Goal: Task Accomplishment & Management: Complete application form

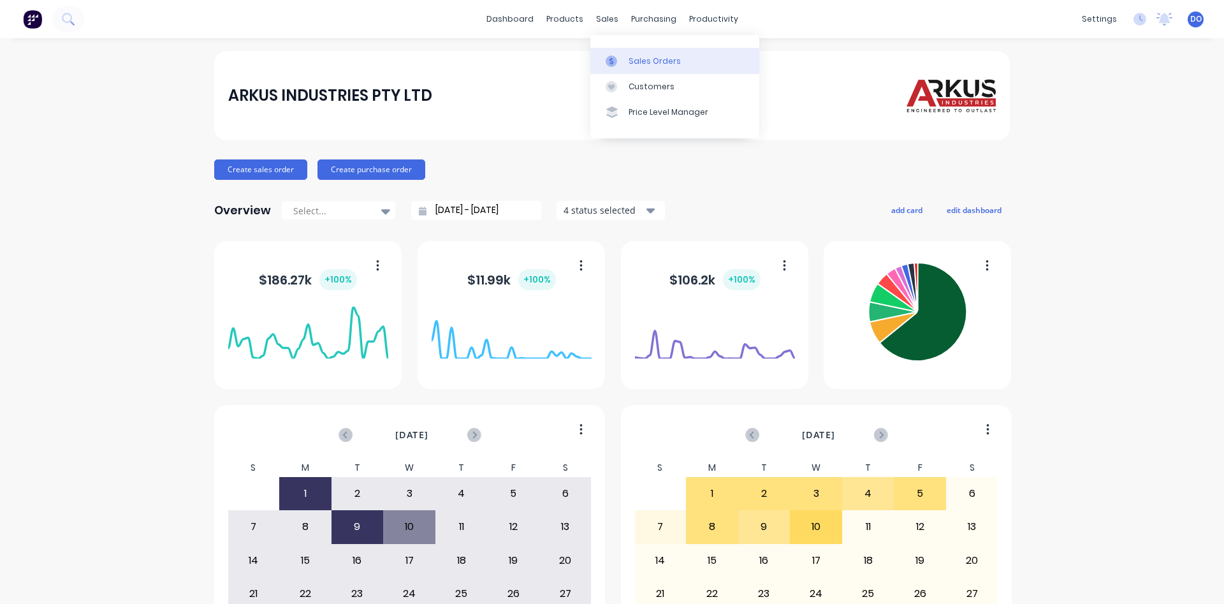
click at [643, 63] on div "Sales Orders" at bounding box center [655, 60] width 52 height 11
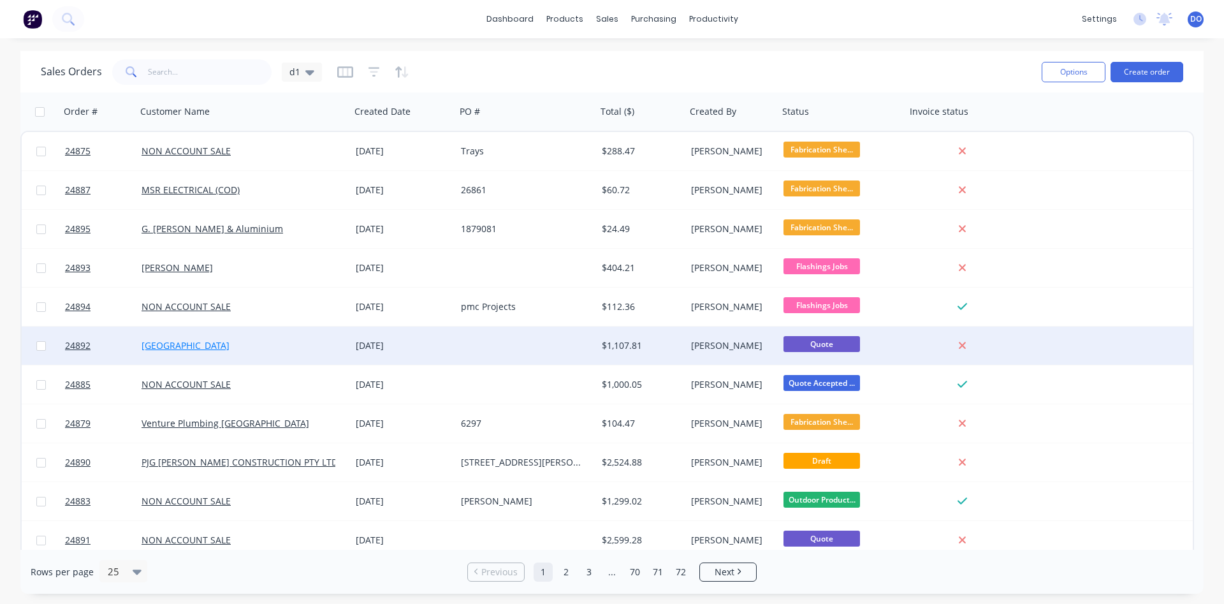
click at [189, 346] on link "[GEOGRAPHIC_DATA]" at bounding box center [186, 345] width 88 height 12
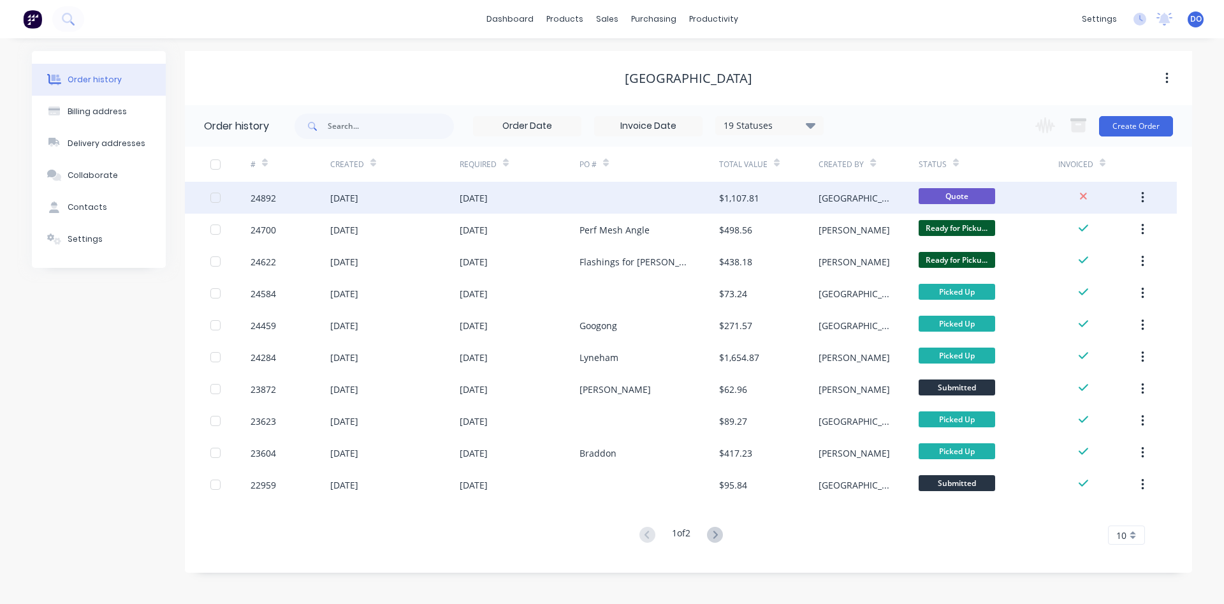
click at [261, 200] on div "24892" at bounding box center [264, 197] width 26 height 13
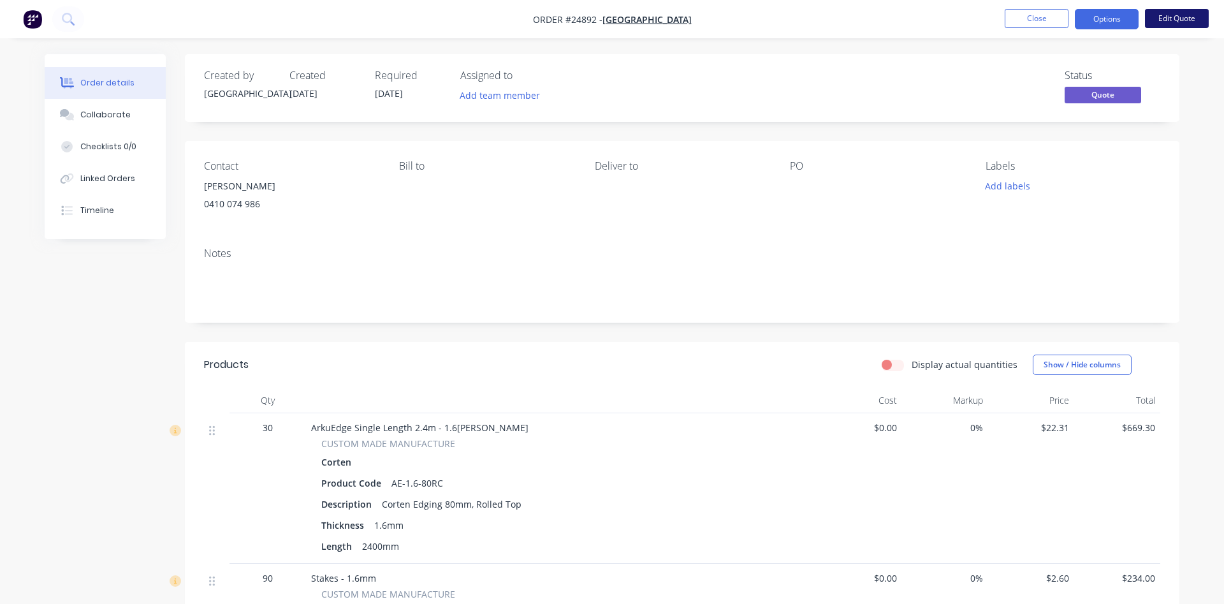
click at [1177, 18] on button "Edit Quote" at bounding box center [1177, 18] width 64 height 19
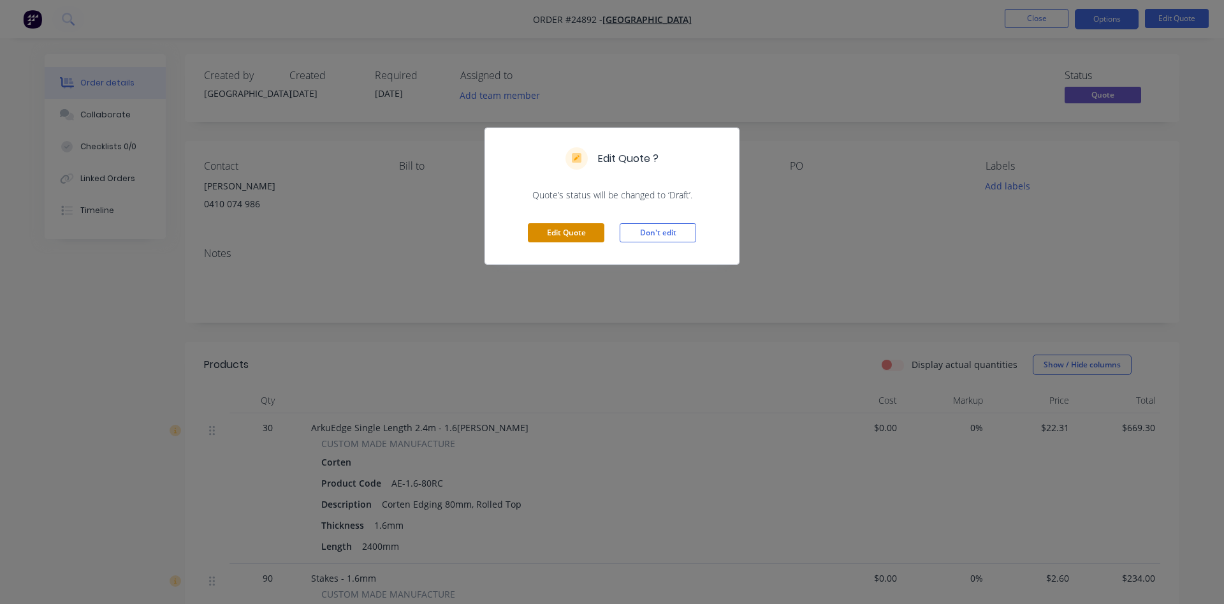
click at [567, 229] on button "Edit Quote" at bounding box center [566, 232] width 77 height 19
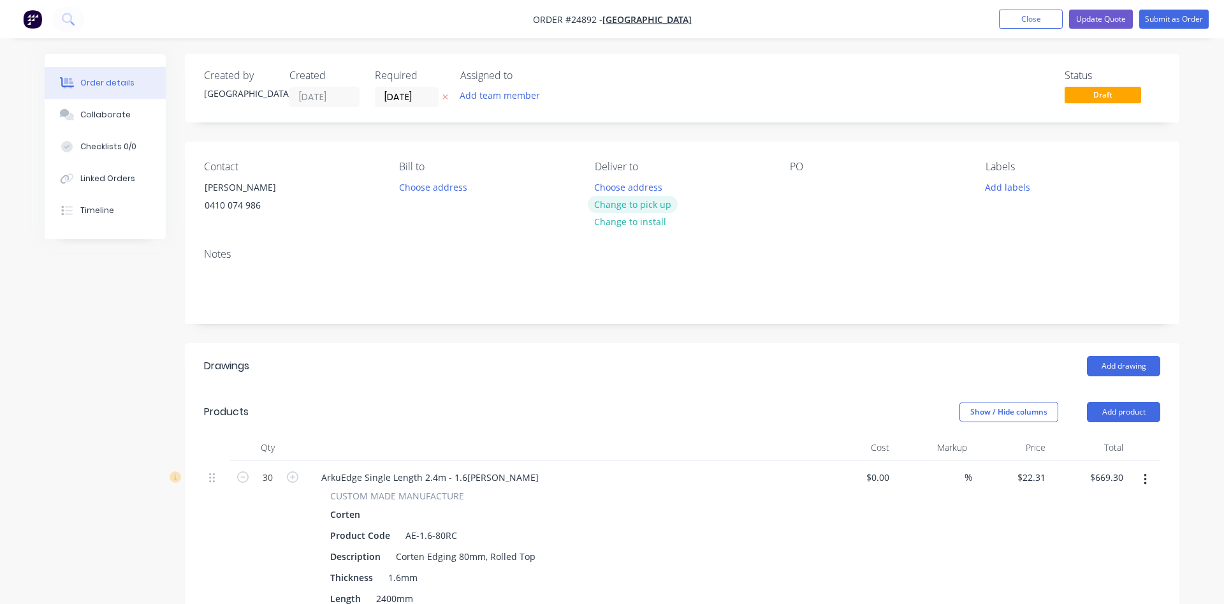
click at [652, 205] on button "Change to pick up" at bounding box center [633, 204] width 91 height 17
click at [800, 191] on div at bounding box center [800, 187] width 20 height 18
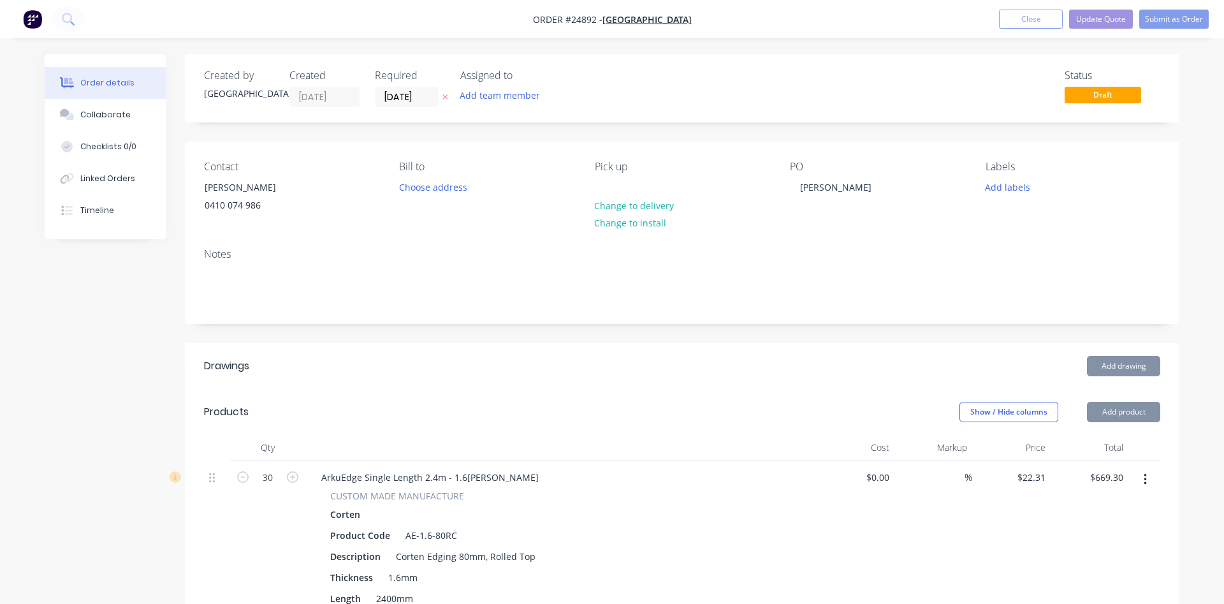
click at [748, 261] on div "Notes" at bounding box center [682, 280] width 995 height 85
click at [1162, 18] on button "Submit as Order" at bounding box center [1173, 19] width 69 height 19
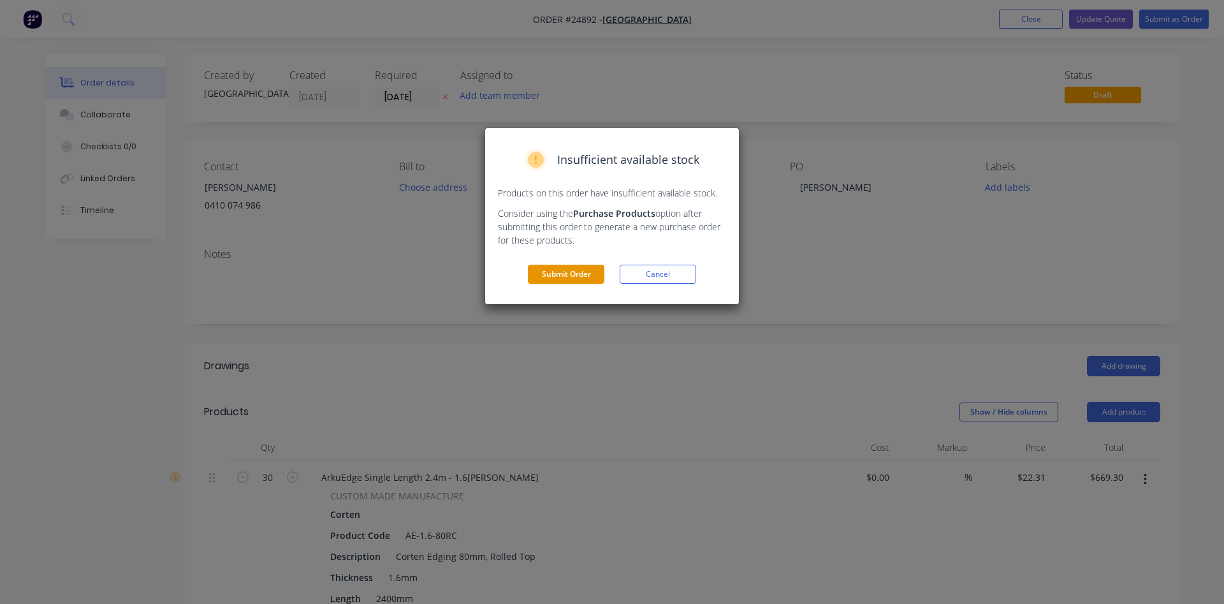
click at [569, 271] on button "Submit Order" at bounding box center [566, 274] width 77 height 19
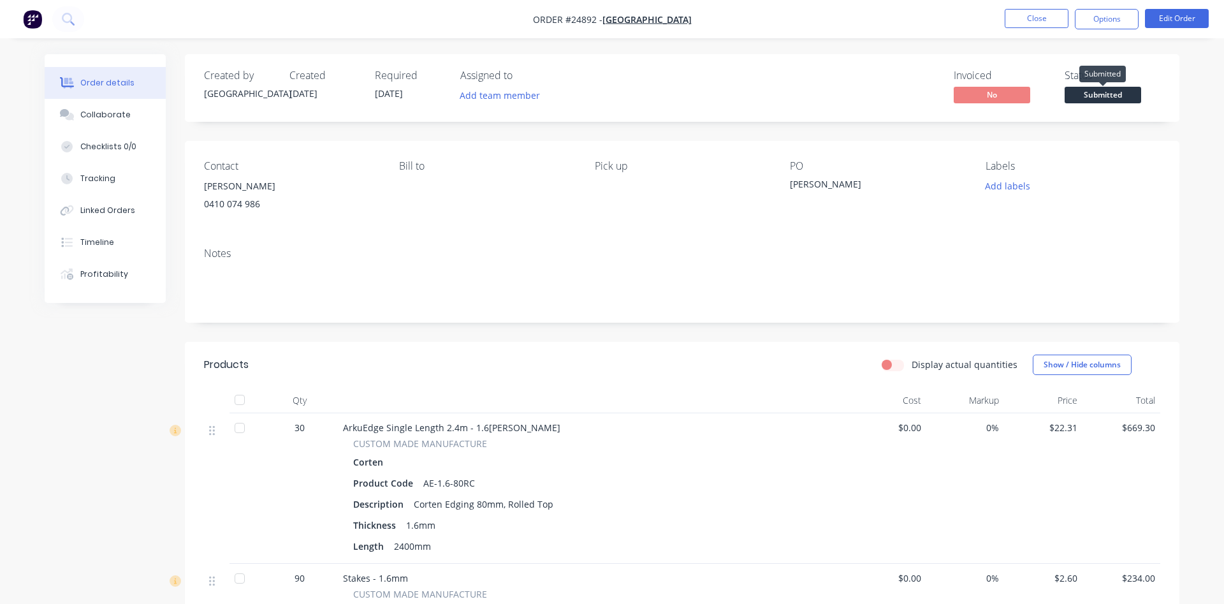
click at [1096, 94] on span "Submitted" at bounding box center [1103, 95] width 77 height 16
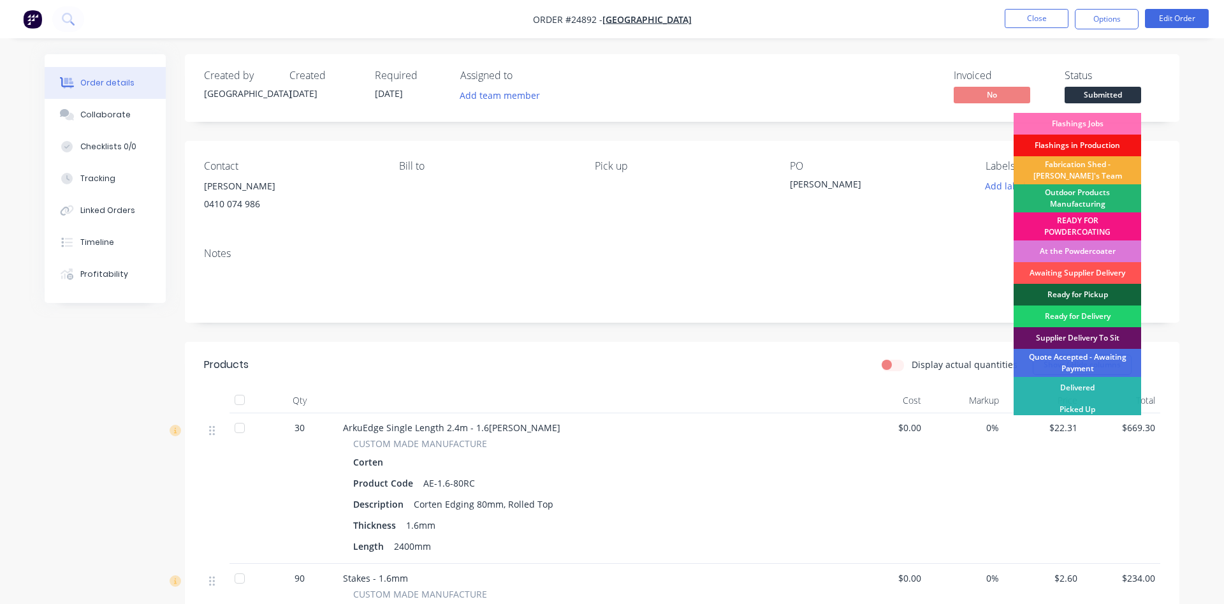
click at [1061, 198] on div "Outdoor Products Manufacturing" at bounding box center [1078, 198] width 128 height 28
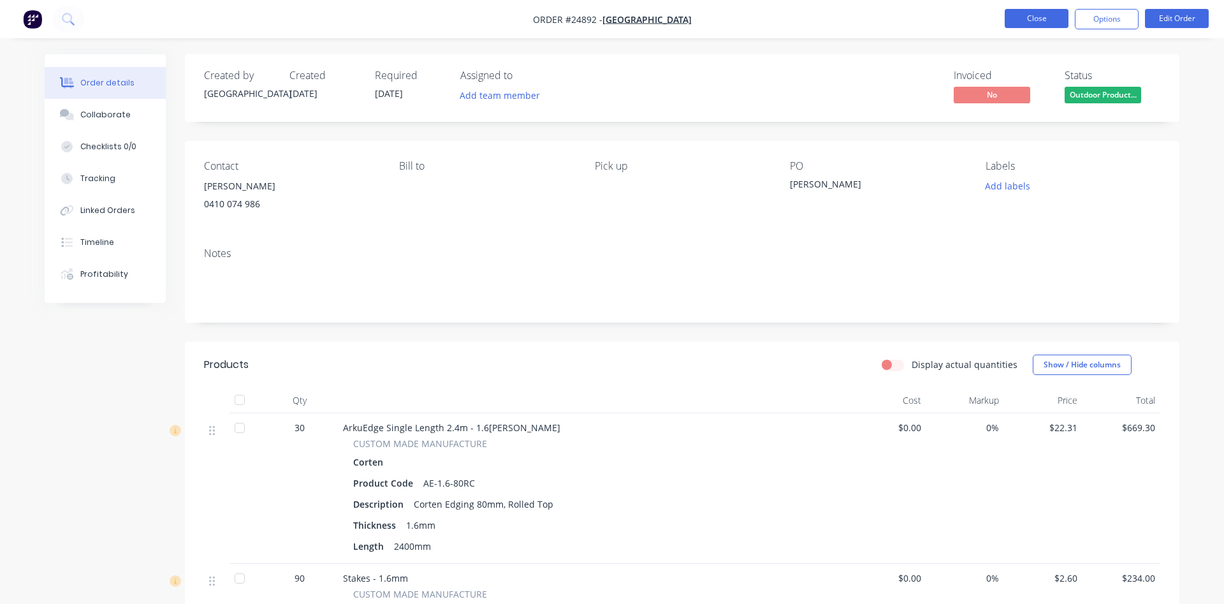
click at [1028, 20] on button "Close" at bounding box center [1037, 18] width 64 height 19
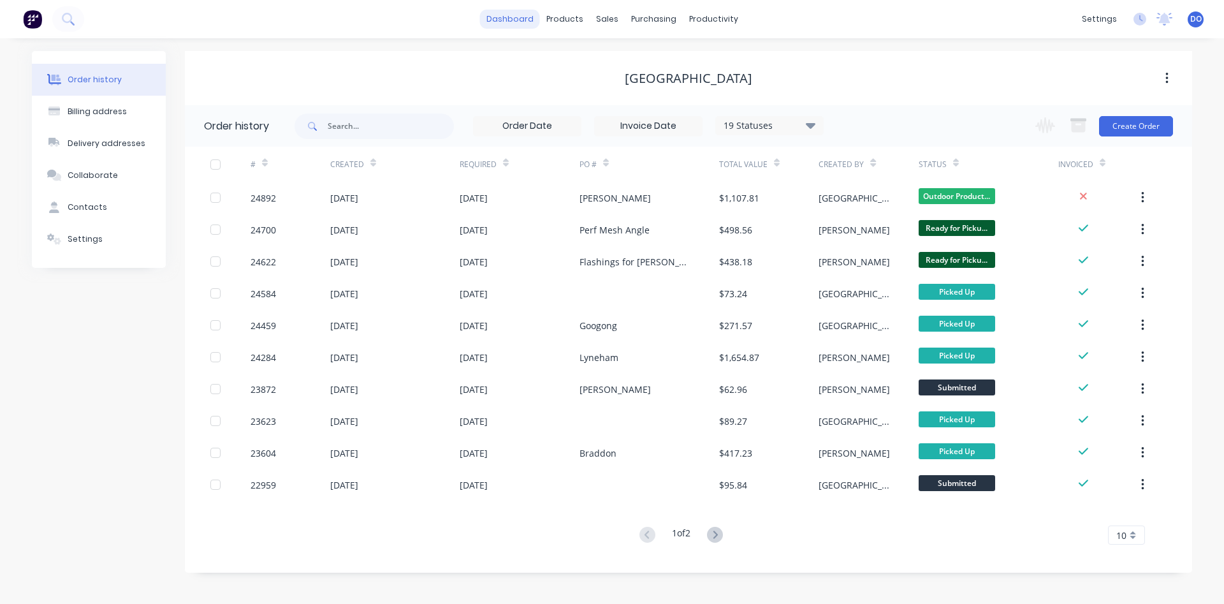
click at [532, 22] on link "dashboard" at bounding box center [510, 19] width 60 height 19
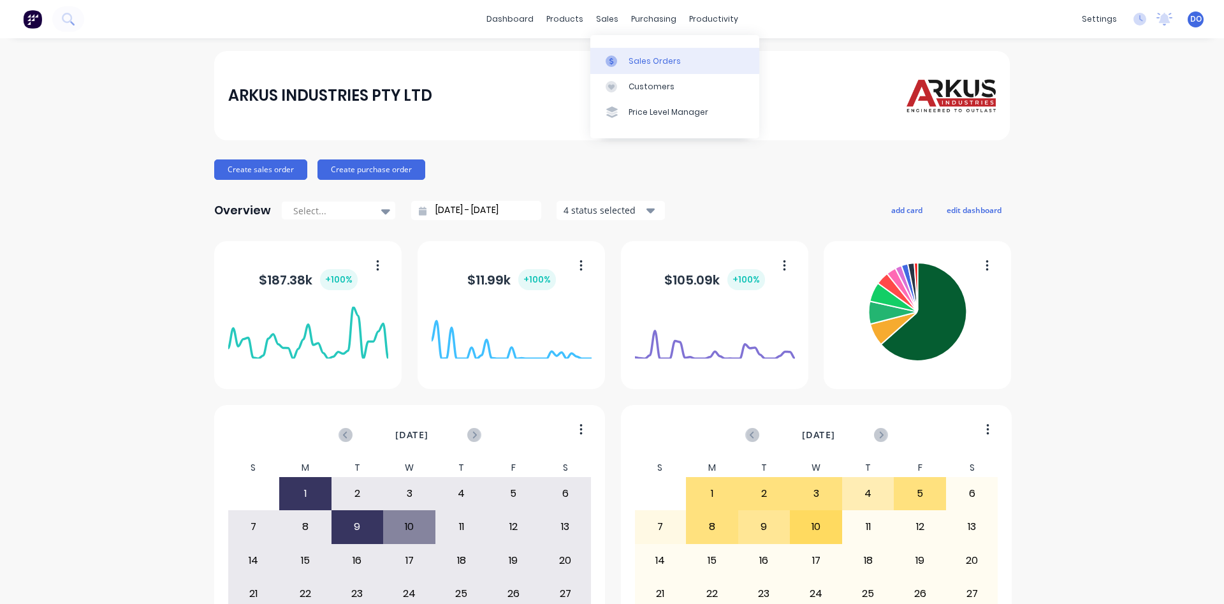
click at [635, 61] on div "Sales Orders" at bounding box center [655, 60] width 52 height 11
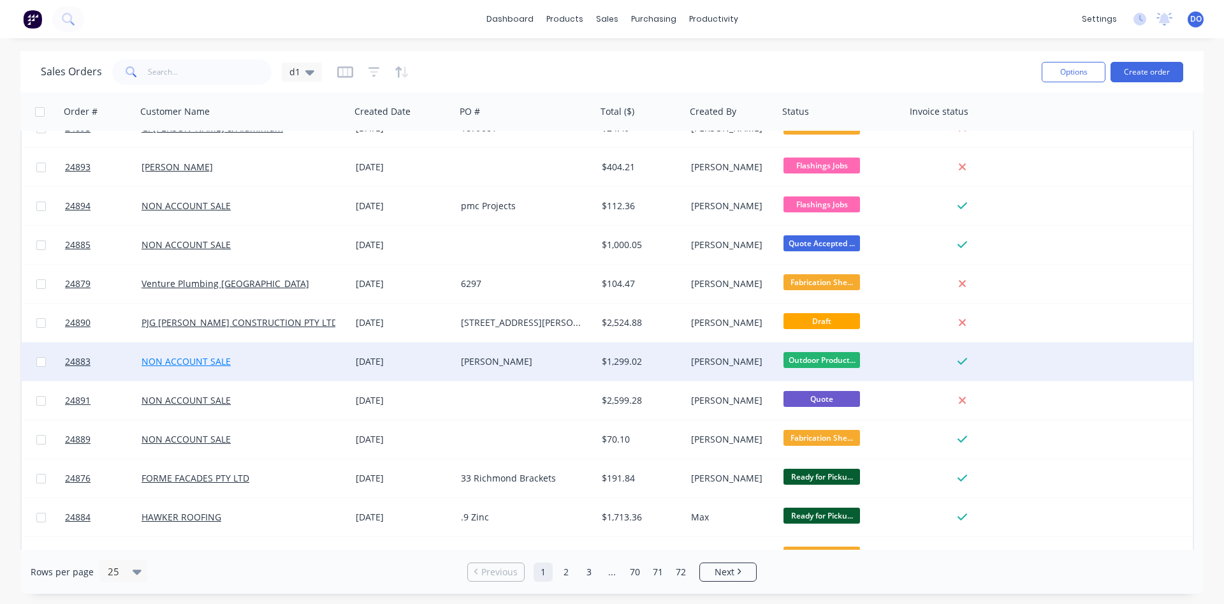
scroll to position [145, 0]
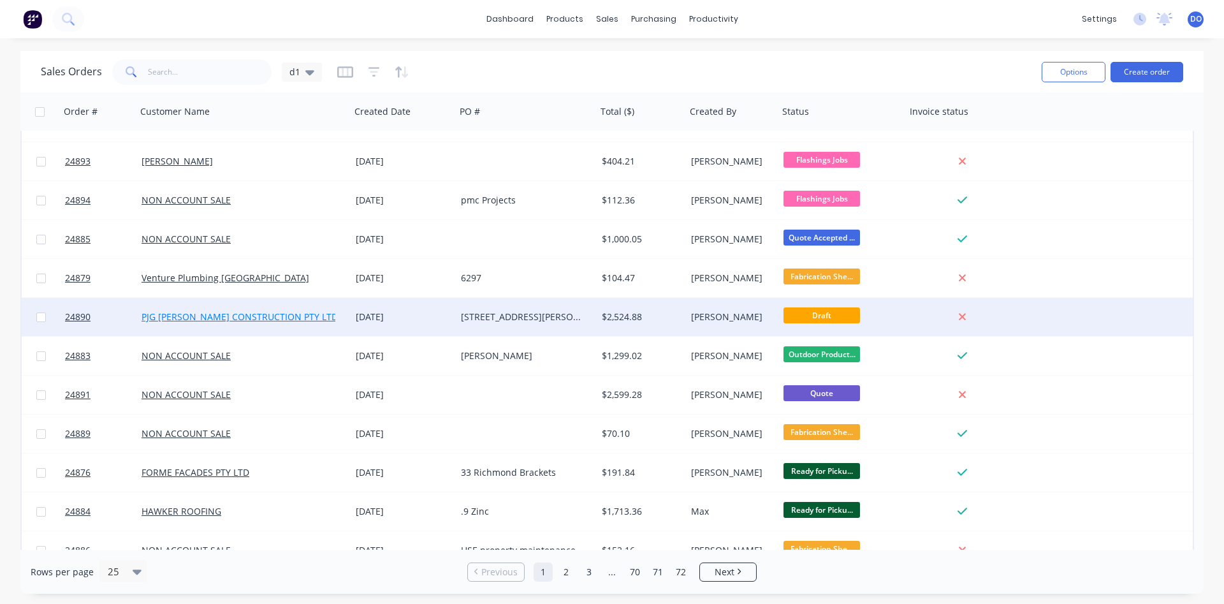
click at [196, 316] on link "PJG [PERSON_NAME] CONSTRUCTION PTY LTD" at bounding box center [240, 316] width 196 height 12
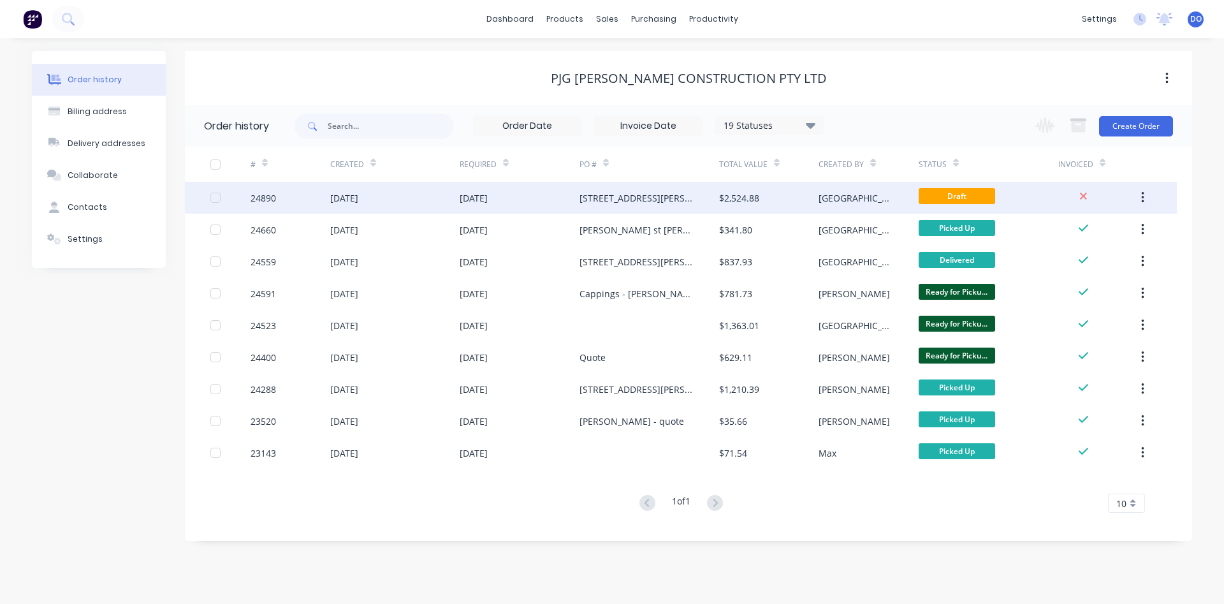
click at [586, 200] on div "[STREET_ADDRESS][PERSON_NAME]" at bounding box center [636, 197] width 114 height 13
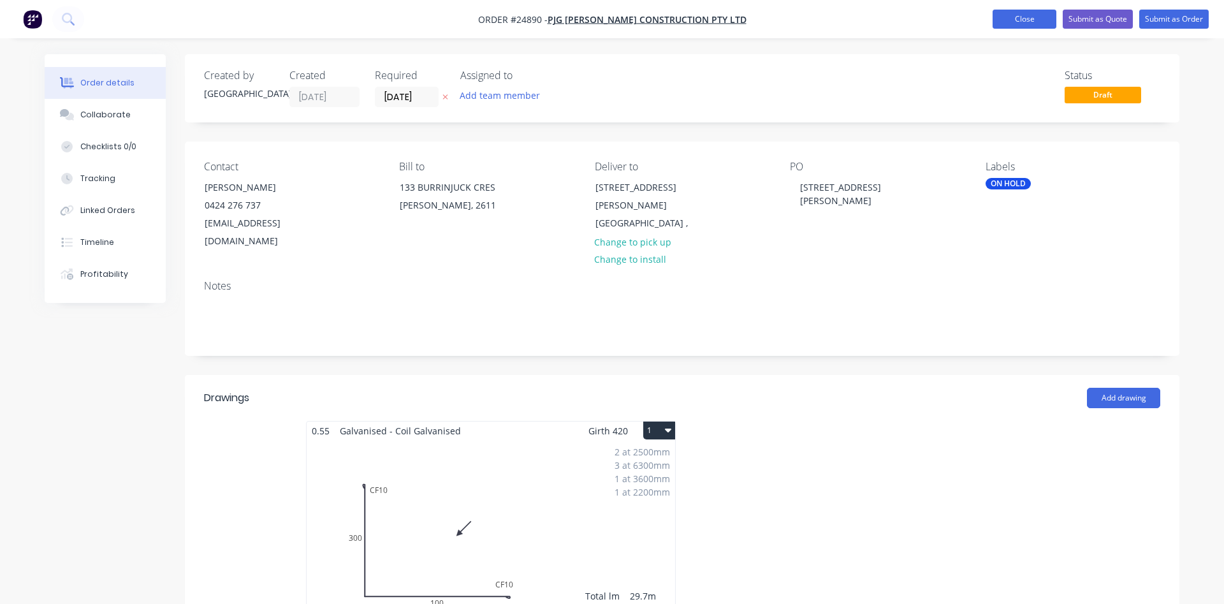
click at [1031, 17] on button "Close" at bounding box center [1025, 19] width 64 height 19
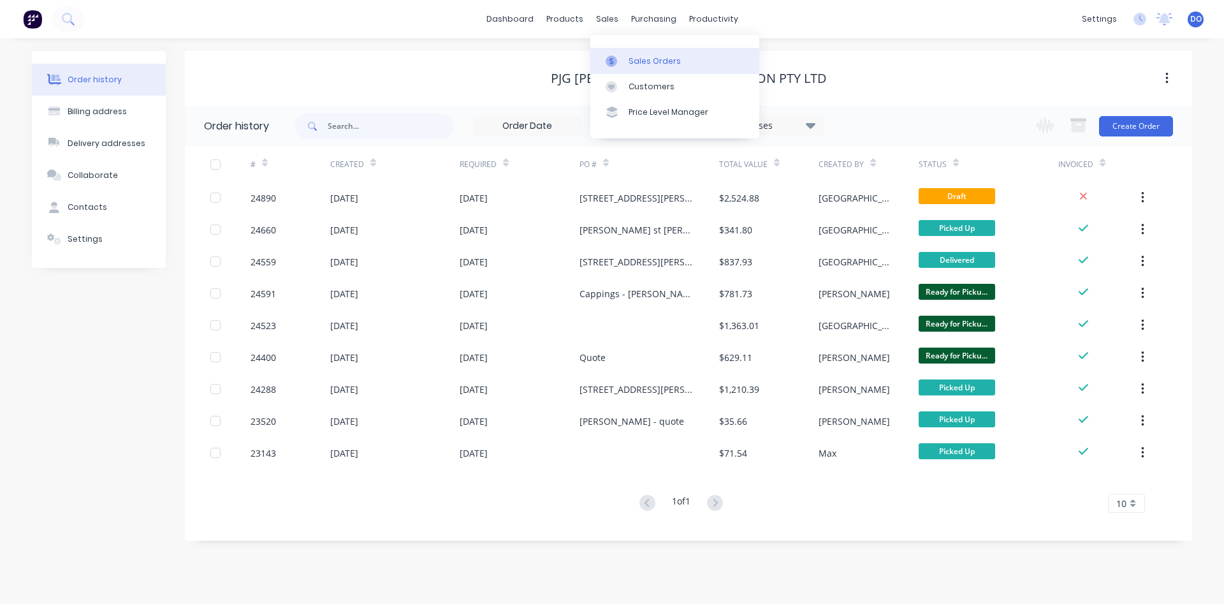
click at [643, 62] on div "Sales Orders" at bounding box center [655, 60] width 52 height 11
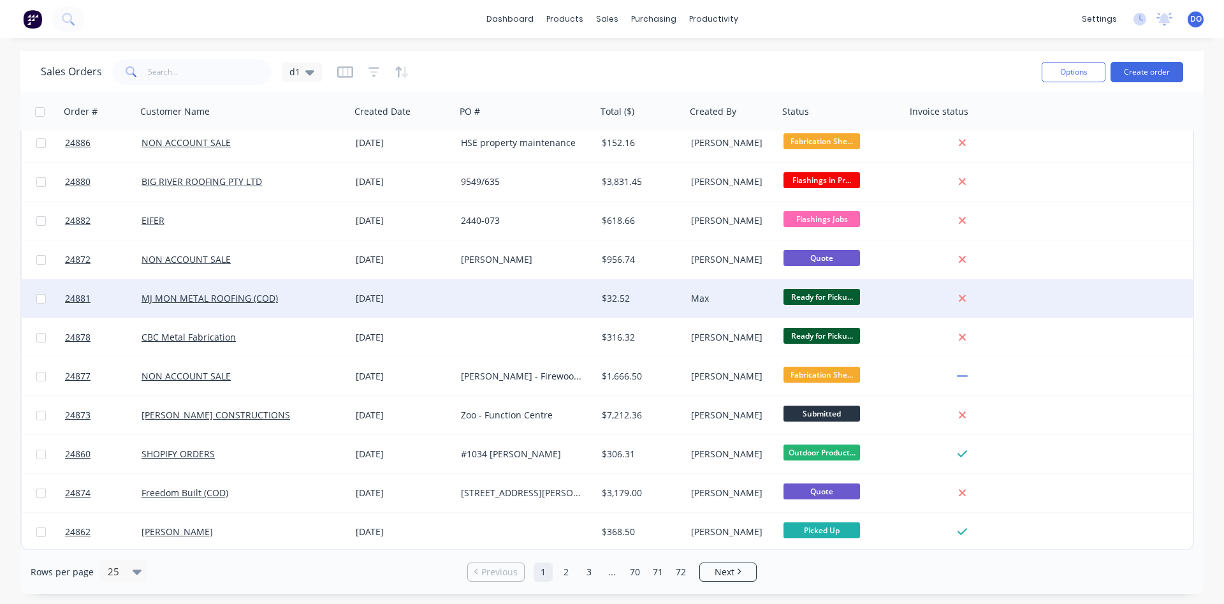
scroll to position [553, 0]
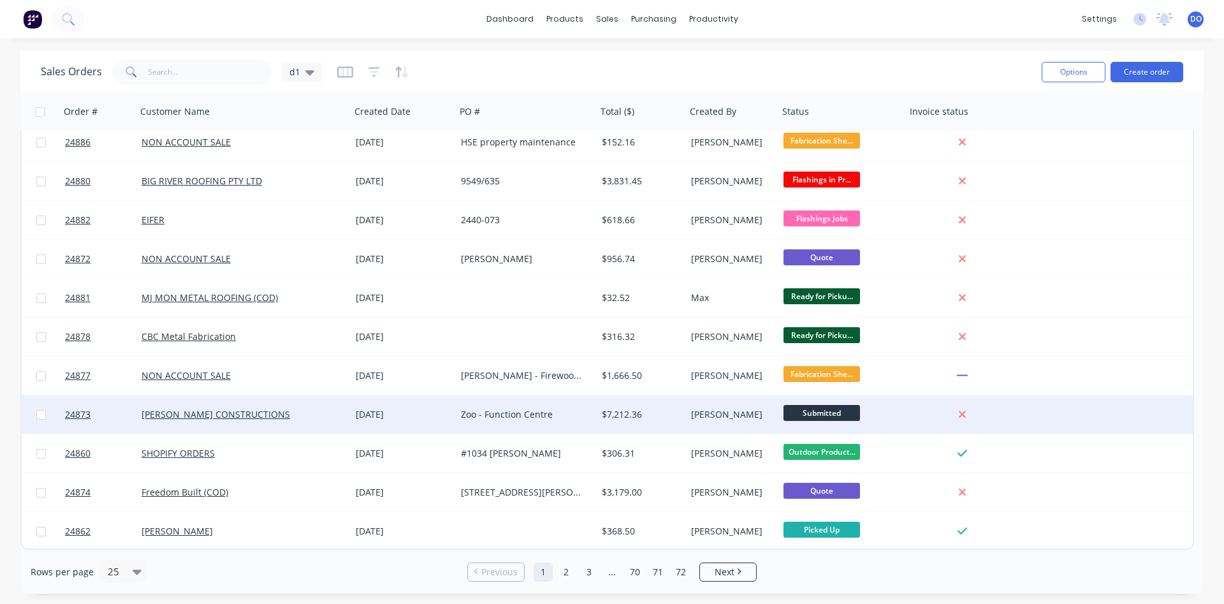
click at [585, 418] on div "Zoo - Function Centre" at bounding box center [526, 414] width 131 height 13
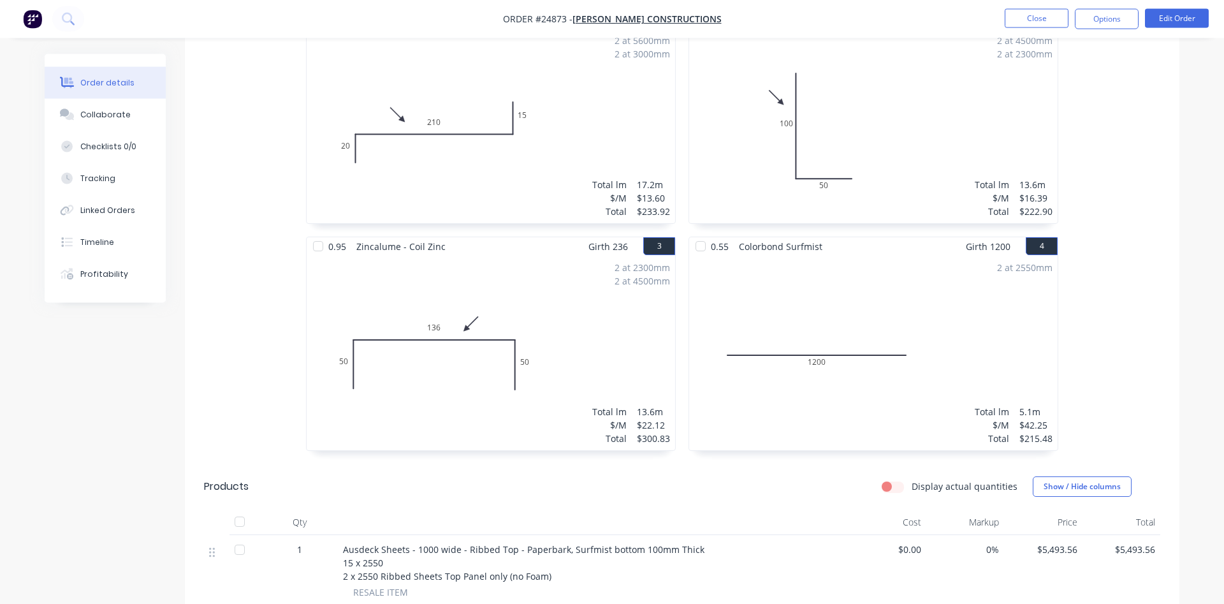
scroll to position [390, 0]
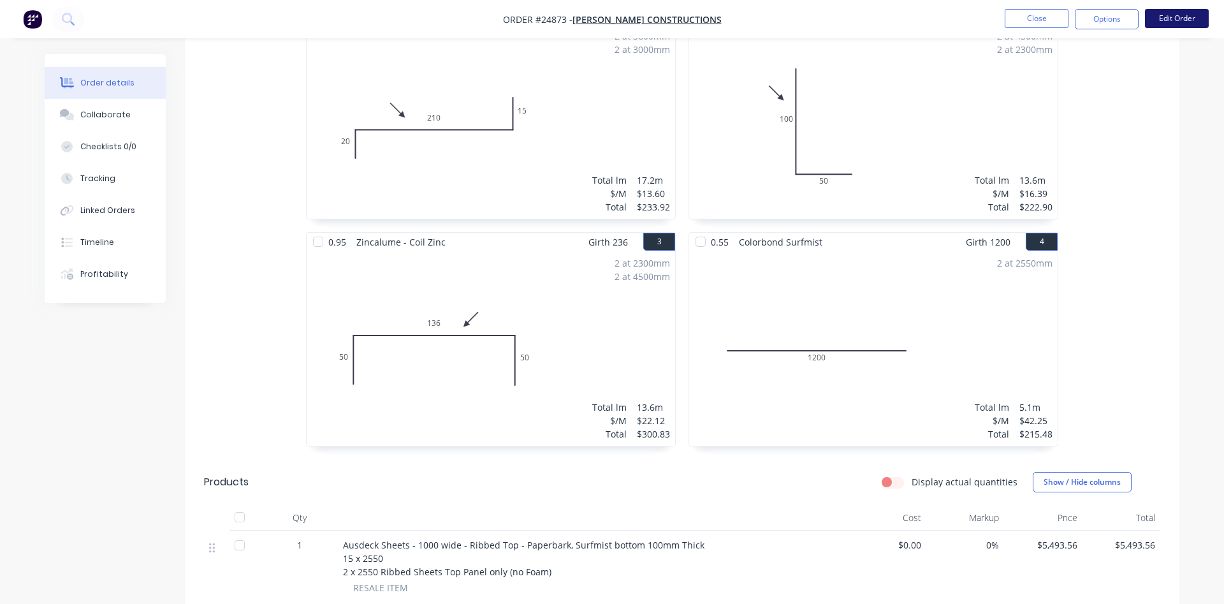
click at [1179, 22] on button "Edit Order" at bounding box center [1177, 18] width 64 height 19
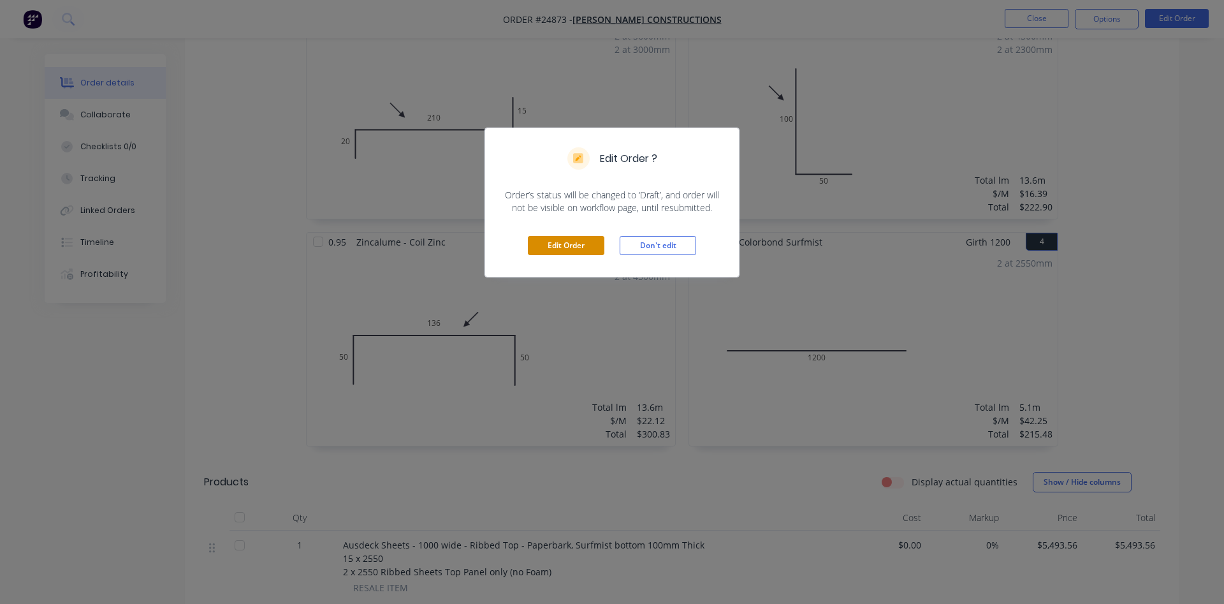
click at [569, 249] on button "Edit Order" at bounding box center [566, 245] width 77 height 19
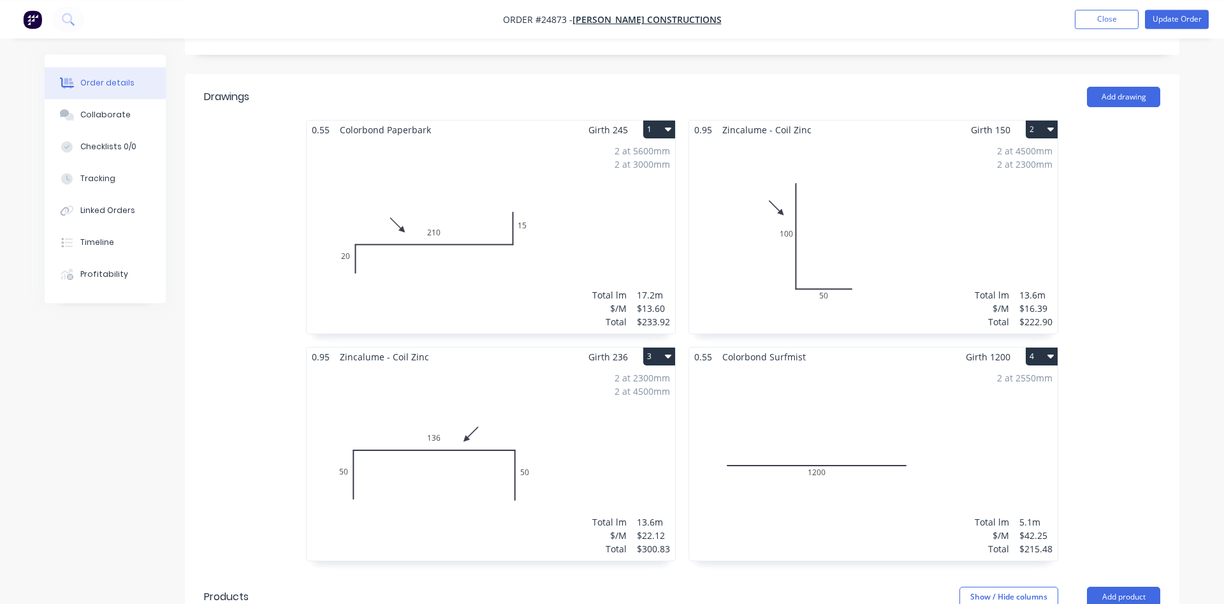
scroll to position [325, 0]
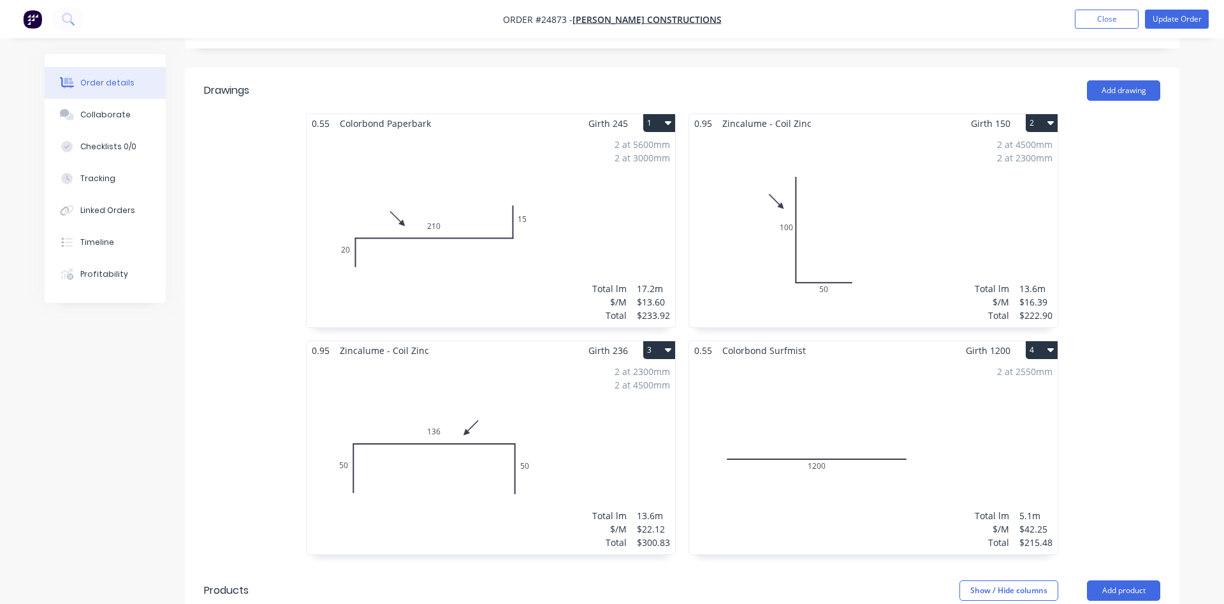
click at [885, 405] on div "2 at 2550mm Total lm $/M Total 5.1m $42.25 $215.48" at bounding box center [873, 457] width 368 height 194
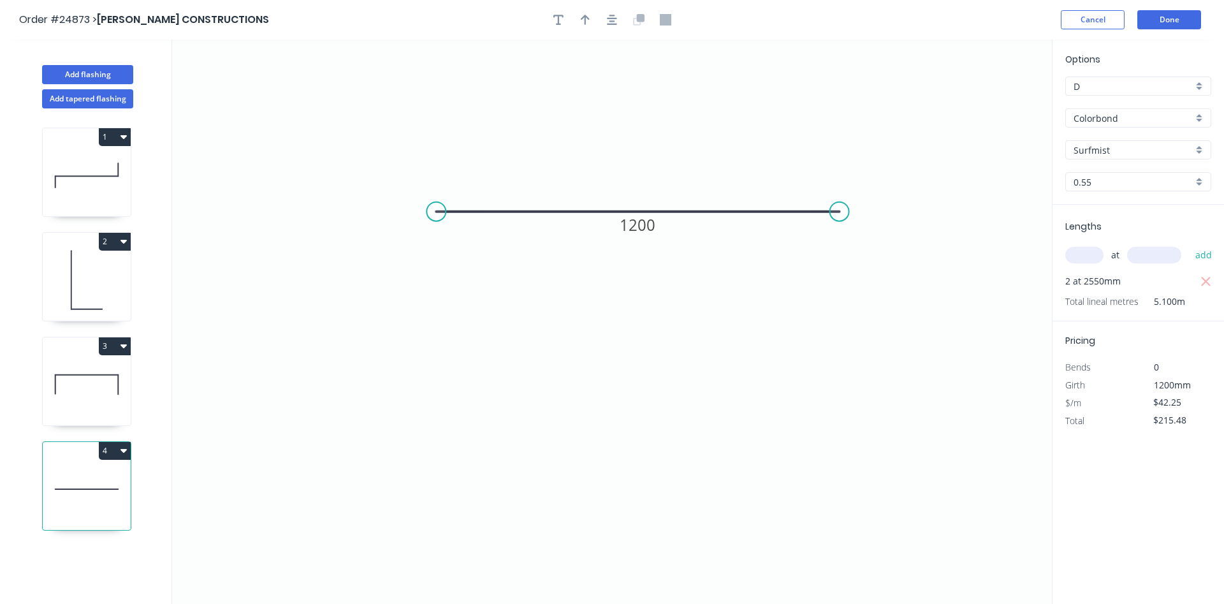
click at [124, 451] on icon "button" at bounding box center [123, 451] width 6 height 4
click at [47, 509] on div "Delete" at bounding box center [70, 508] width 98 height 18
type input "$0.00"
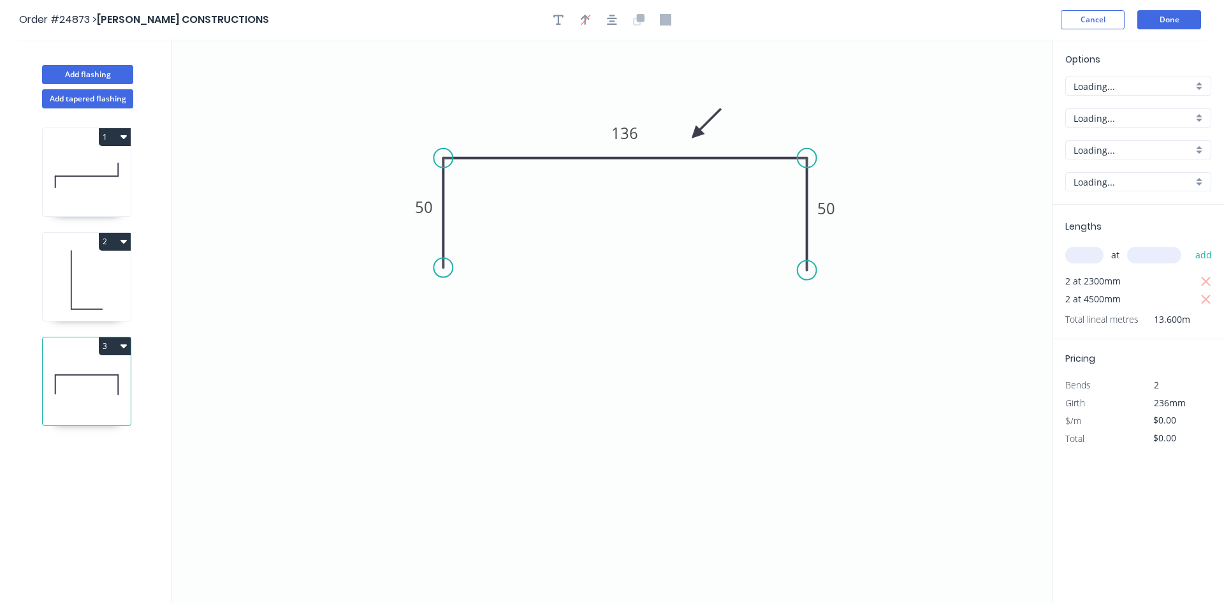
type input "$22.12"
type input "$300.83"
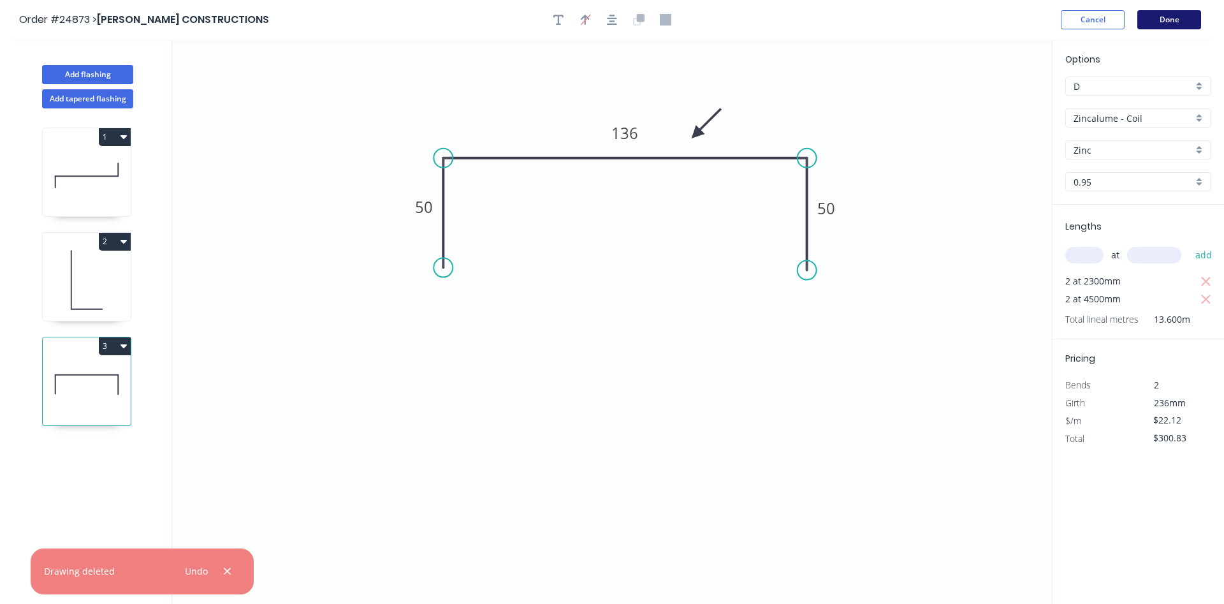
click at [1159, 17] on button "Done" at bounding box center [1169, 19] width 64 height 19
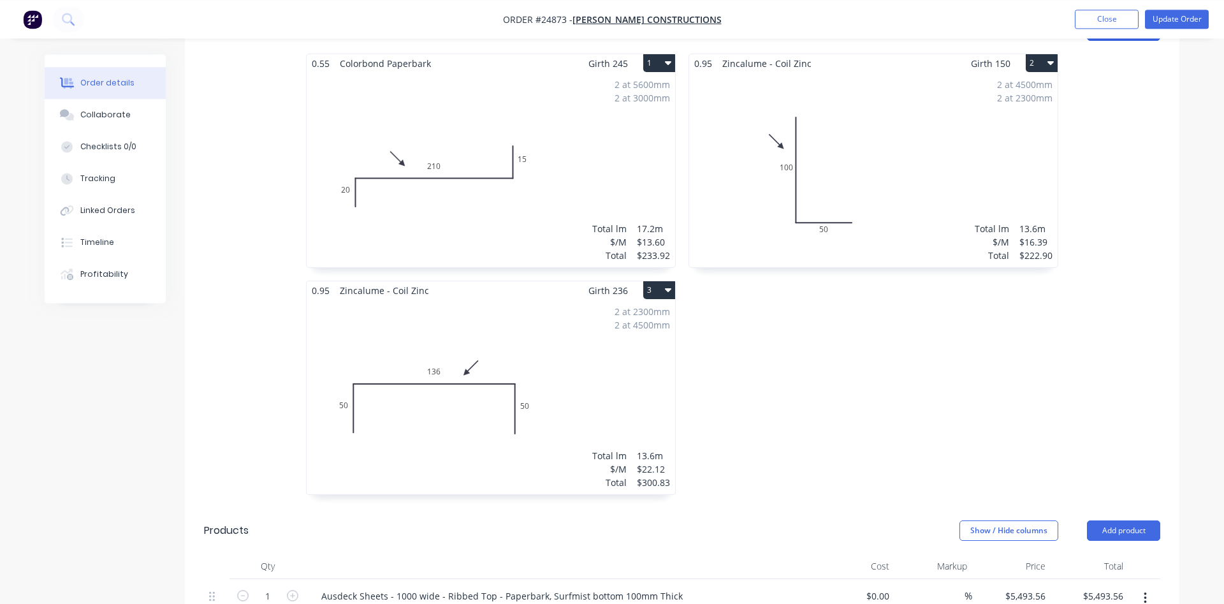
scroll to position [325, 0]
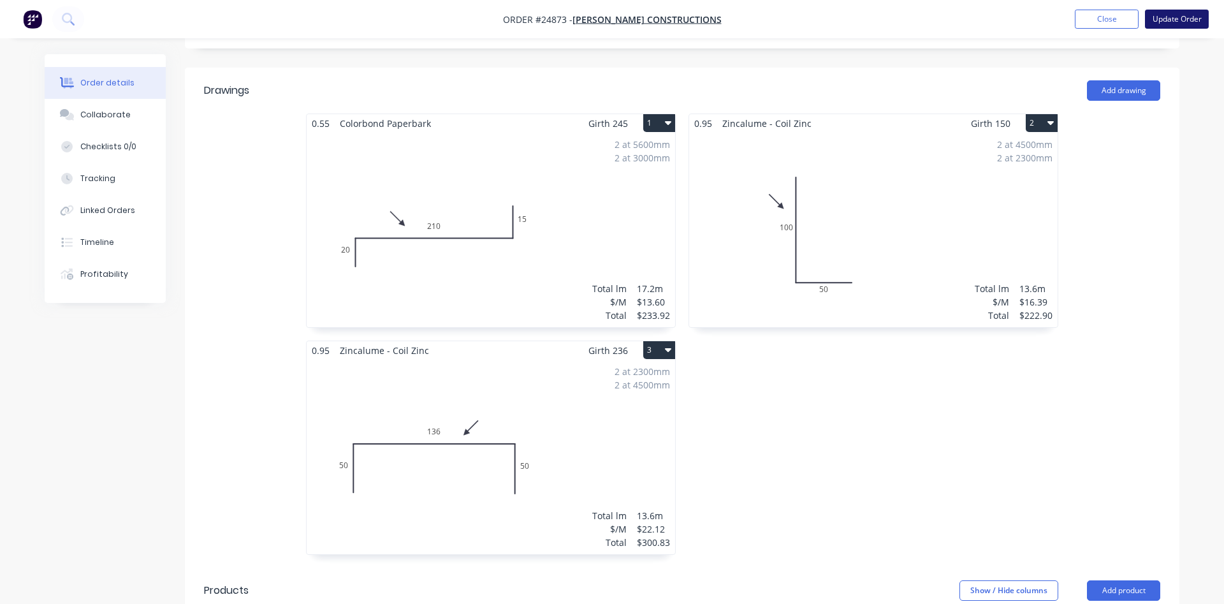
click at [1173, 20] on button "Update Order" at bounding box center [1177, 19] width 64 height 19
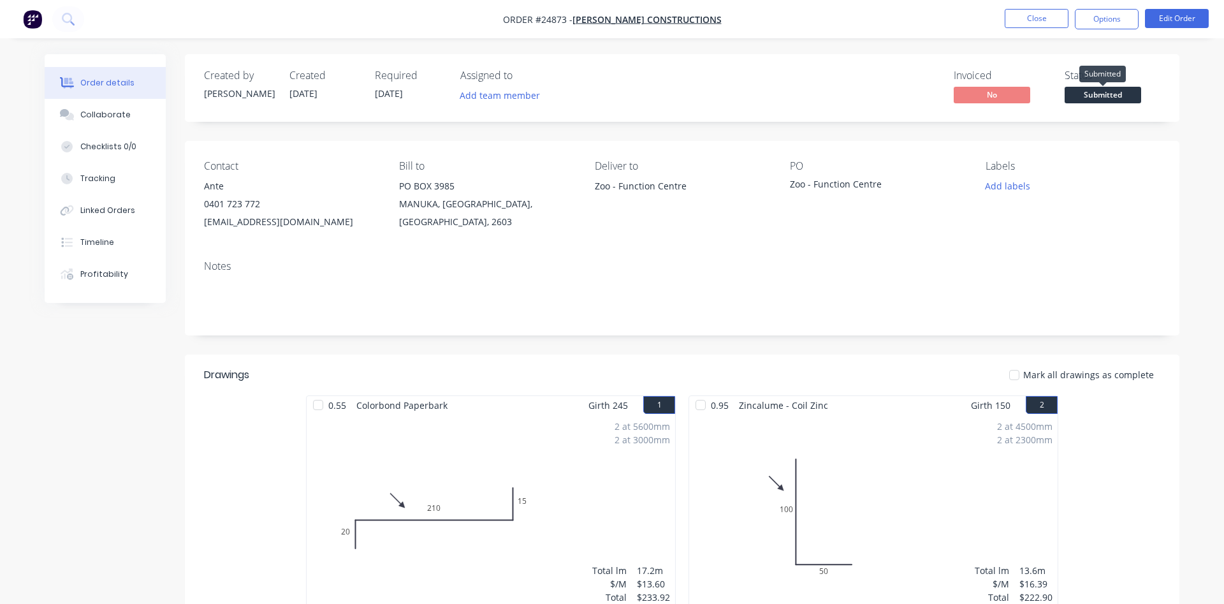
click at [1105, 98] on span "Submitted" at bounding box center [1103, 95] width 77 height 16
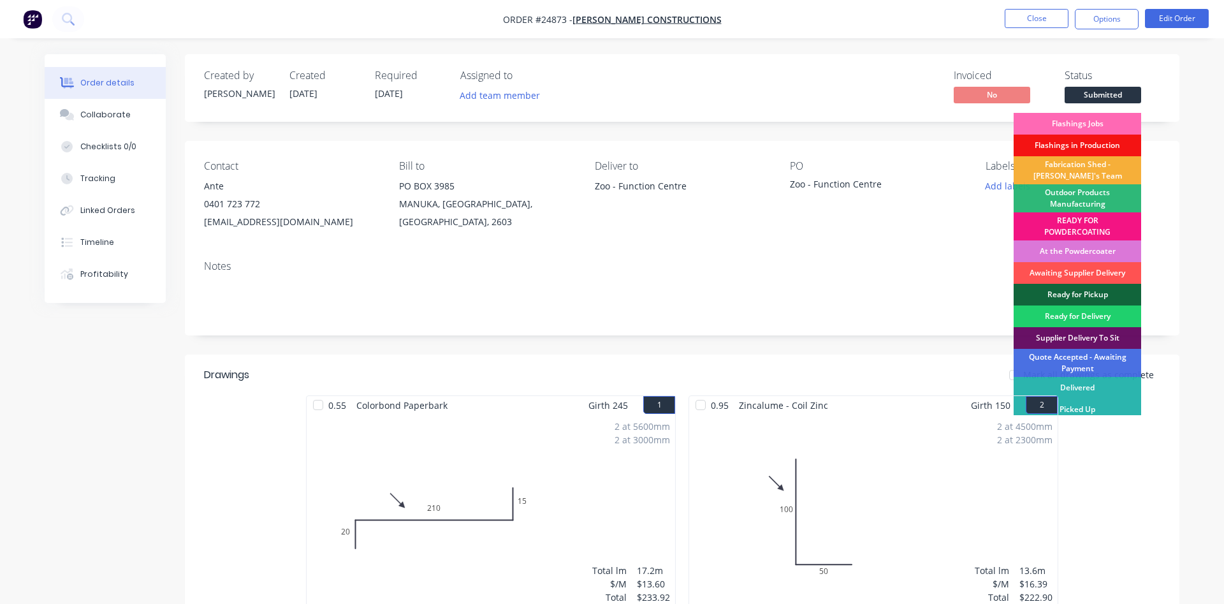
click at [1097, 126] on div "Flashings Jobs" at bounding box center [1078, 124] width 128 height 22
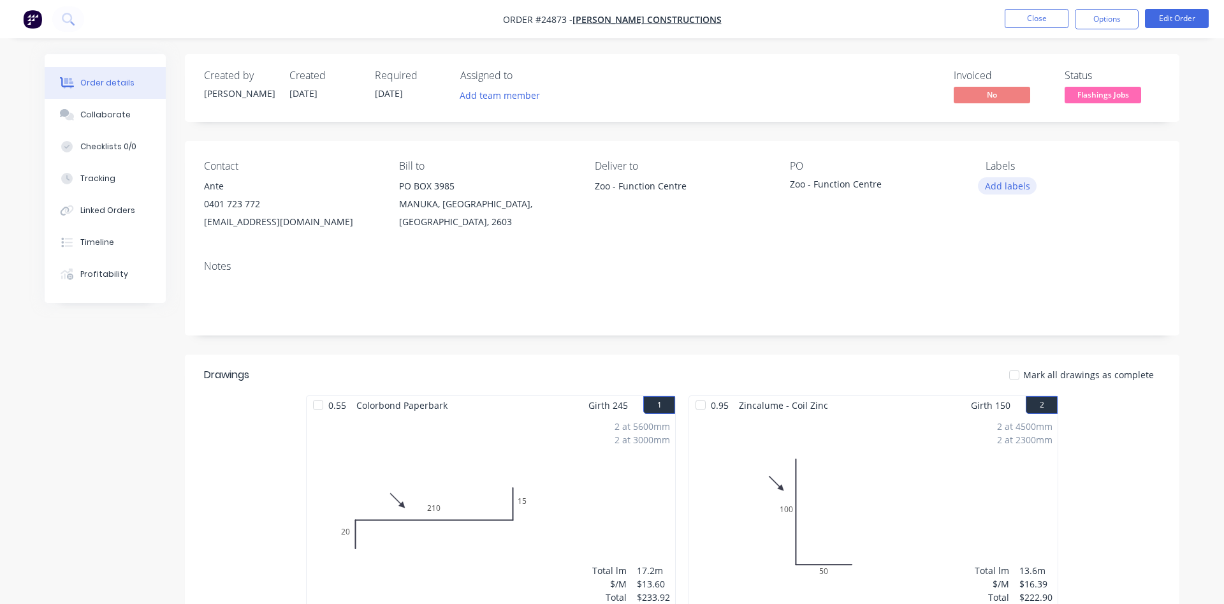
click at [1002, 190] on button "Add labels" at bounding box center [1007, 185] width 59 height 17
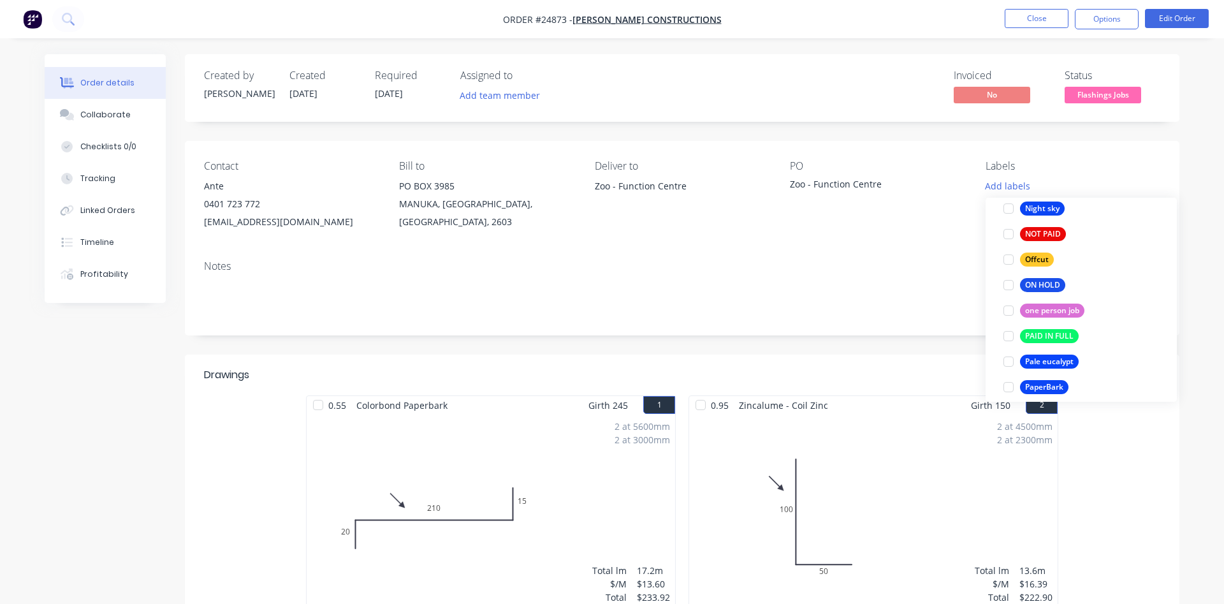
scroll to position [1890, 0]
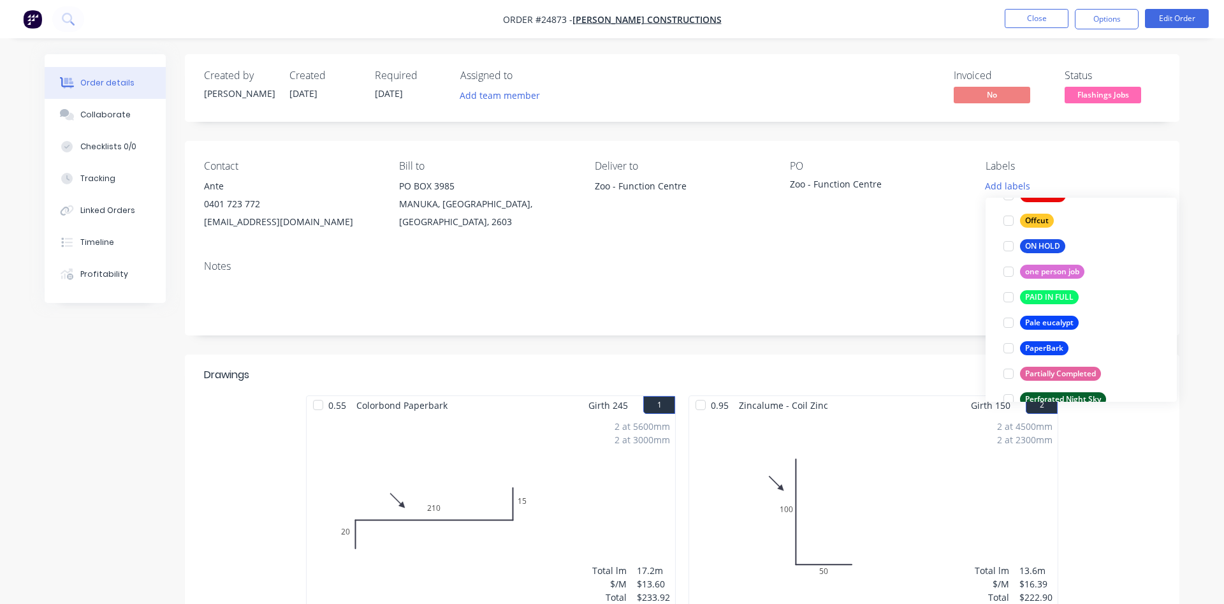
click at [1009, 348] on div at bounding box center [1009, 348] width 26 height 26
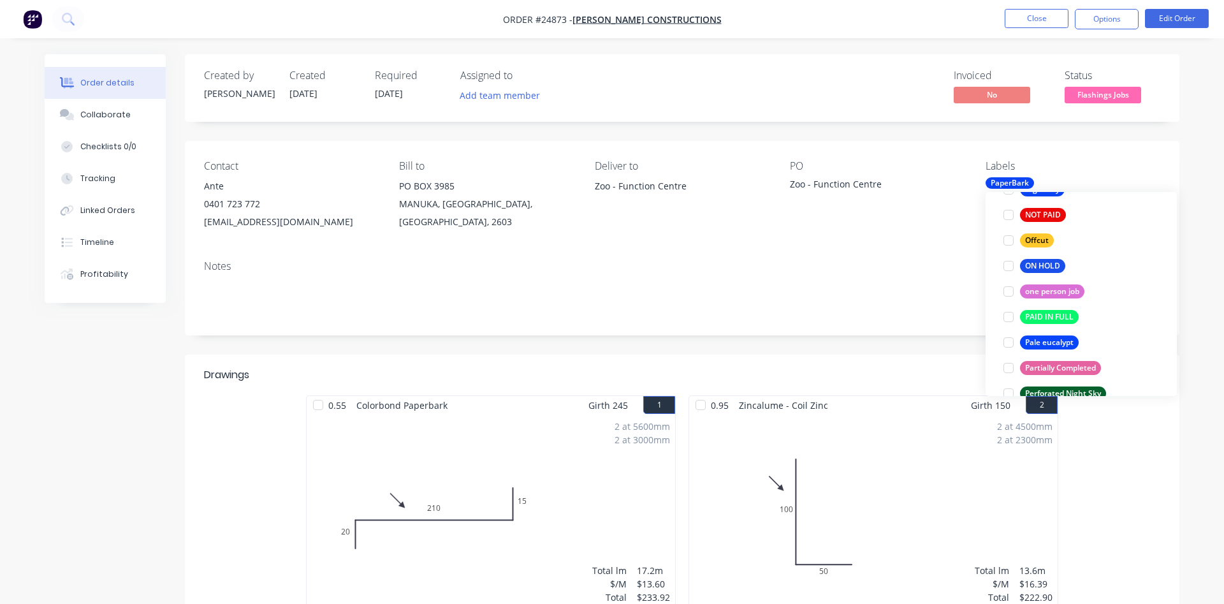
scroll to position [0, 0]
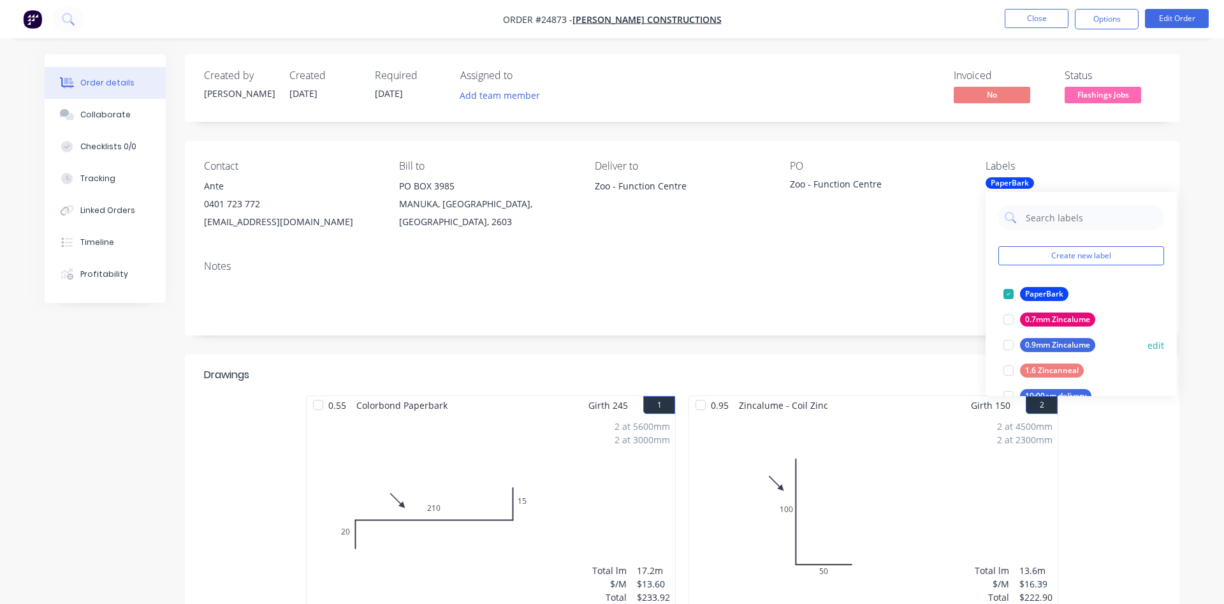
click at [1010, 345] on div at bounding box center [1009, 345] width 26 height 26
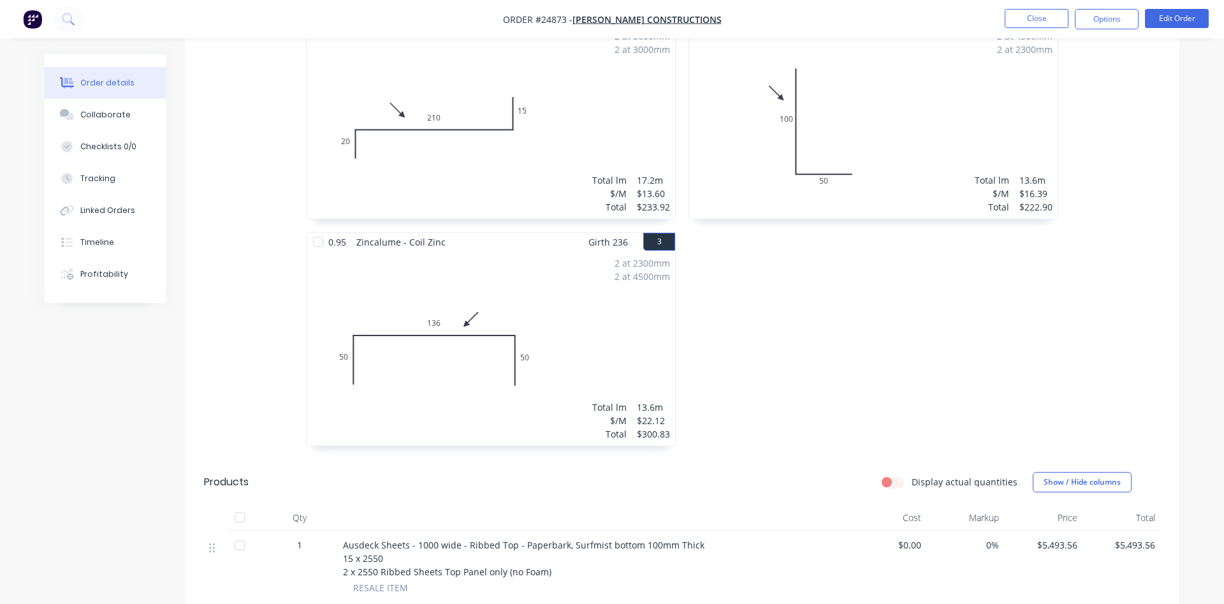
scroll to position [585, 0]
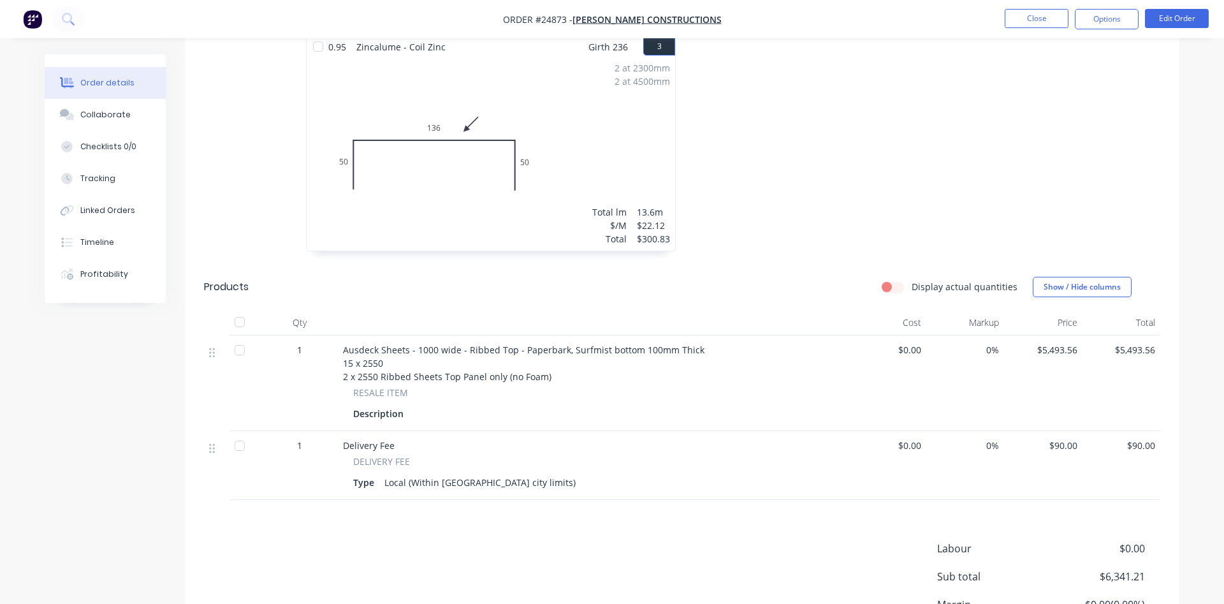
click at [722, 585] on div "Labour $0.00 Sub total $6,341.21 Margin $0.00 ( 0.00 %) Tax $634.12 Total $6,97…" at bounding box center [682, 615] width 956 height 148
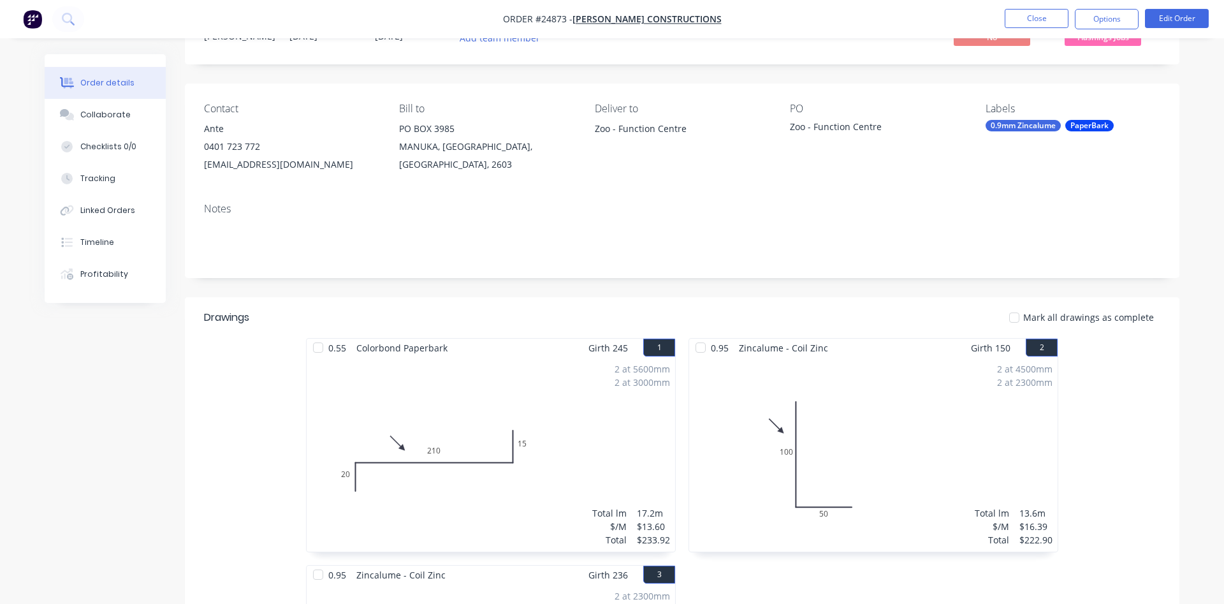
scroll to position [0, 0]
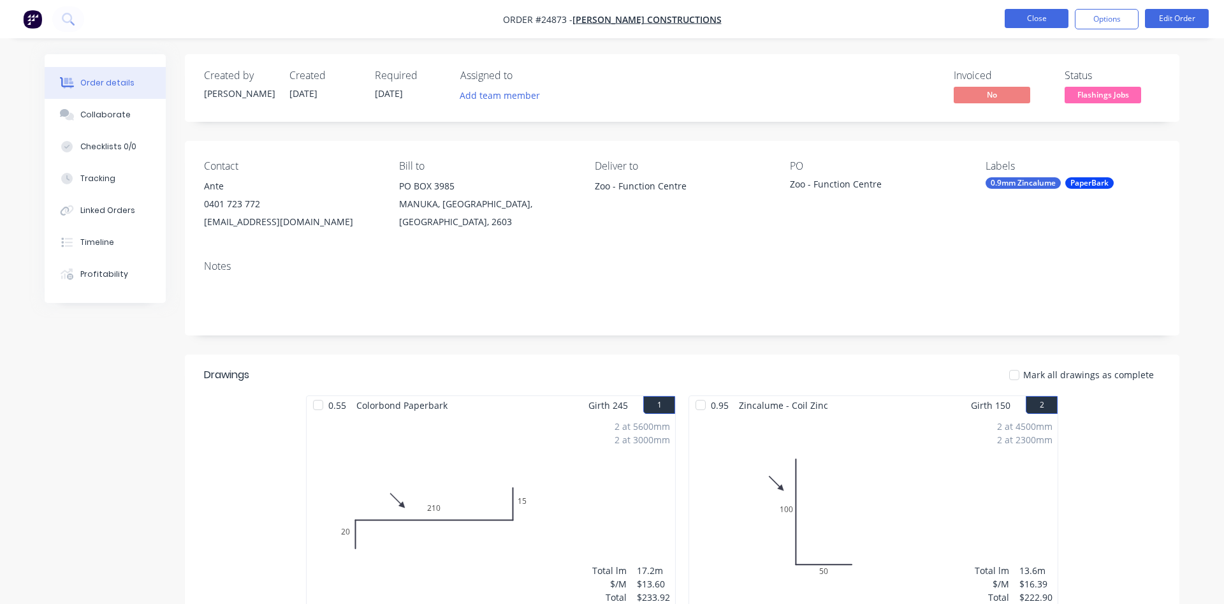
click at [1048, 22] on button "Close" at bounding box center [1037, 18] width 64 height 19
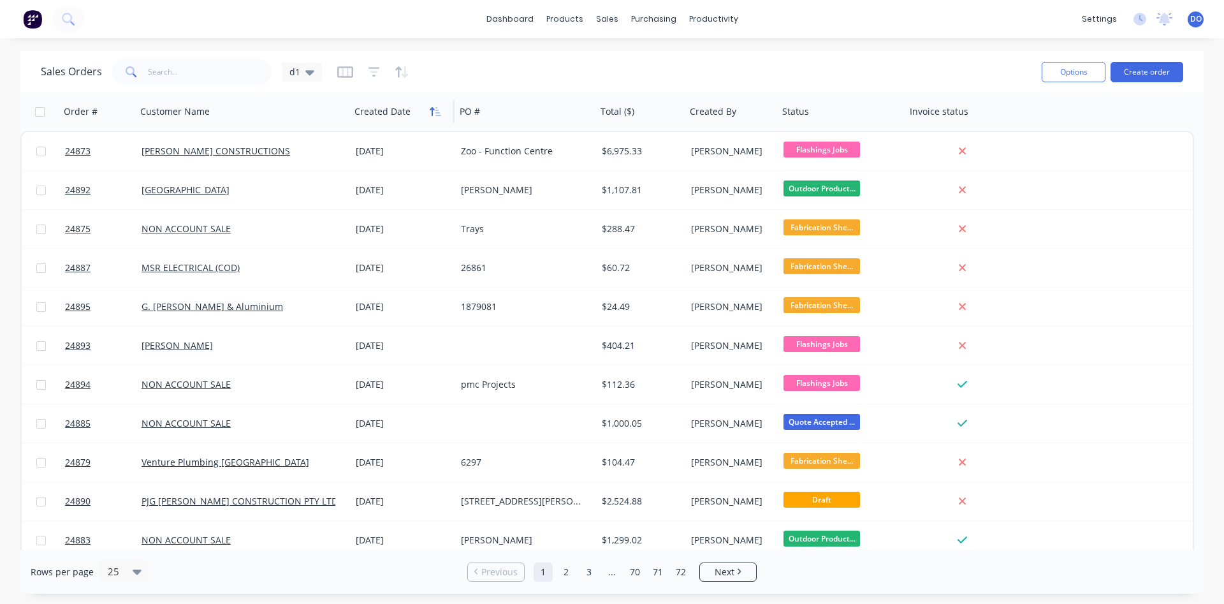
click at [434, 115] on icon "button" at bounding box center [435, 111] width 11 height 10
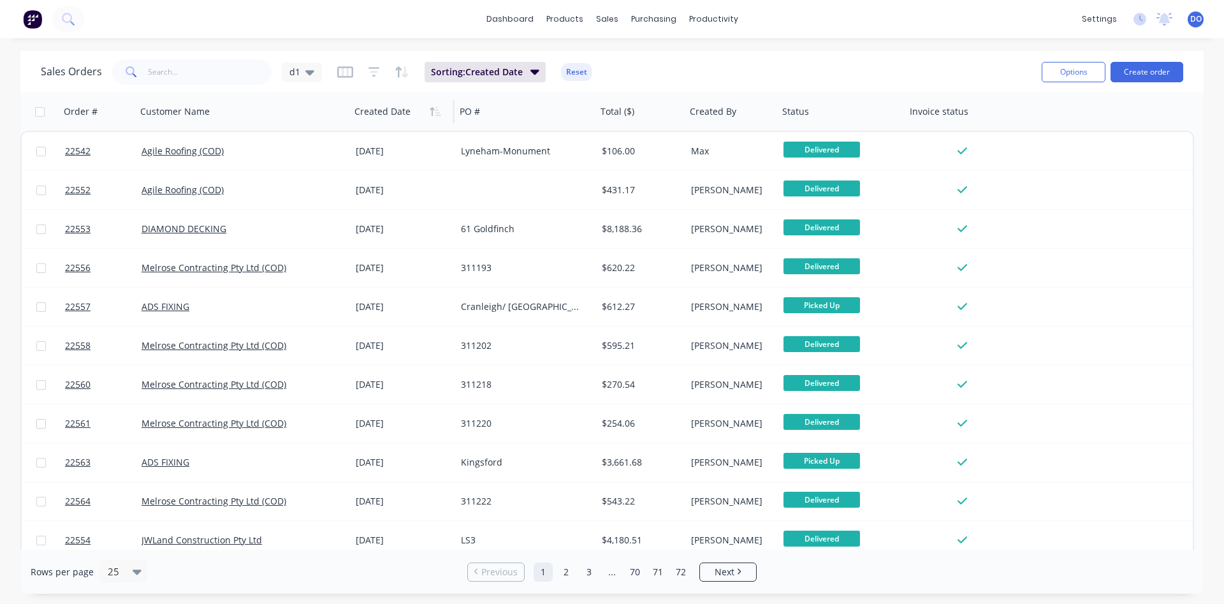
click at [434, 115] on icon "button" at bounding box center [435, 111] width 11 height 10
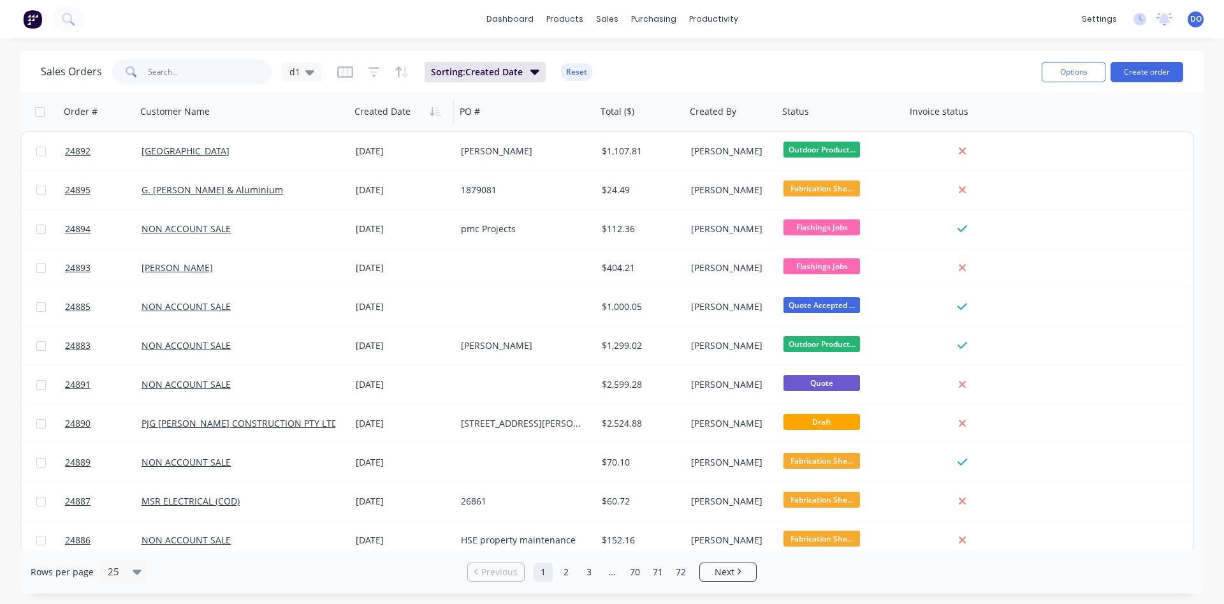
click at [185, 65] on input "text" at bounding box center [210, 72] width 124 height 26
type input "1035"
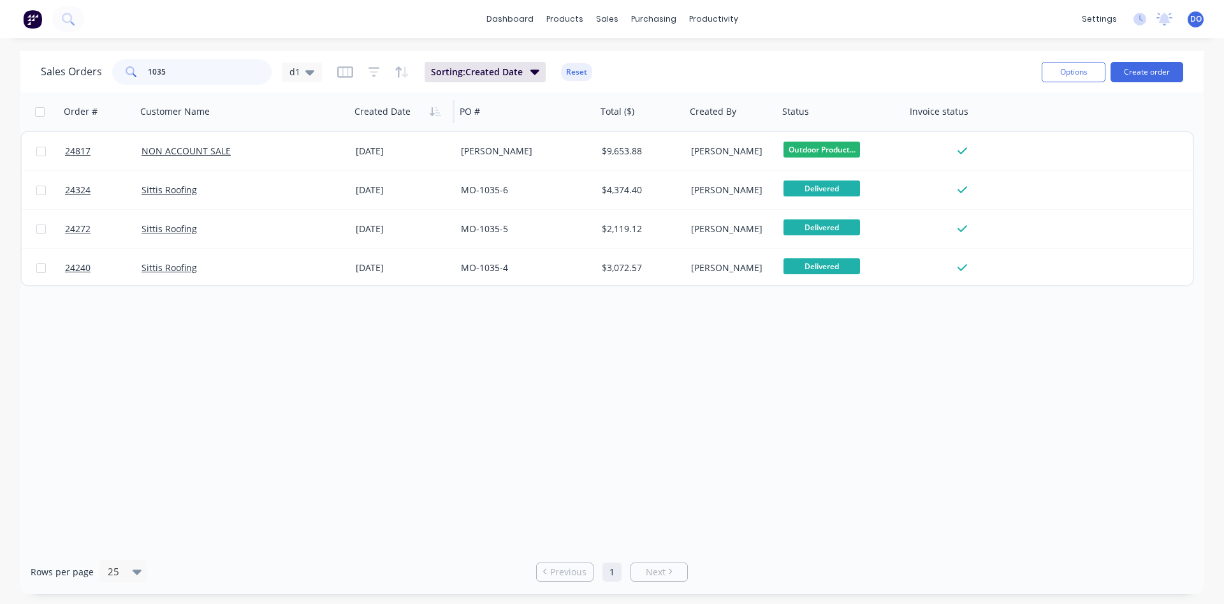
drag, startPoint x: 182, startPoint y: 68, endPoint x: 98, endPoint y: 66, distance: 84.8
click at [148, 66] on input "1035" at bounding box center [210, 72] width 124 height 26
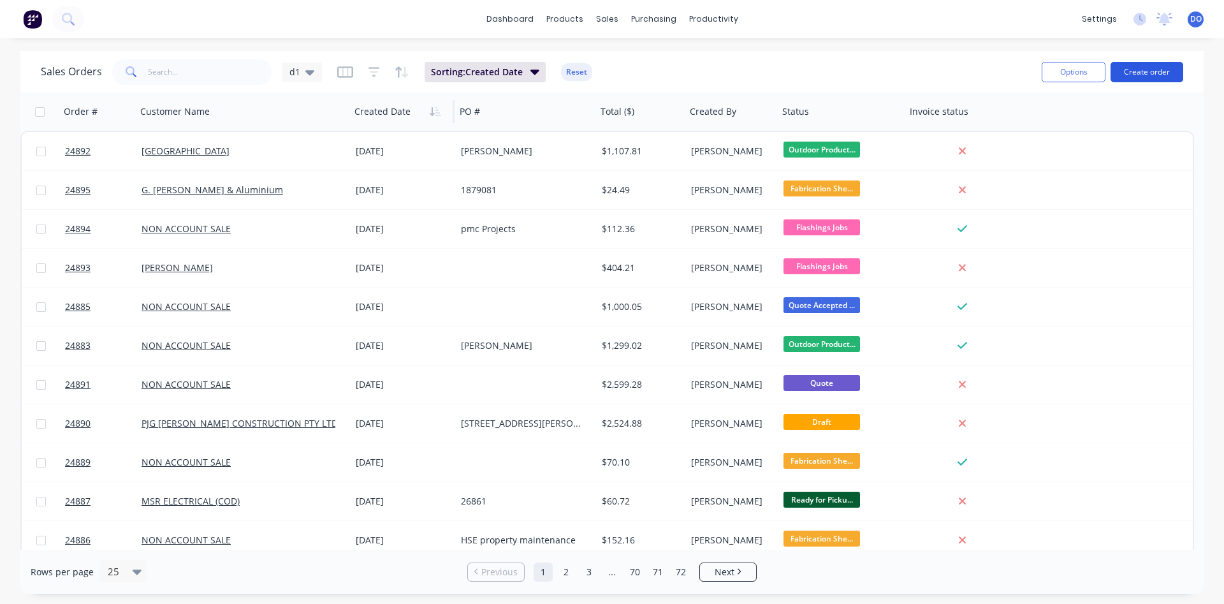
click at [1151, 75] on button "Create order" at bounding box center [1147, 72] width 73 height 20
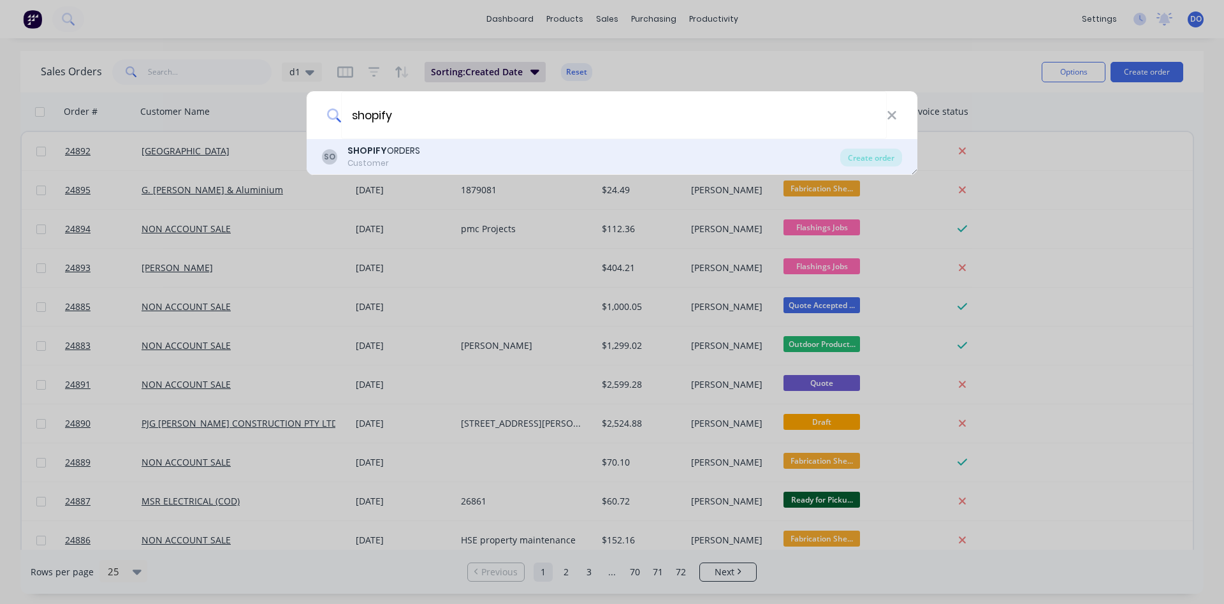
type input "shopify"
click at [424, 151] on div "SO SHOPIFY ORDERS Customer" at bounding box center [581, 156] width 518 height 25
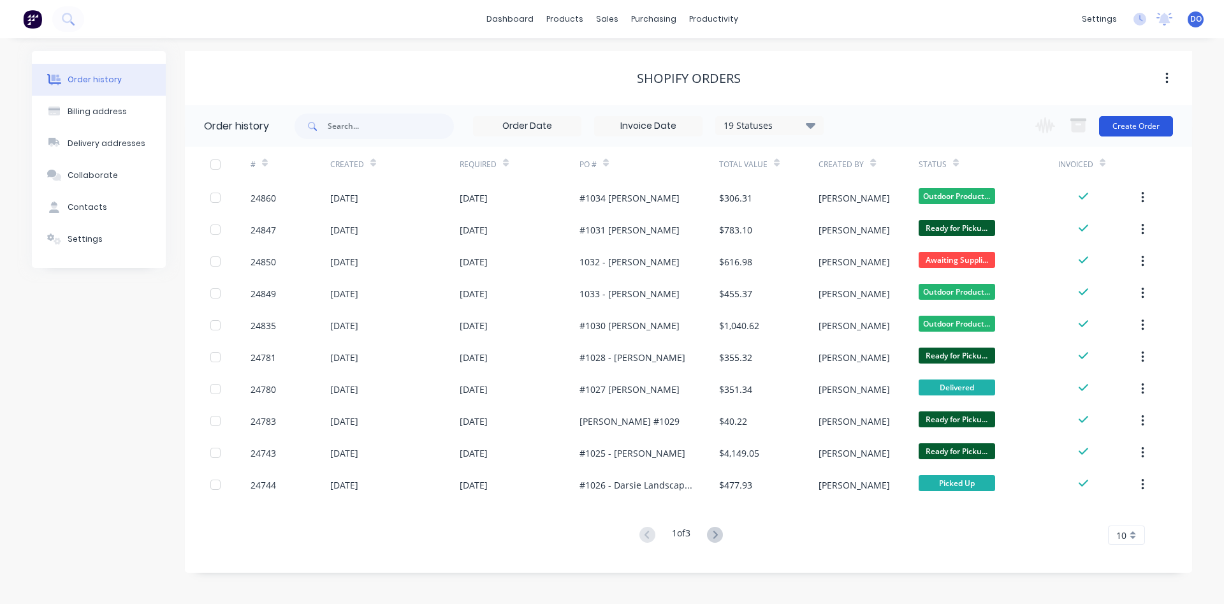
click at [1148, 130] on button "Create Order" at bounding box center [1136, 126] width 74 height 20
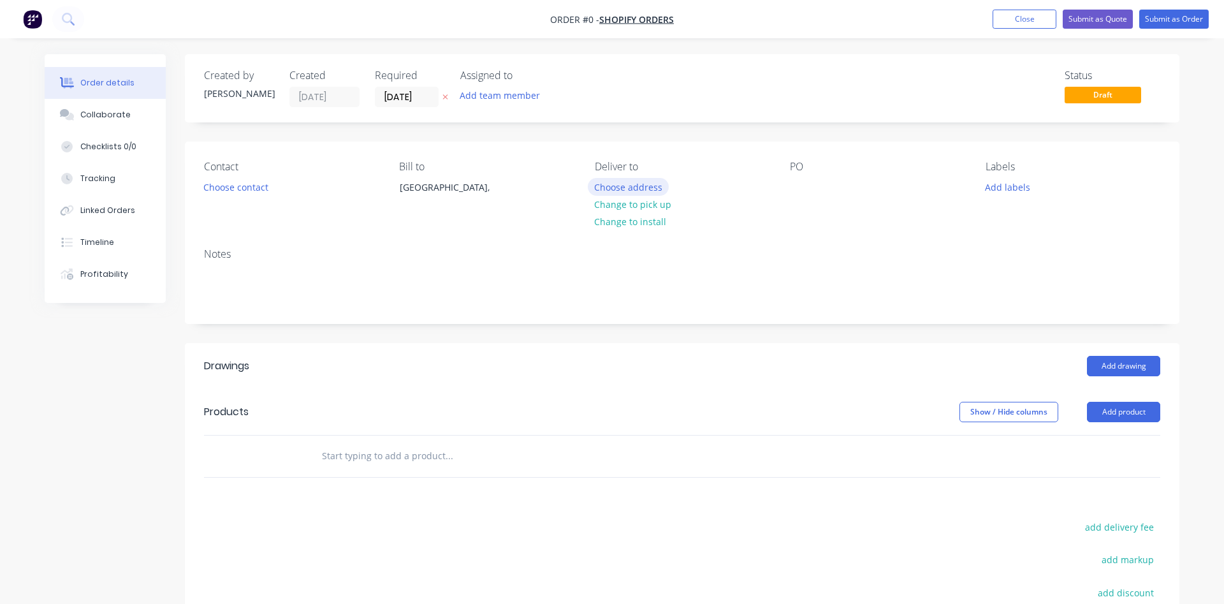
click at [638, 189] on button "Choose address" at bounding box center [629, 186] width 82 height 17
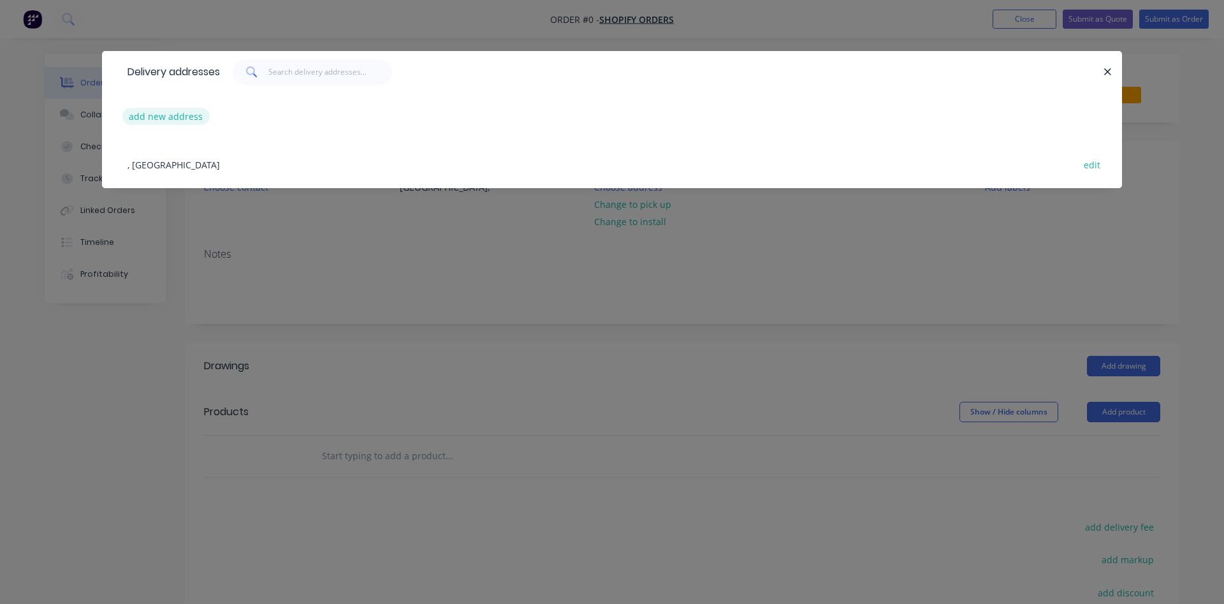
click at [157, 117] on button "add new address" at bounding box center [165, 116] width 87 height 17
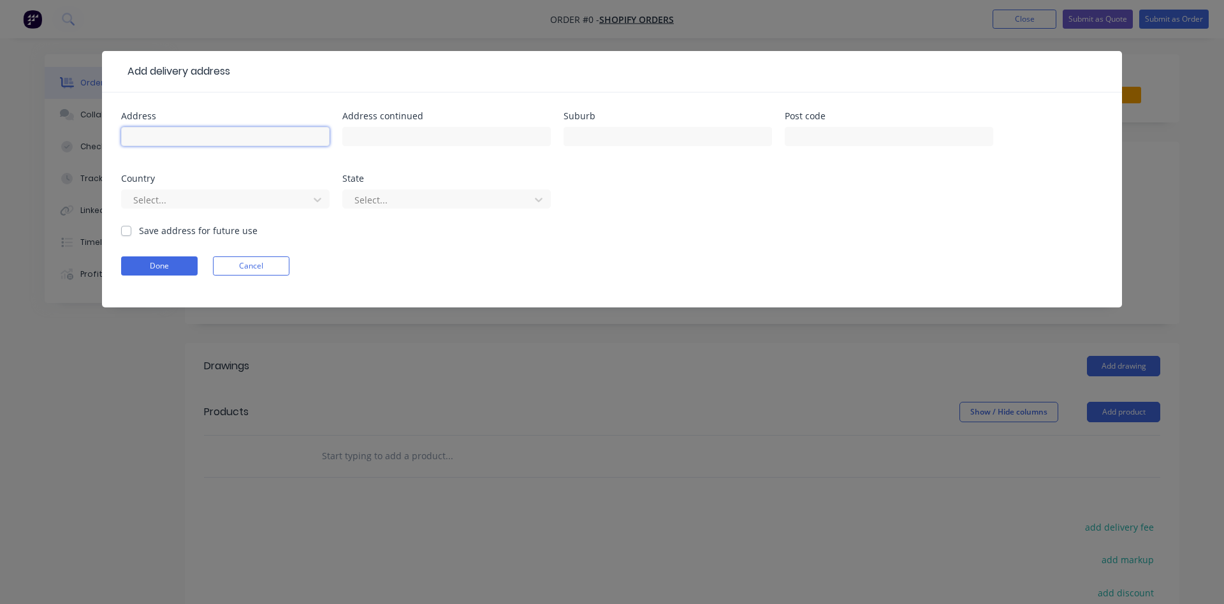
click at [200, 136] on input "text" at bounding box center [225, 136] width 208 height 19
type input "[STREET_ADDRESS][PERSON_NAME]"
type input "[PERSON_NAME]"
type input "2615"
type input "a"
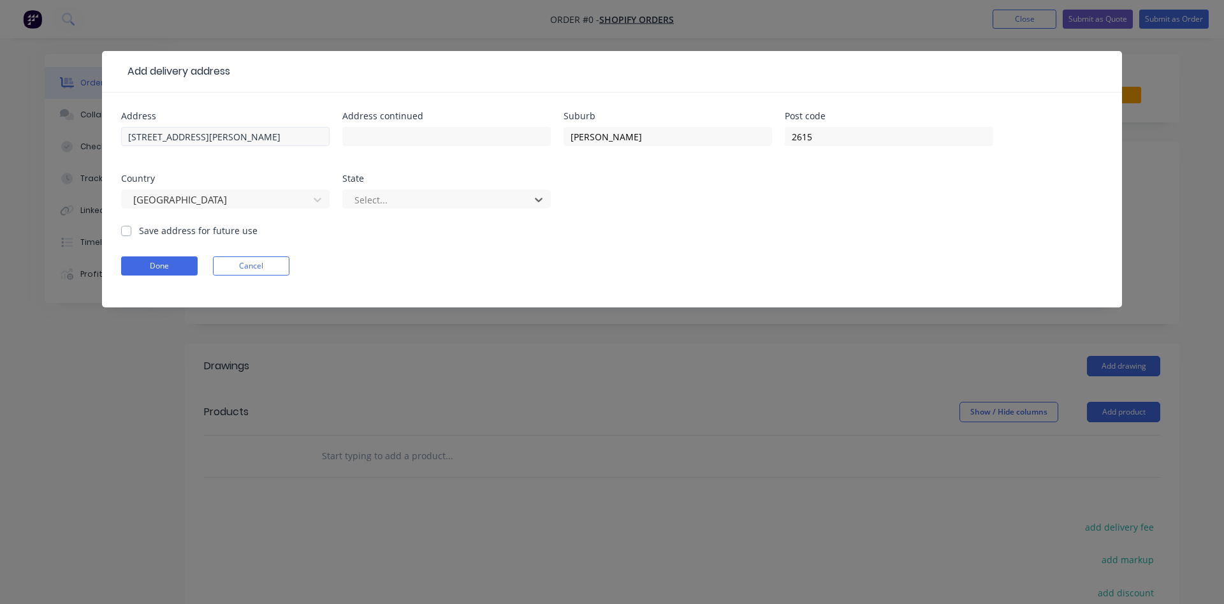
type input "s"
click at [163, 263] on button "Done" at bounding box center [159, 265] width 77 height 19
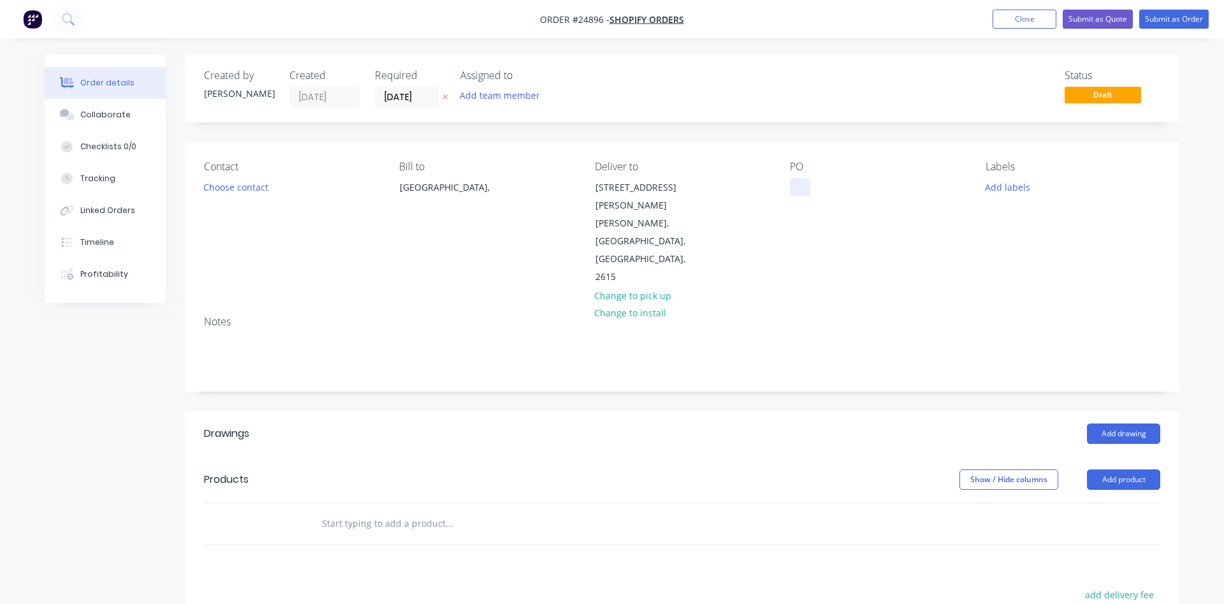
click at [801, 184] on div at bounding box center [800, 187] width 20 height 18
click at [1125, 469] on button "Add product" at bounding box center [1123, 479] width 73 height 20
click at [1079, 502] on div "Product catalogue" at bounding box center [1100, 511] width 98 height 18
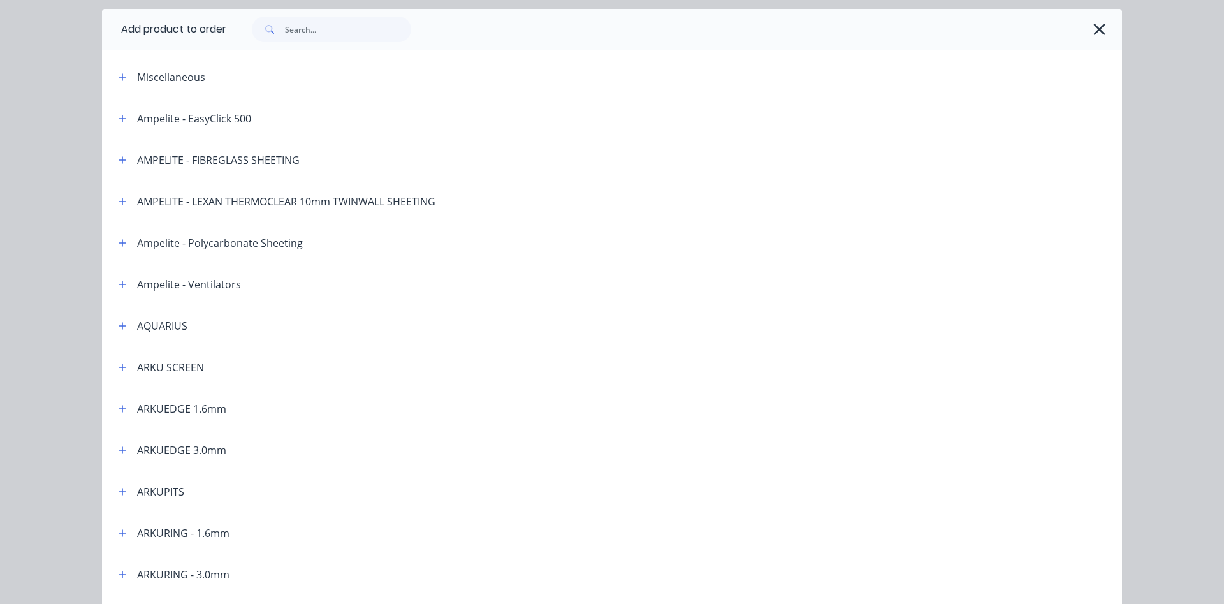
scroll to position [73, 0]
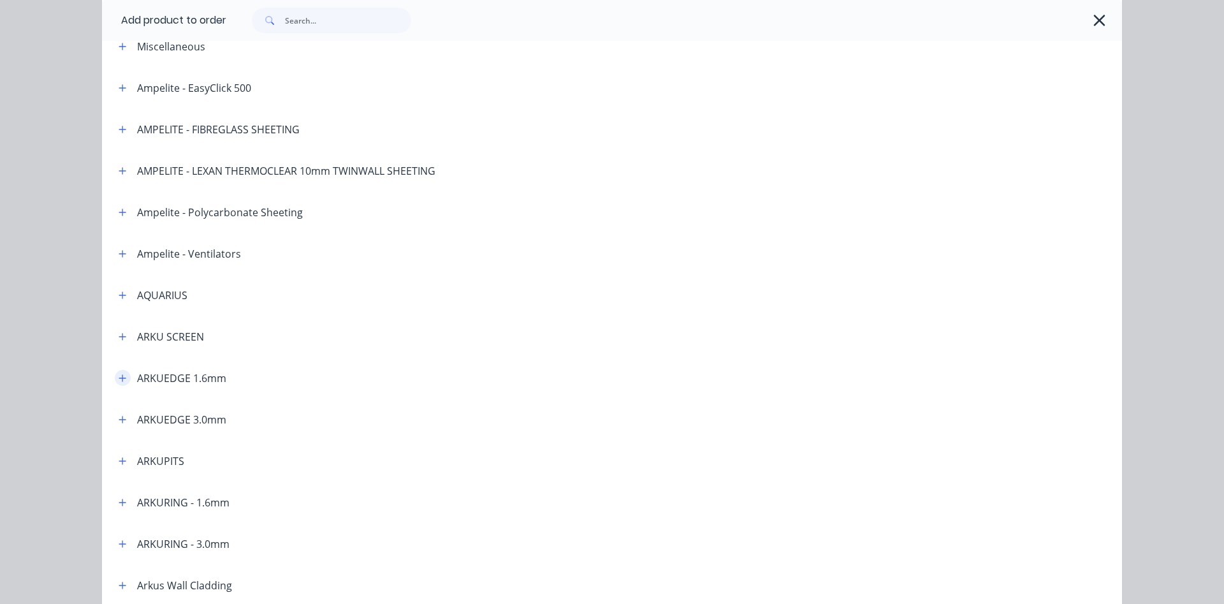
click at [121, 375] on icon "button" at bounding box center [123, 378] width 8 height 9
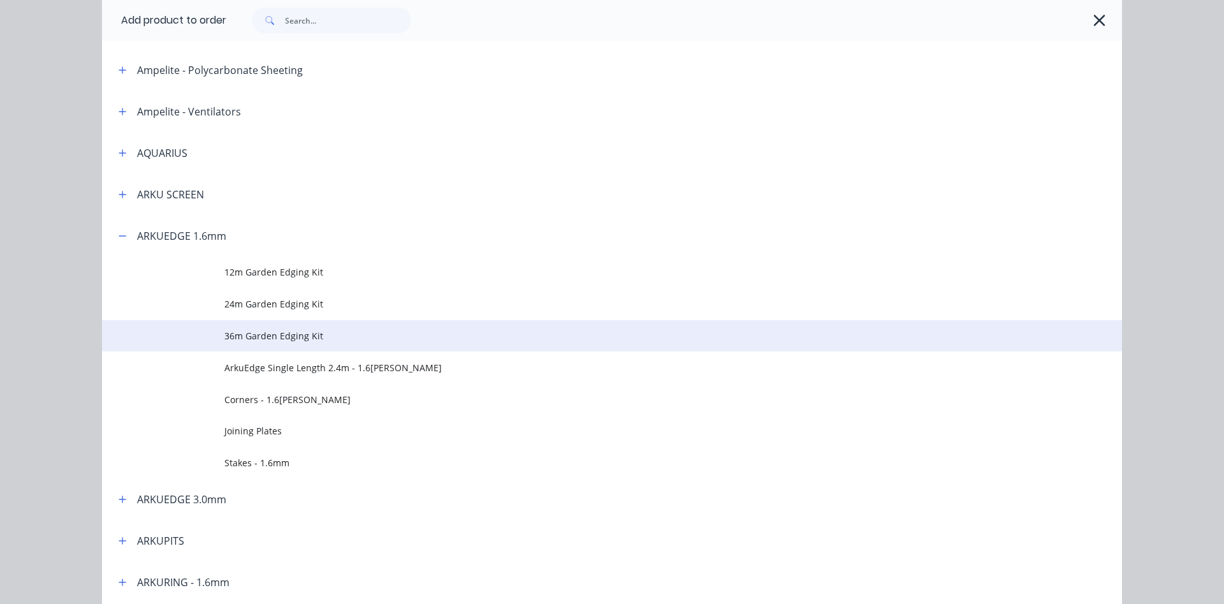
scroll to position [218, 0]
click at [289, 329] on span "36m Garden Edging Kit" at bounding box center [583, 332] width 718 height 13
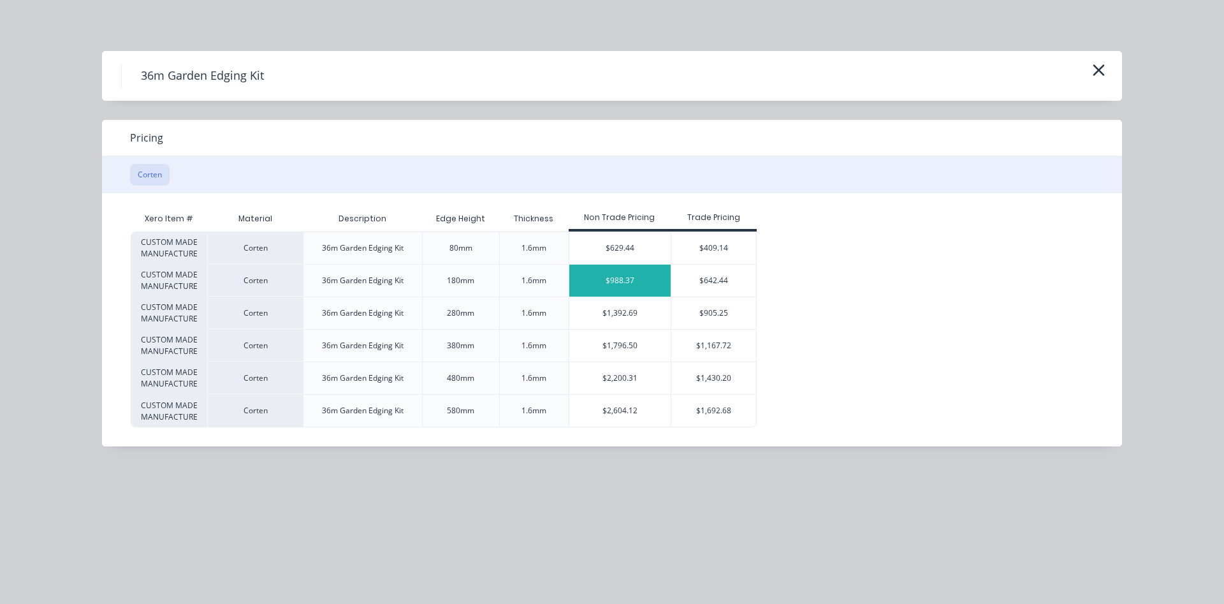
click at [641, 283] on div "$988.37" at bounding box center [620, 281] width 102 height 32
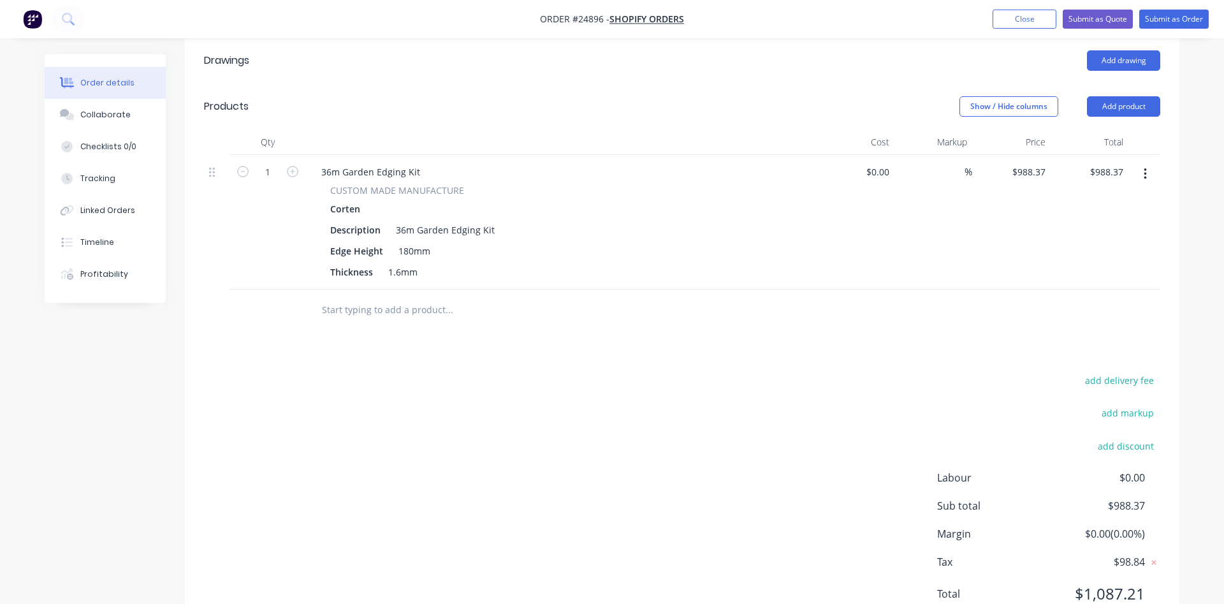
scroll to position [390, 0]
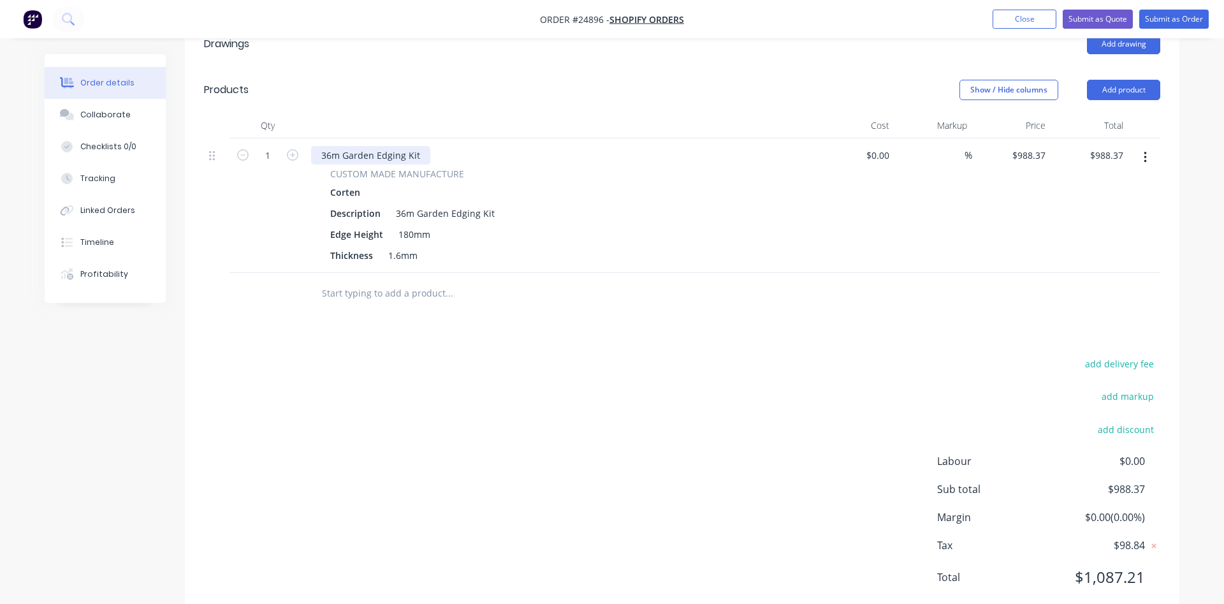
click at [420, 146] on div "36m Garden Edging Kit" at bounding box center [370, 155] width 119 height 18
click at [386, 281] on input "text" at bounding box center [448, 294] width 255 height 26
click at [426, 281] on input "text" at bounding box center [448, 294] width 255 height 26
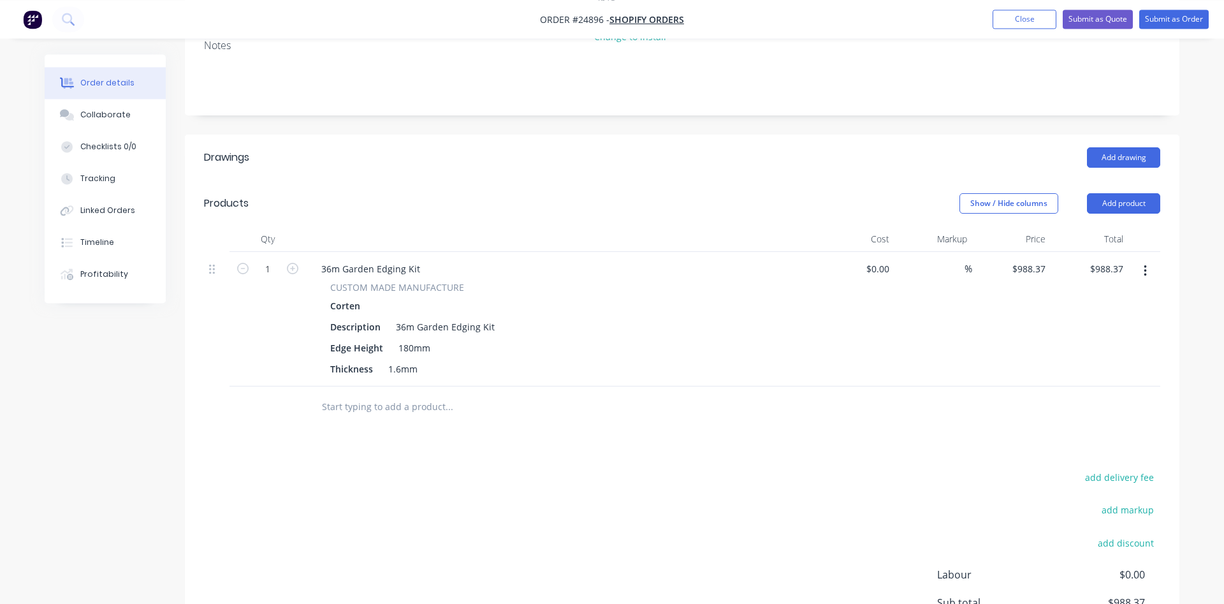
scroll to position [259, 0]
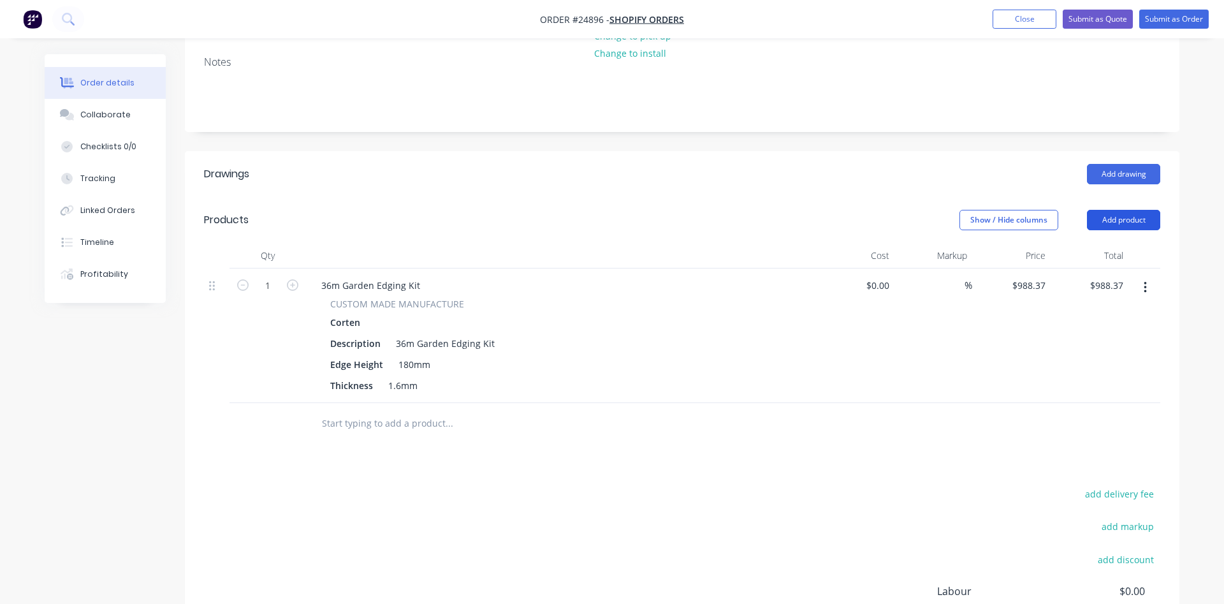
click at [1130, 210] on button "Add product" at bounding box center [1123, 220] width 73 height 20
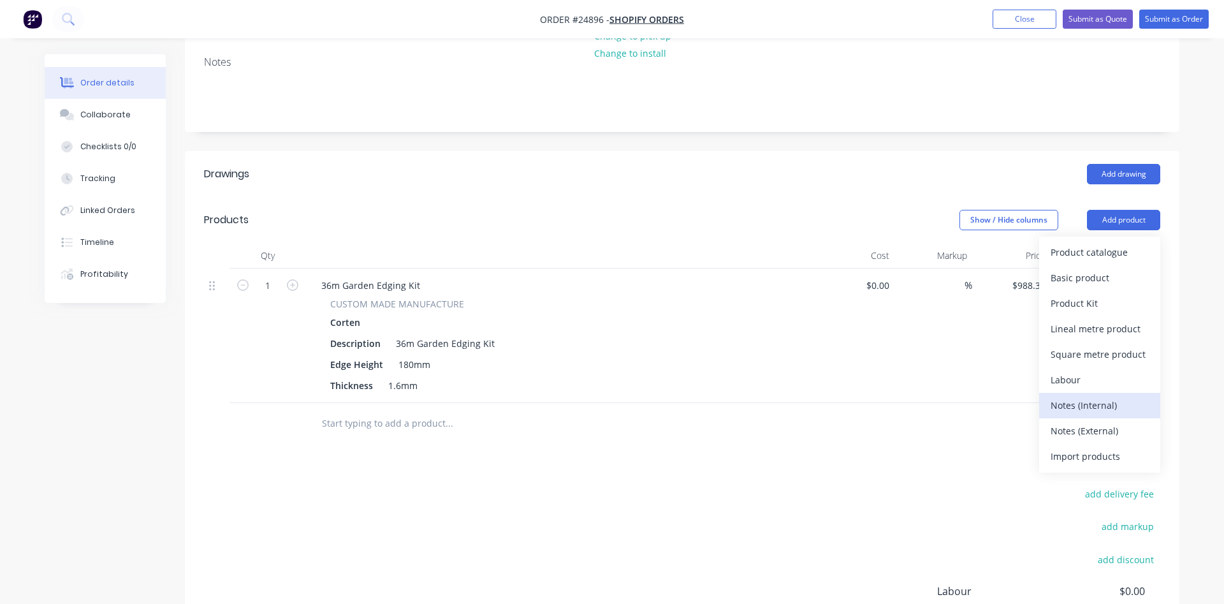
click at [1091, 396] on div "Notes (Internal)" at bounding box center [1100, 405] width 98 height 18
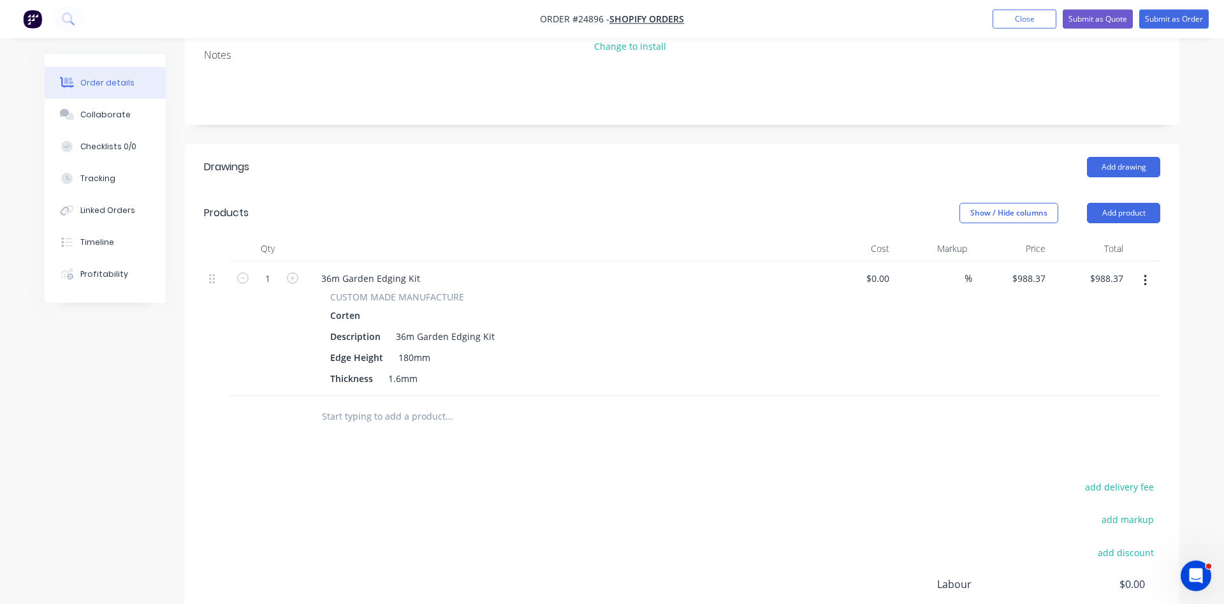
scroll to position [259, 0]
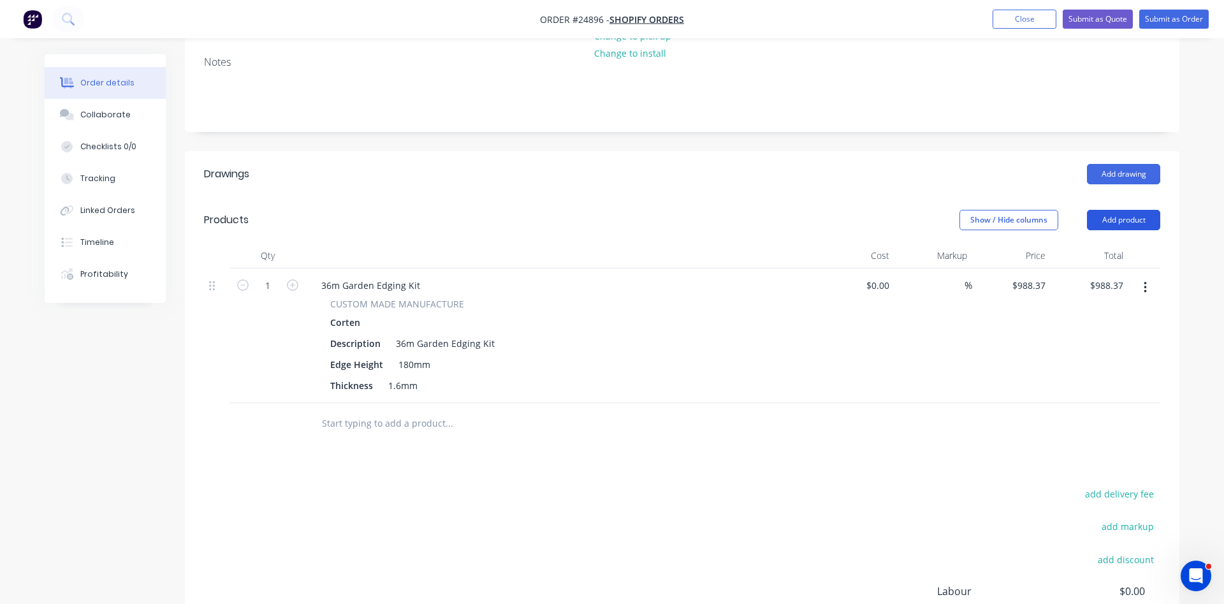
click at [1112, 210] on button "Add product" at bounding box center [1123, 220] width 73 height 20
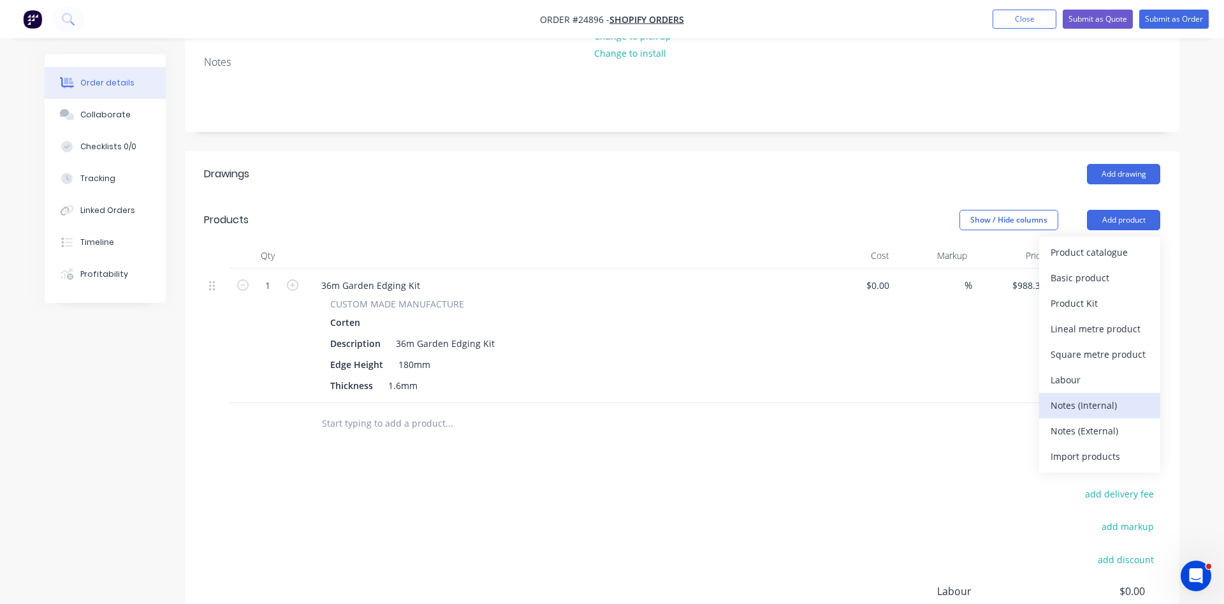
click at [1074, 396] on div "Notes (Internal)" at bounding box center [1100, 405] width 98 height 18
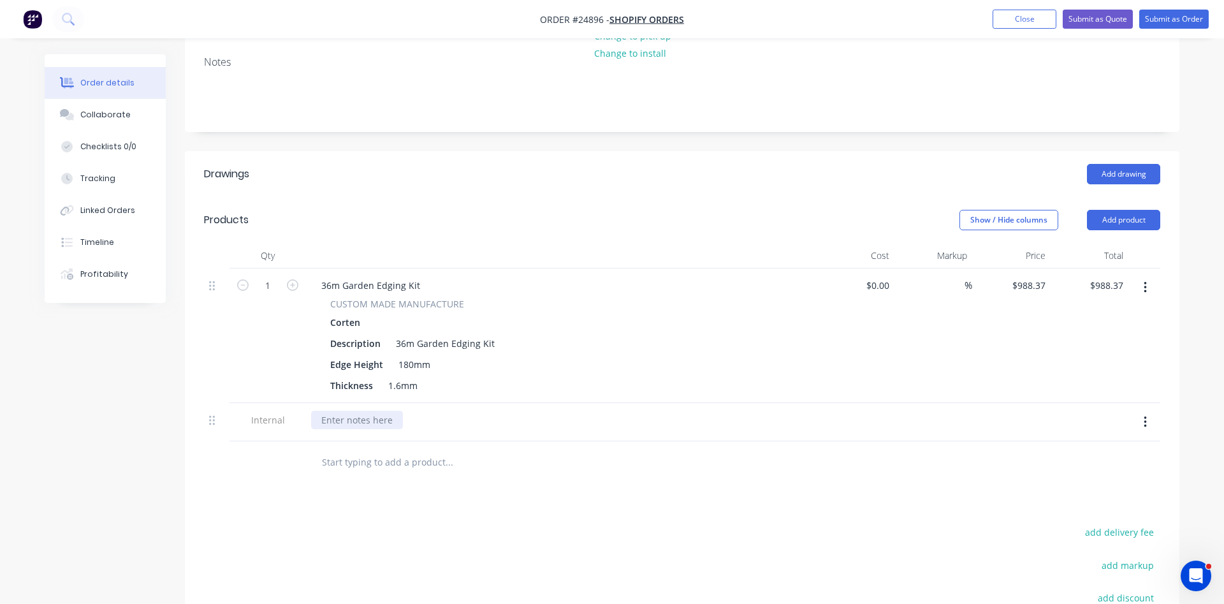
paste div
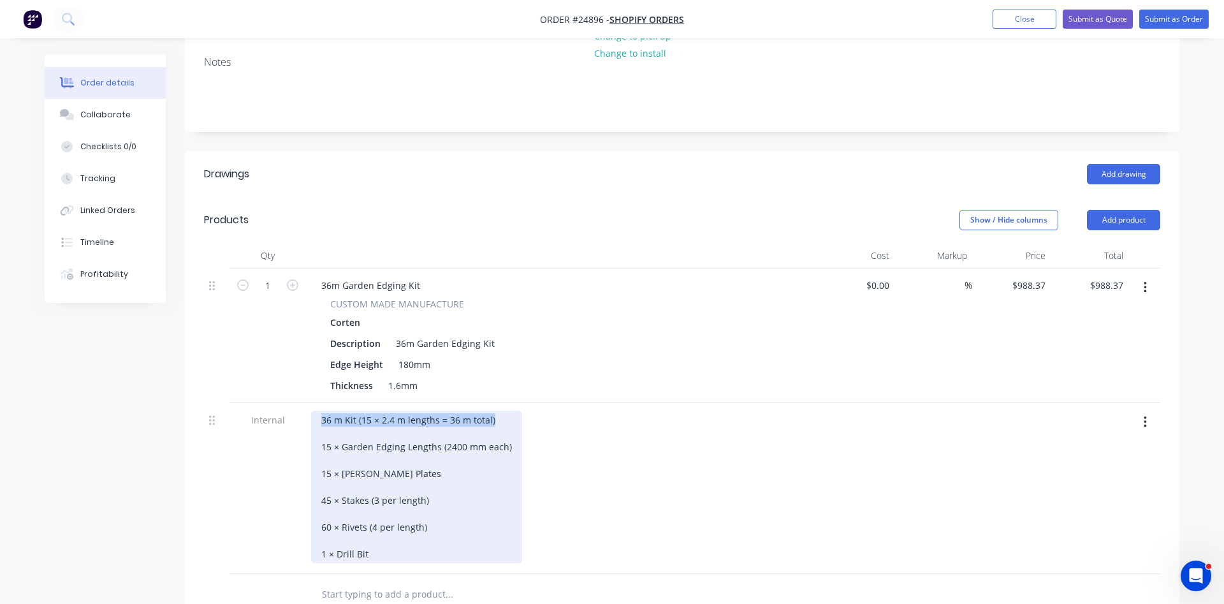
drag, startPoint x: 493, startPoint y: 384, endPoint x: 299, endPoint y: 375, distance: 194.6
click at [311, 411] on div "36 m Kit (15 × 2.4 m lengths = 36 m total) 15 × Garden Edging Lengths (2400 mm …" at bounding box center [416, 487] width 211 height 152
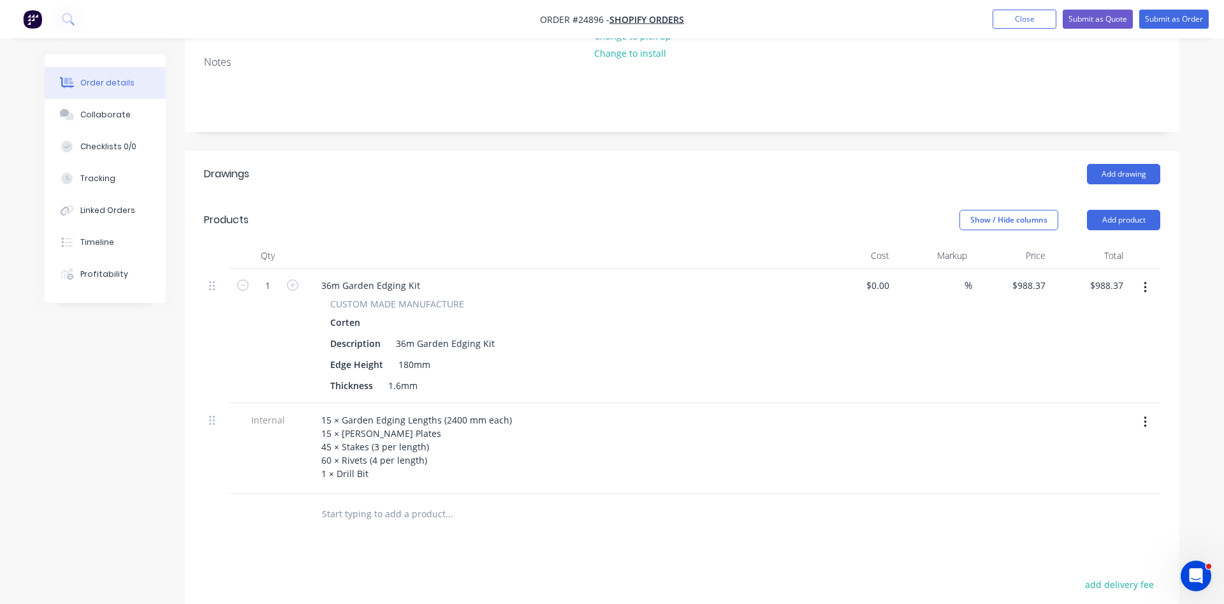
click at [497, 516] on div "Drawings Add drawing Products Show / Hide columns Add product Qty Cost Markup P…" at bounding box center [682, 496] width 995 height 690
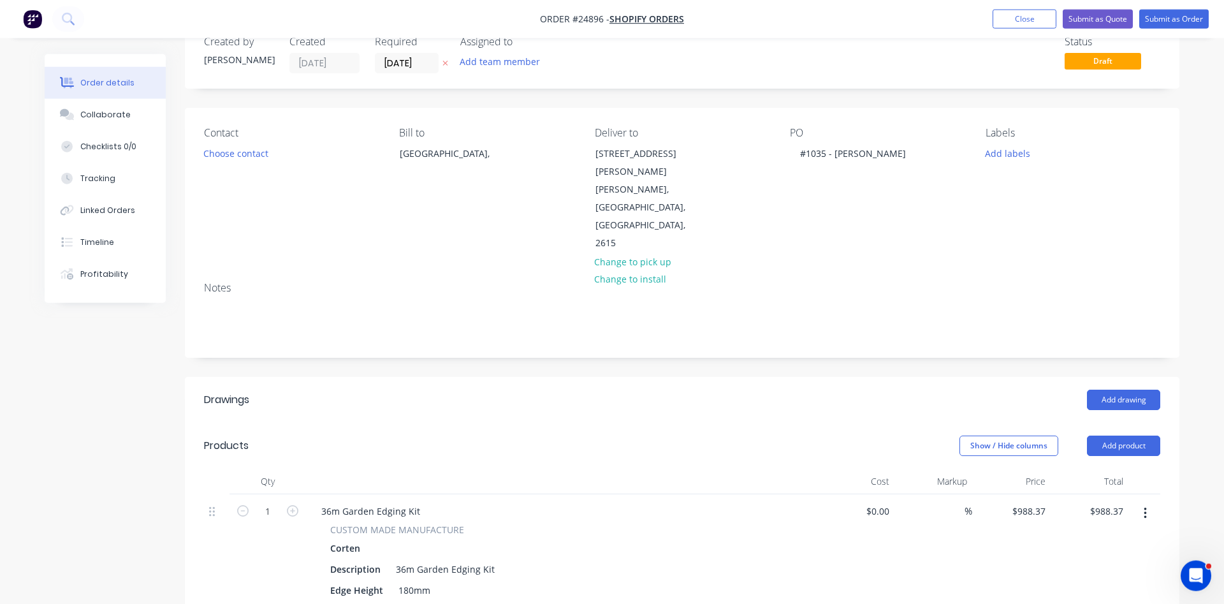
scroll to position [0, 0]
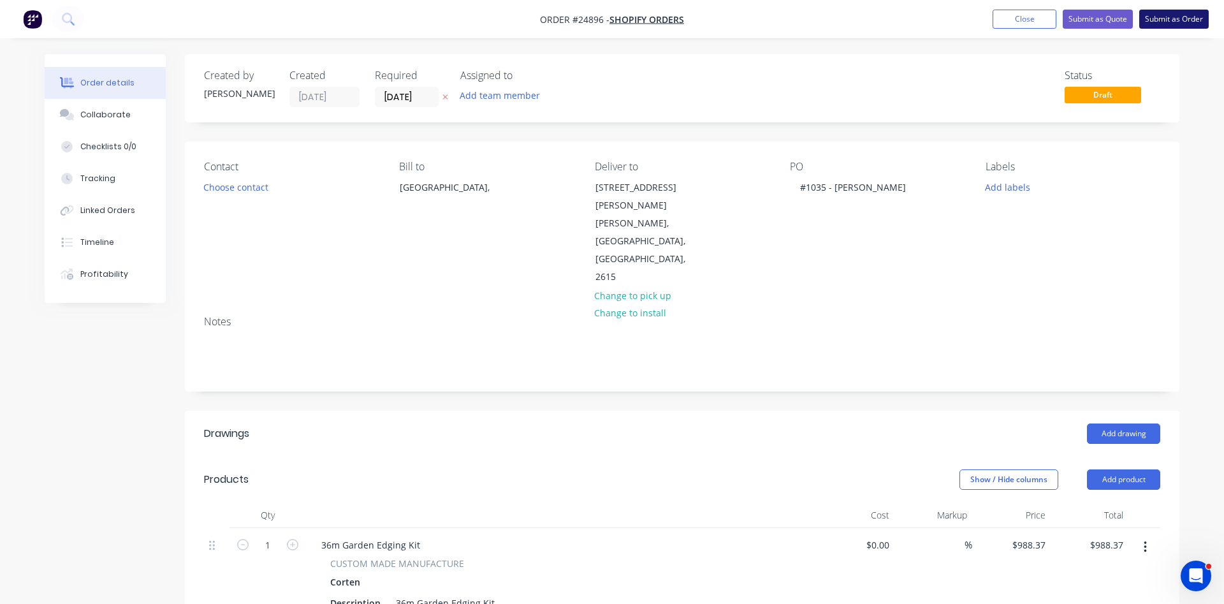
click at [1167, 22] on button "Submit as Order" at bounding box center [1173, 19] width 69 height 19
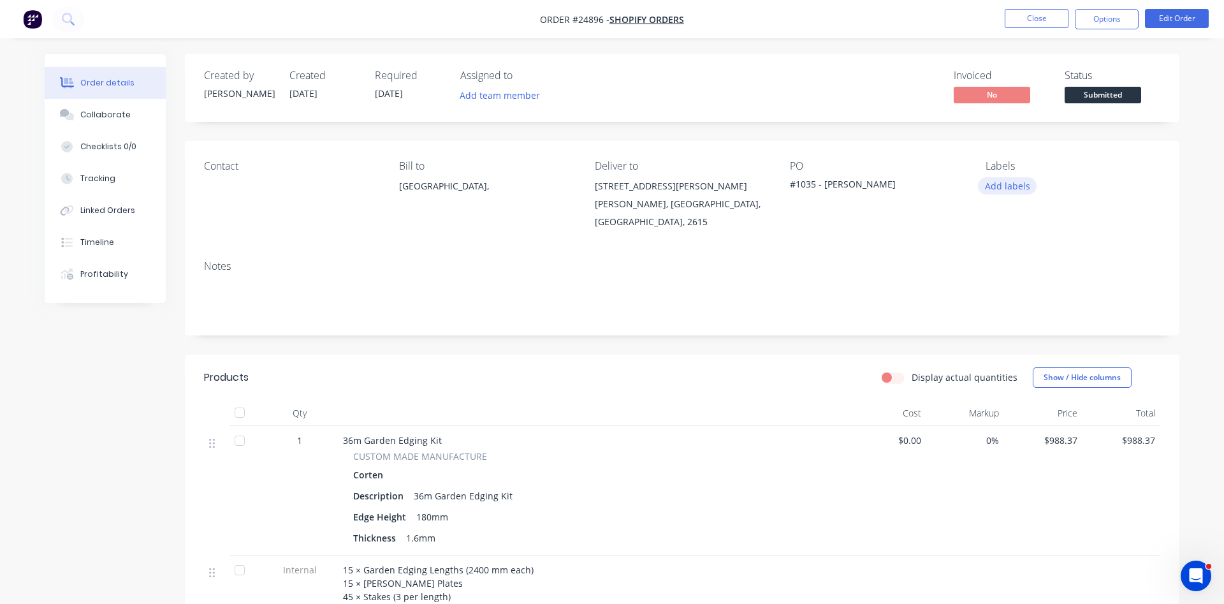
click at [1005, 187] on button "Add labels" at bounding box center [1007, 185] width 59 height 17
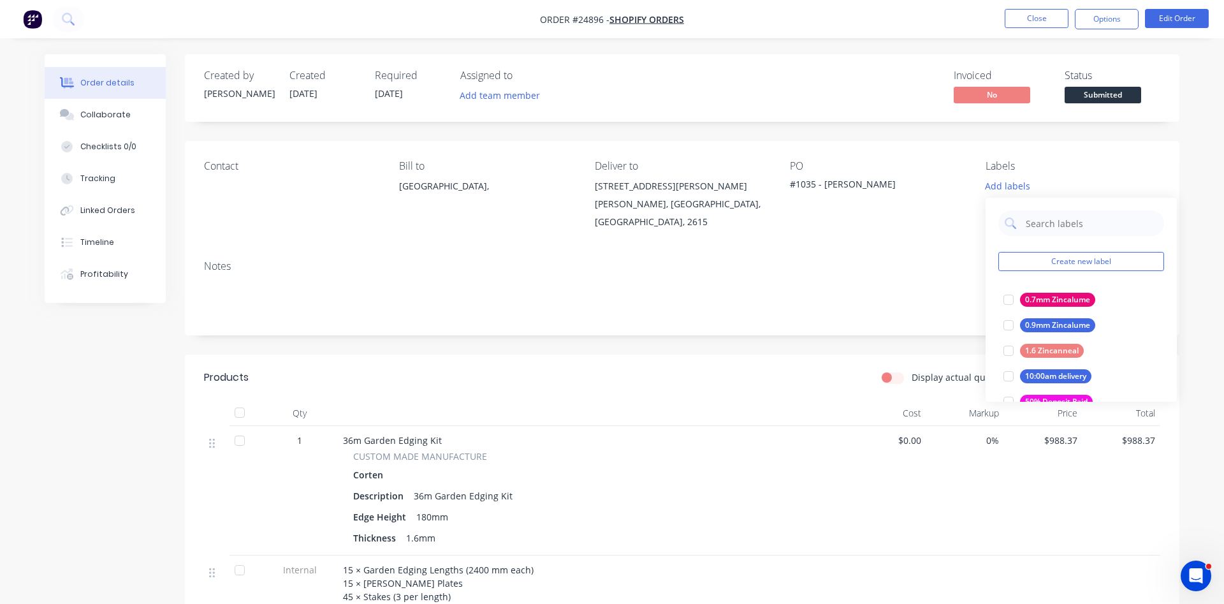
click at [1100, 99] on span "Submitted" at bounding box center [1103, 95] width 77 height 16
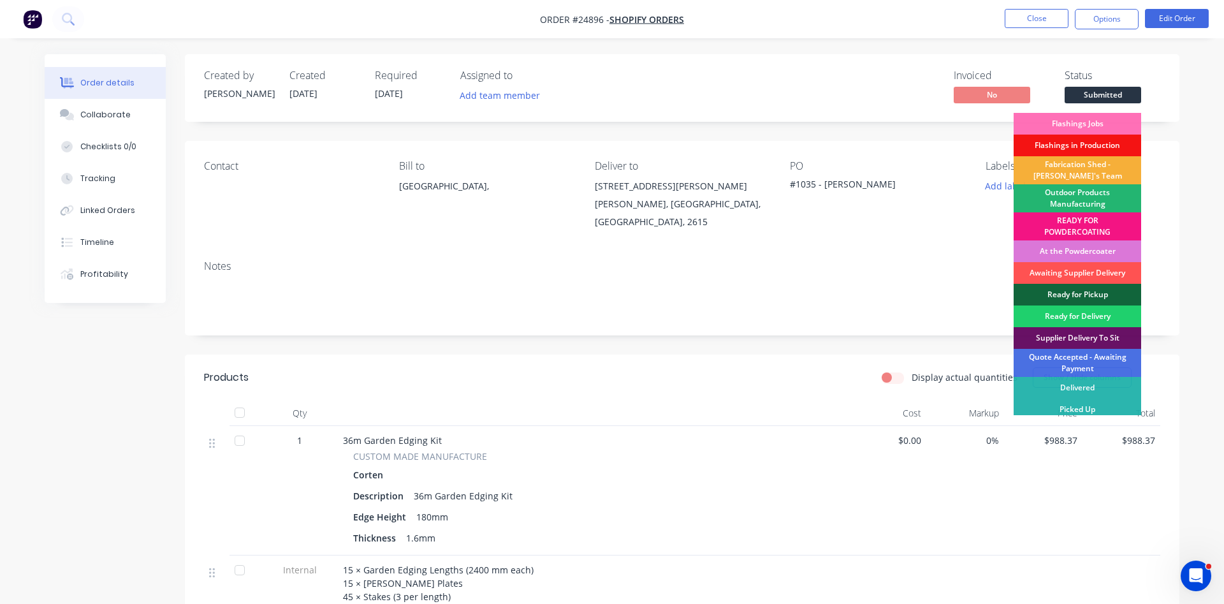
click at [1086, 199] on div "Outdoor Products Manufacturing" at bounding box center [1078, 198] width 128 height 28
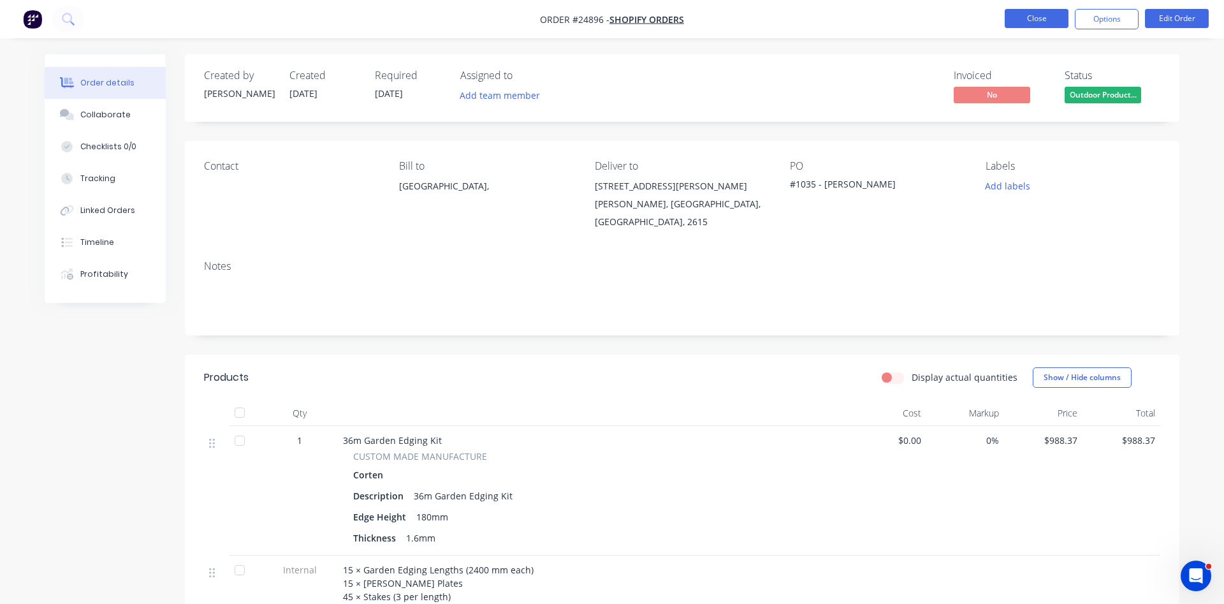
click at [1040, 23] on button "Close" at bounding box center [1037, 18] width 64 height 19
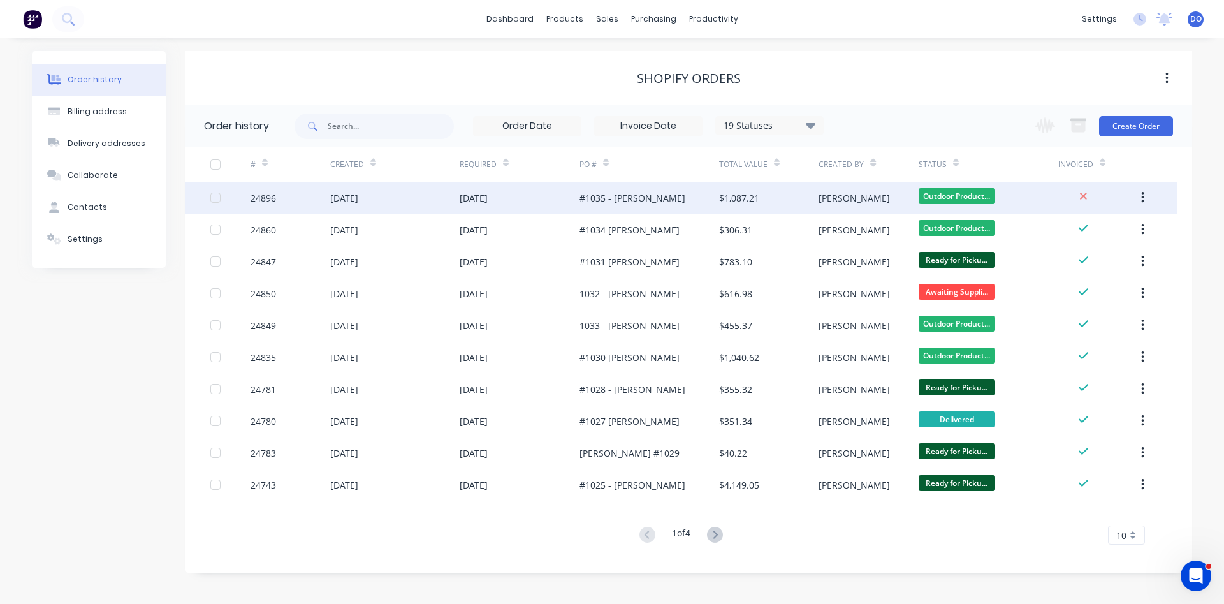
click at [695, 194] on div "#1035 - [PERSON_NAME]" at bounding box center [649, 198] width 140 height 32
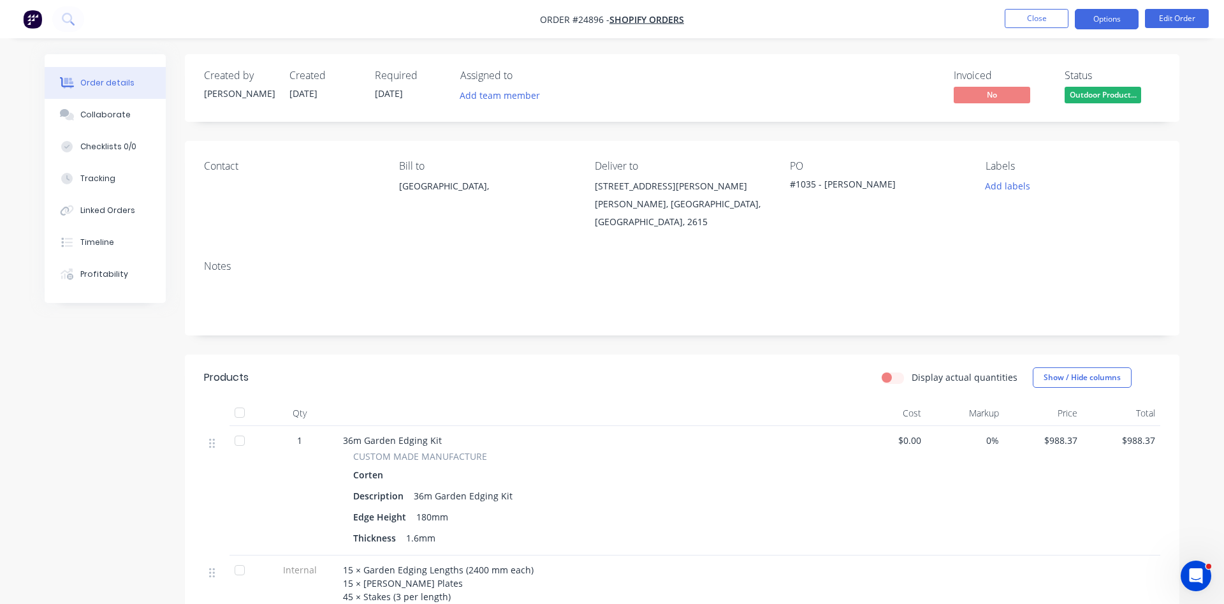
click at [1090, 15] on button "Options" at bounding box center [1107, 19] width 64 height 20
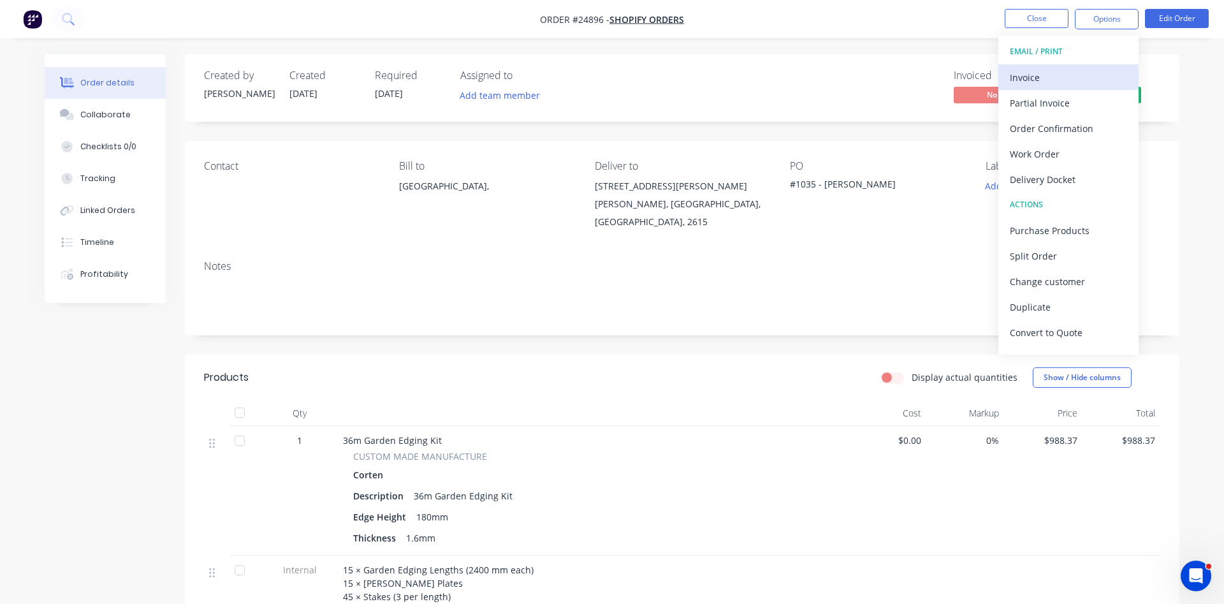
click at [1028, 75] on div "Invoice" at bounding box center [1068, 77] width 117 height 18
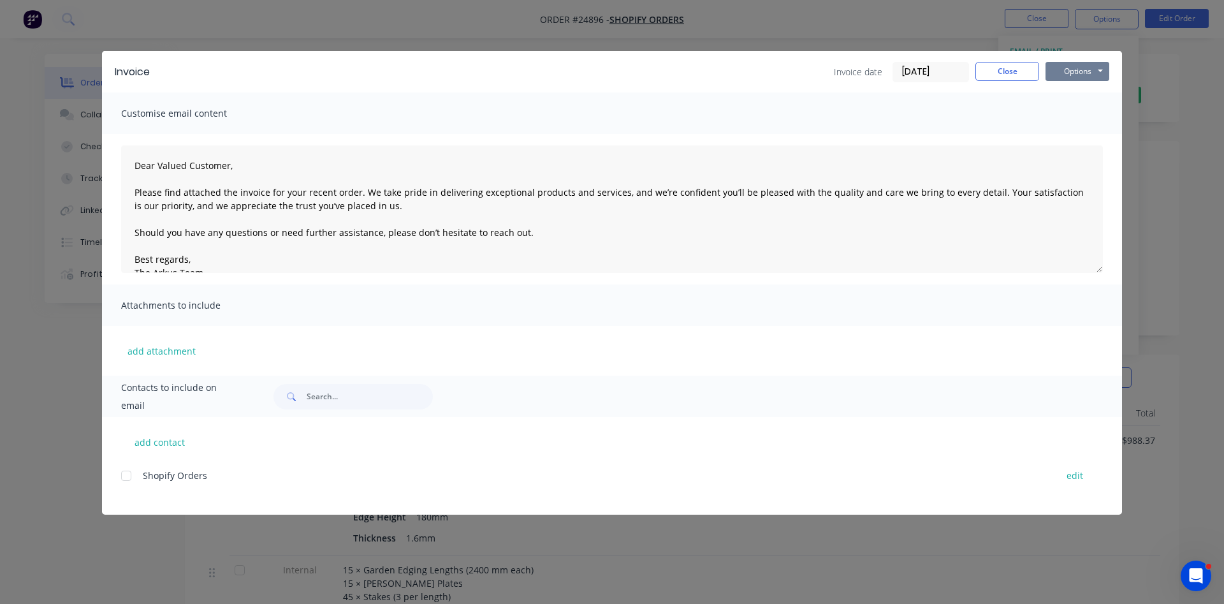
click at [1075, 69] on button "Options" at bounding box center [1078, 71] width 64 height 19
click at [1075, 117] on button "Print" at bounding box center [1087, 115] width 82 height 21
click at [1008, 72] on button "Close" at bounding box center [1007, 71] width 64 height 19
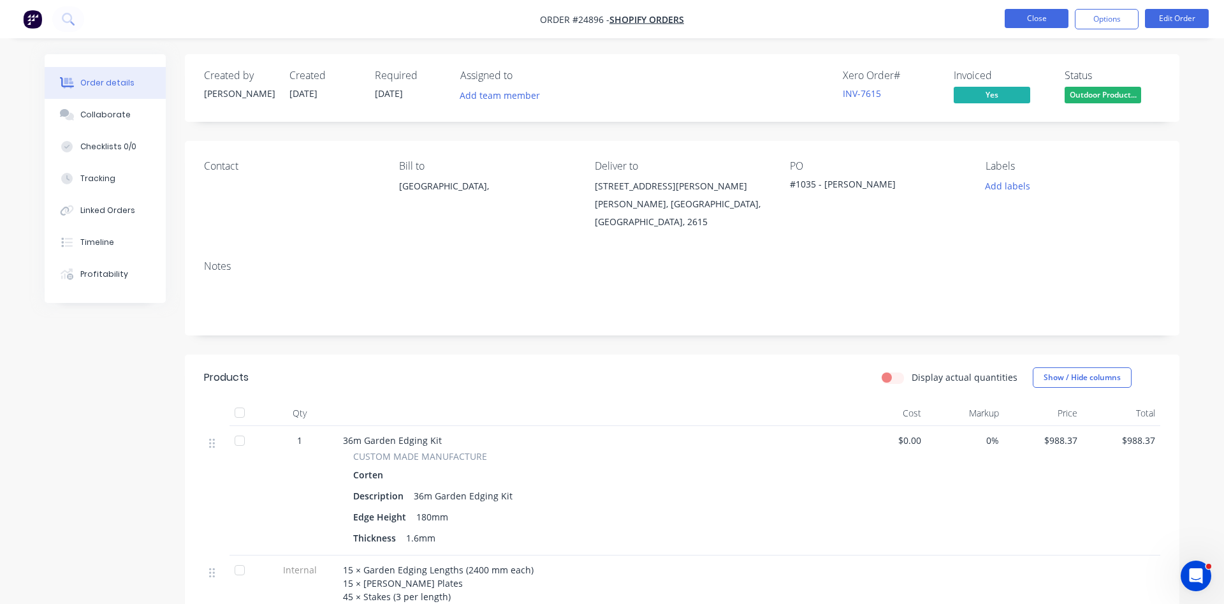
click at [1041, 17] on button "Close" at bounding box center [1037, 18] width 64 height 19
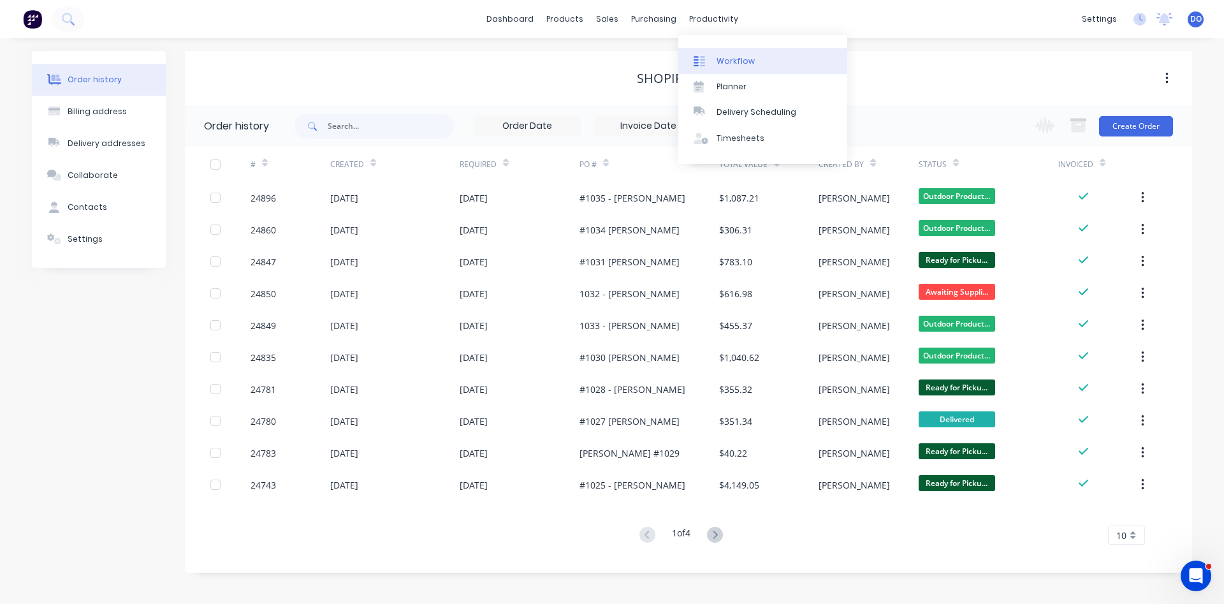
click at [742, 59] on div "Workflow" at bounding box center [736, 60] width 38 height 11
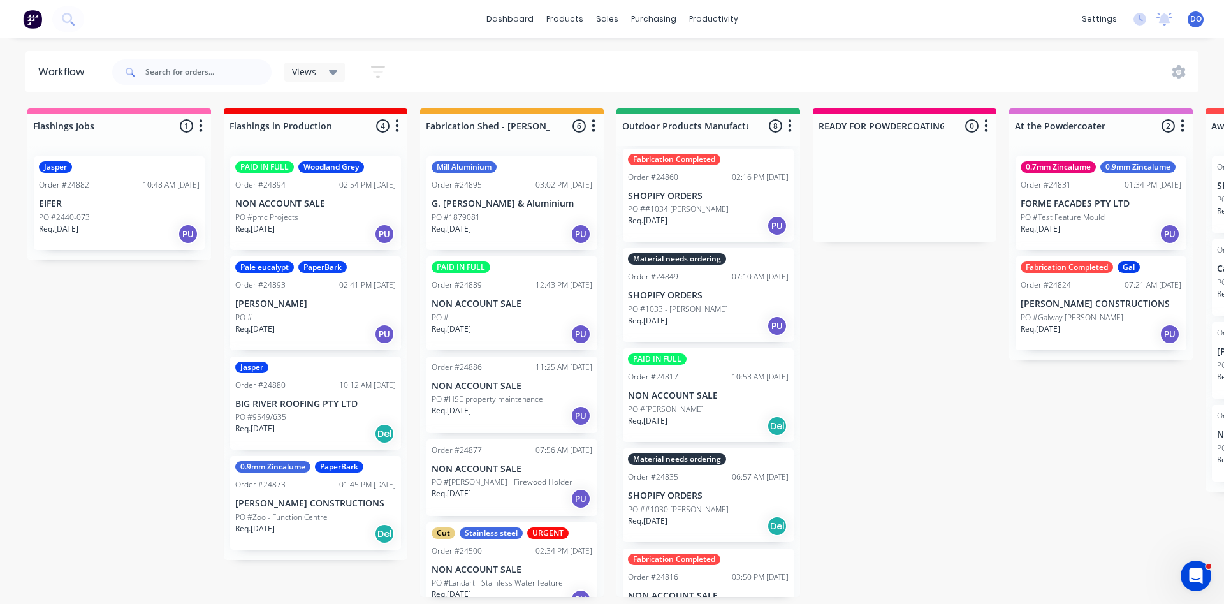
scroll to position [346, 0]
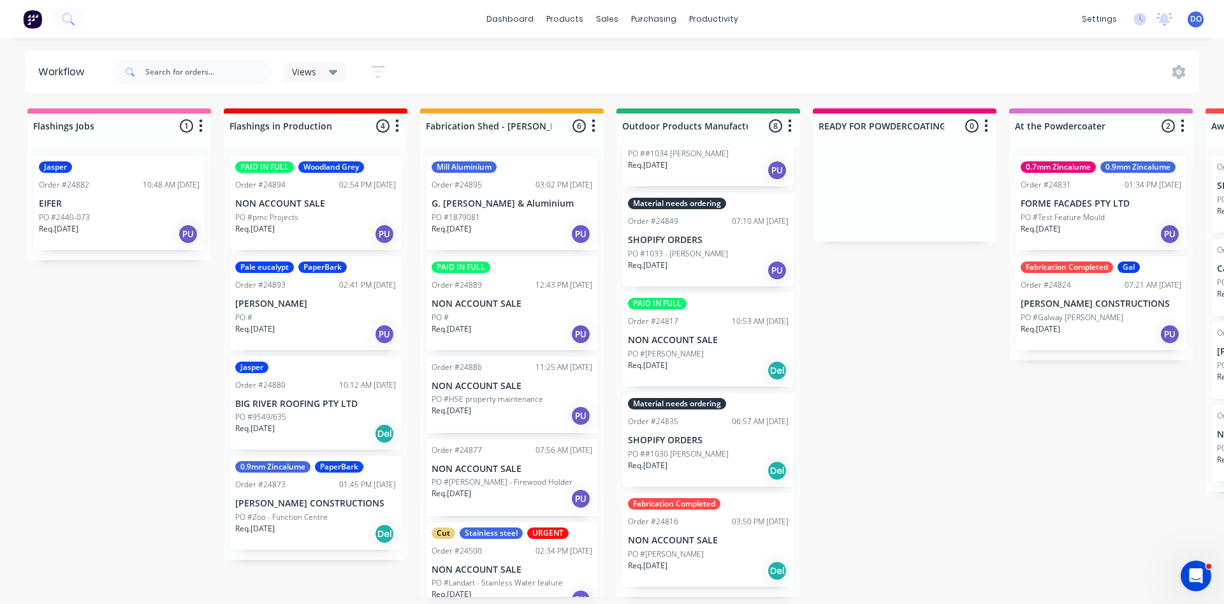
click at [689, 543] on p "NON ACCOUNT SALE" at bounding box center [708, 540] width 161 height 11
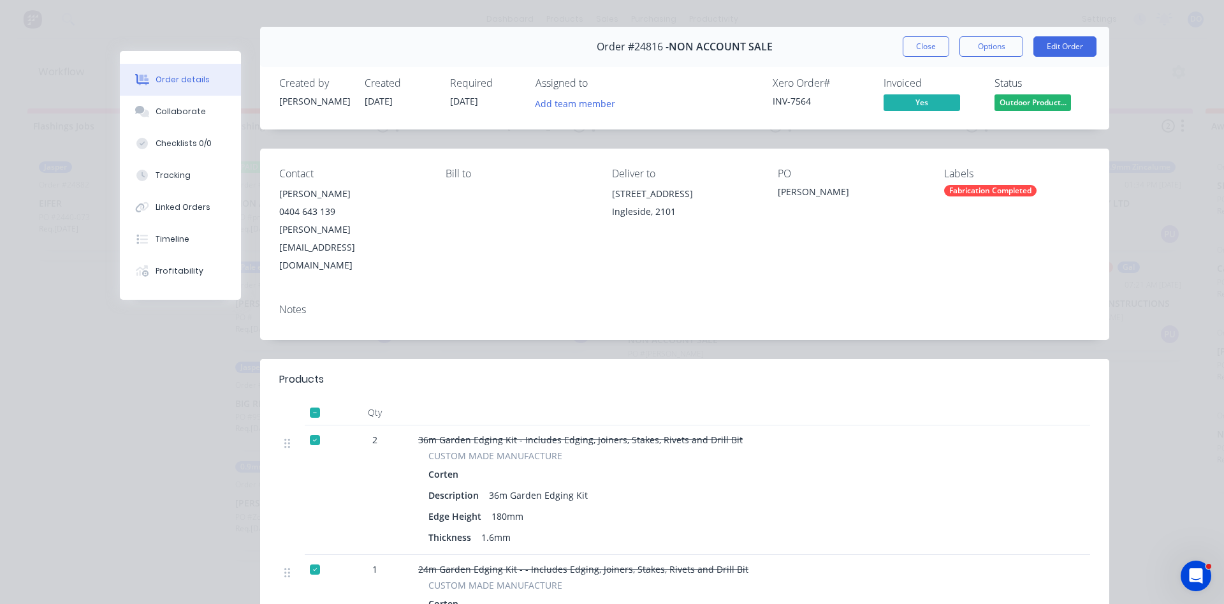
scroll to position [0, 0]
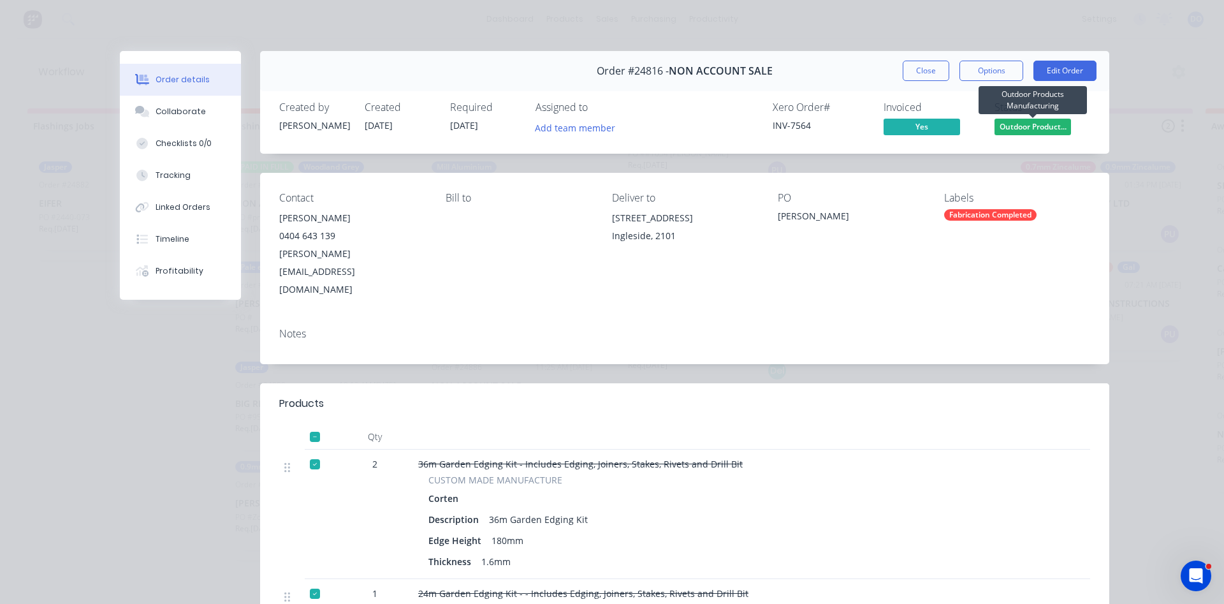
click at [1015, 131] on span "Outdoor Product..." at bounding box center [1033, 127] width 77 height 16
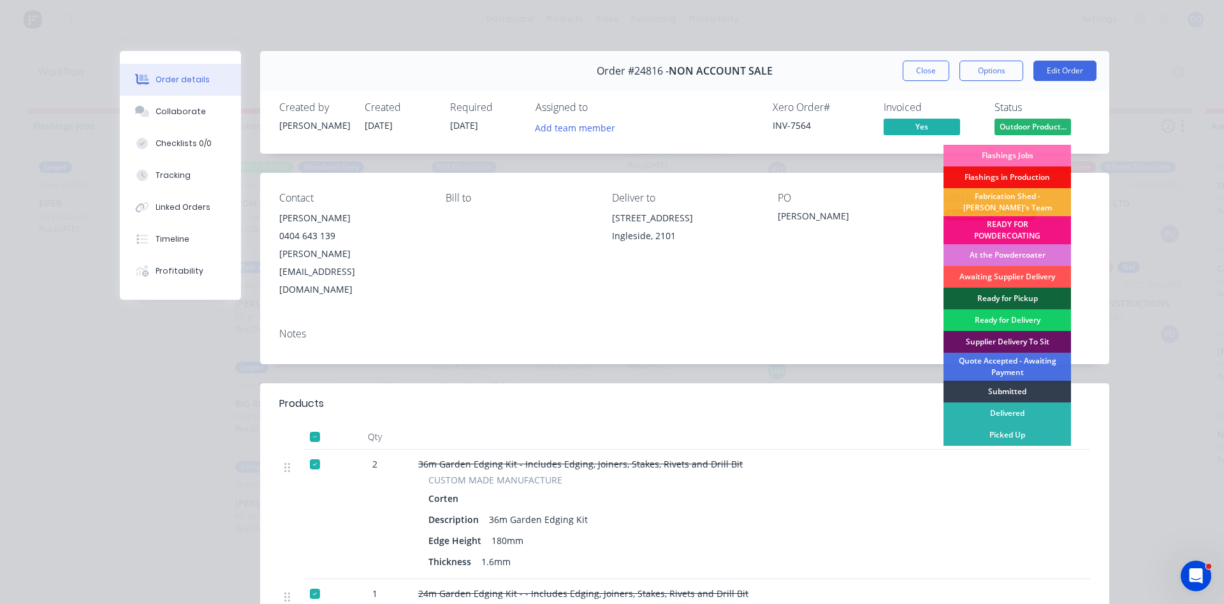
click at [994, 320] on div "Ready for Delivery" at bounding box center [1008, 320] width 128 height 22
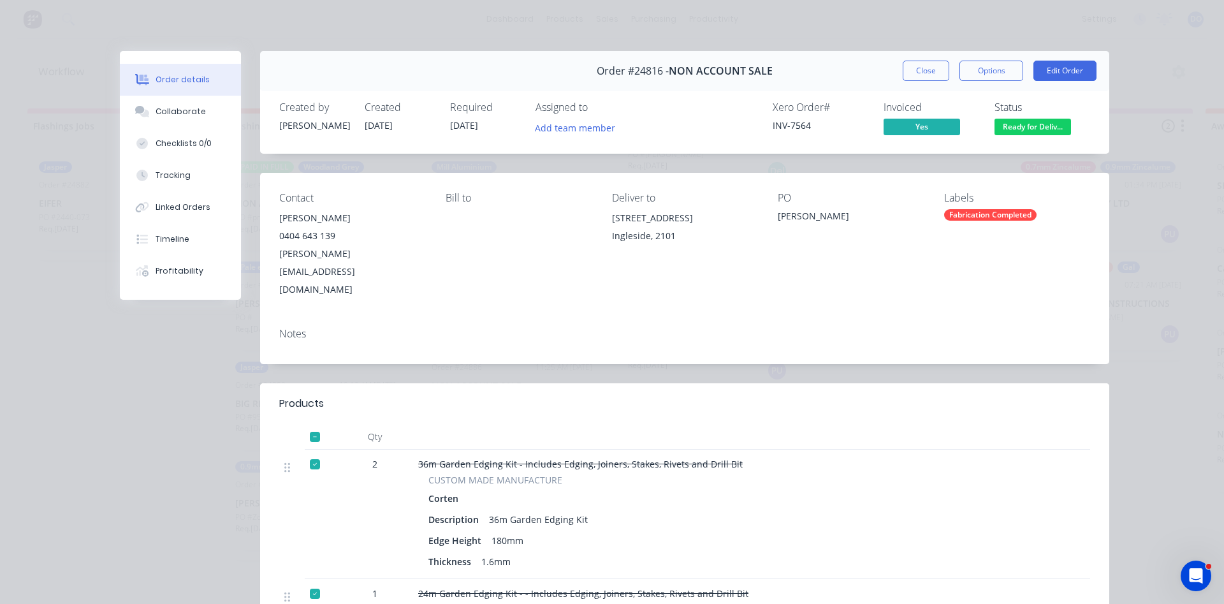
scroll to position [246, 0]
click at [914, 72] on button "Close" at bounding box center [926, 71] width 47 height 20
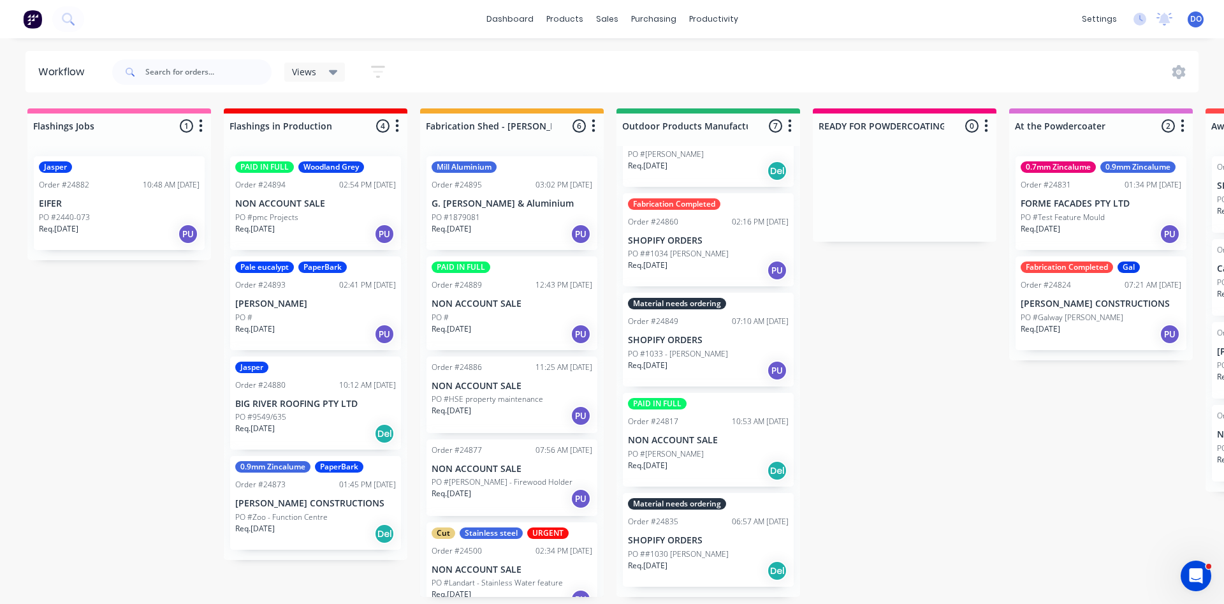
click at [709, 254] on p "PO ##1034 Andrew Bourandanis" at bounding box center [678, 253] width 101 height 11
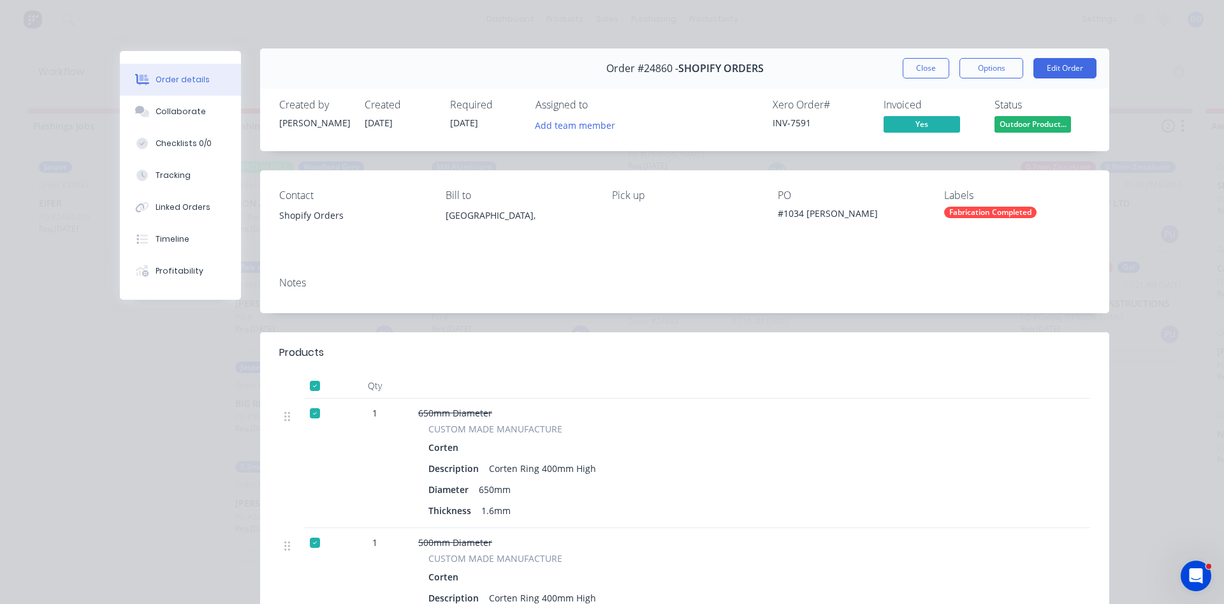
scroll to position [0, 0]
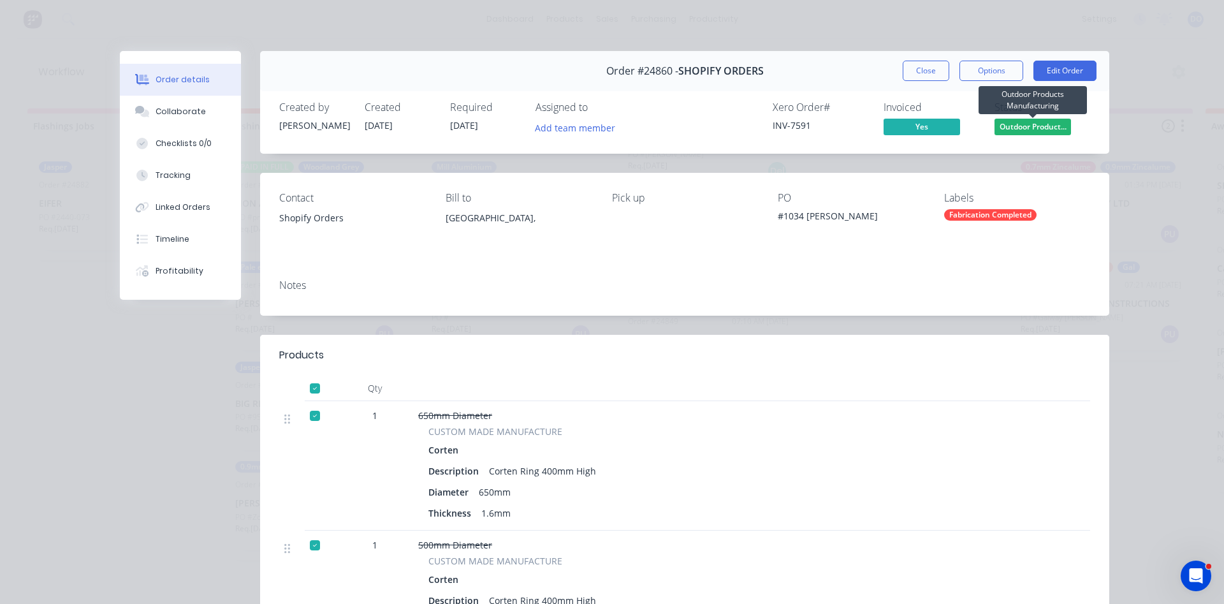
click at [1033, 126] on span "Outdoor Product..." at bounding box center [1033, 127] width 77 height 16
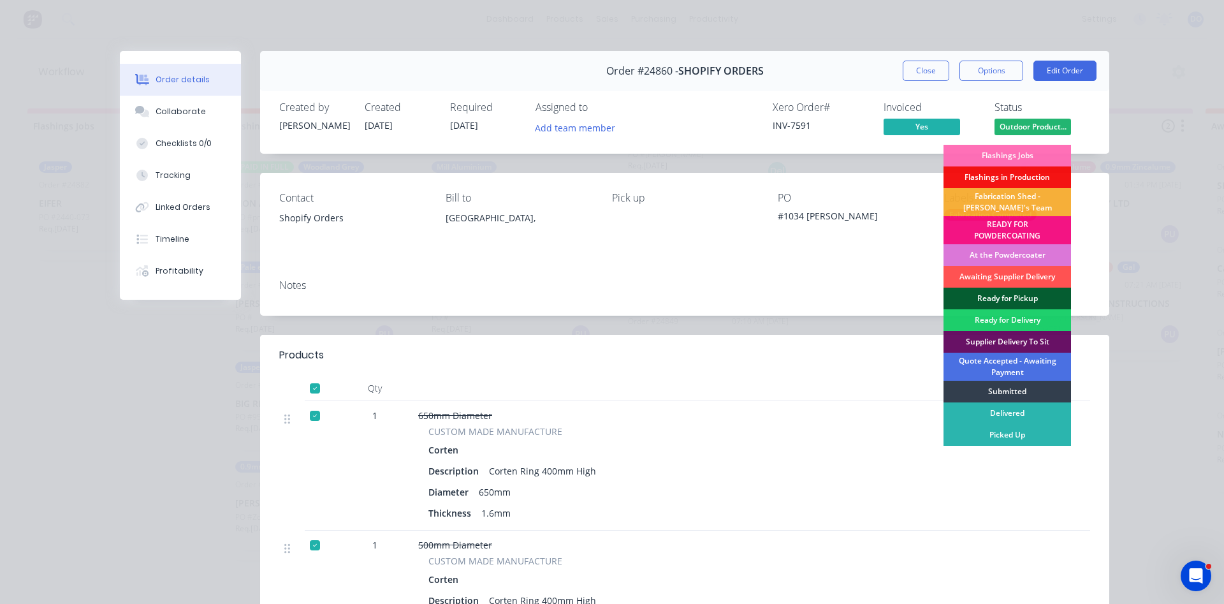
click at [1027, 299] on div "Ready for Pickup" at bounding box center [1008, 299] width 128 height 22
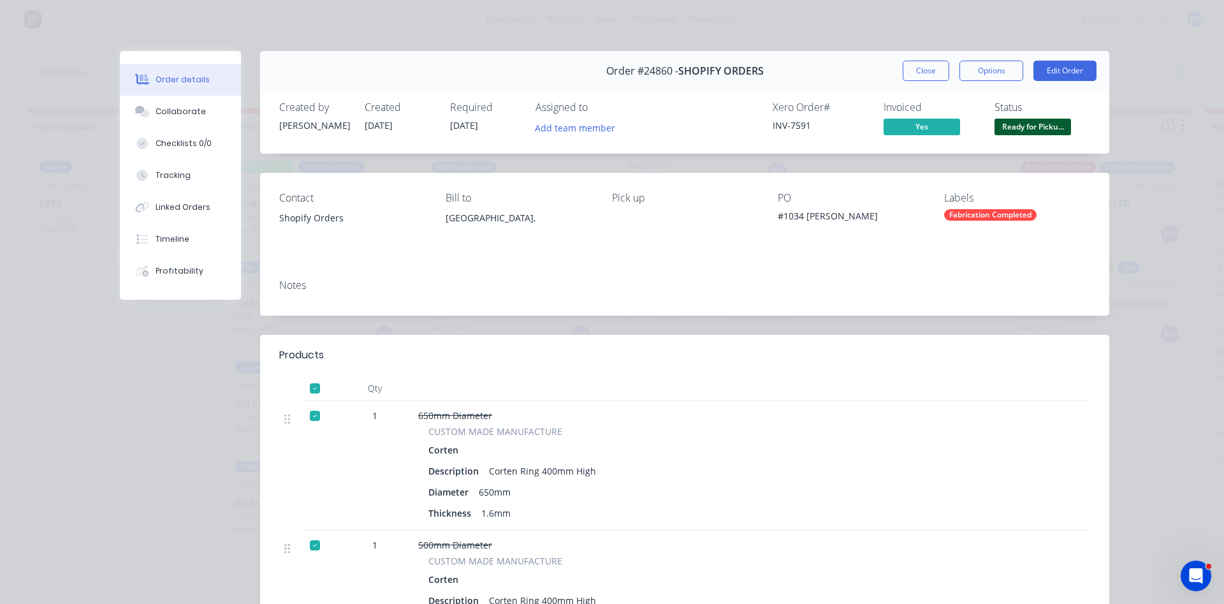
scroll to position [146, 0]
click at [933, 73] on button "Close" at bounding box center [926, 71] width 47 height 20
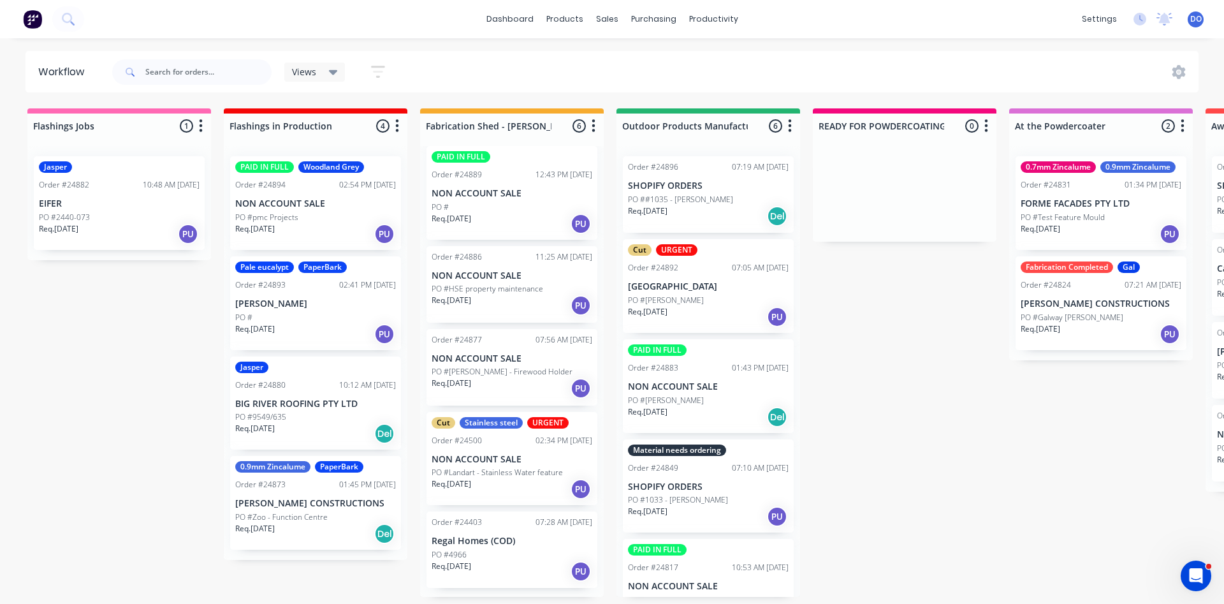
scroll to position [112, 0]
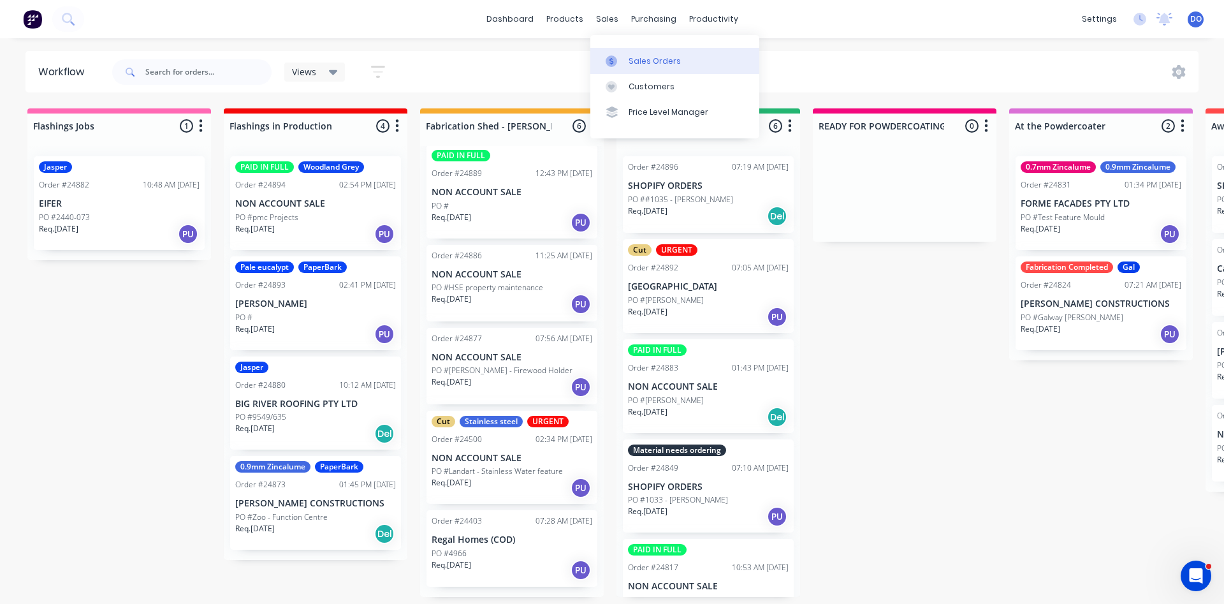
click at [636, 63] on div "Sales Orders" at bounding box center [655, 60] width 52 height 11
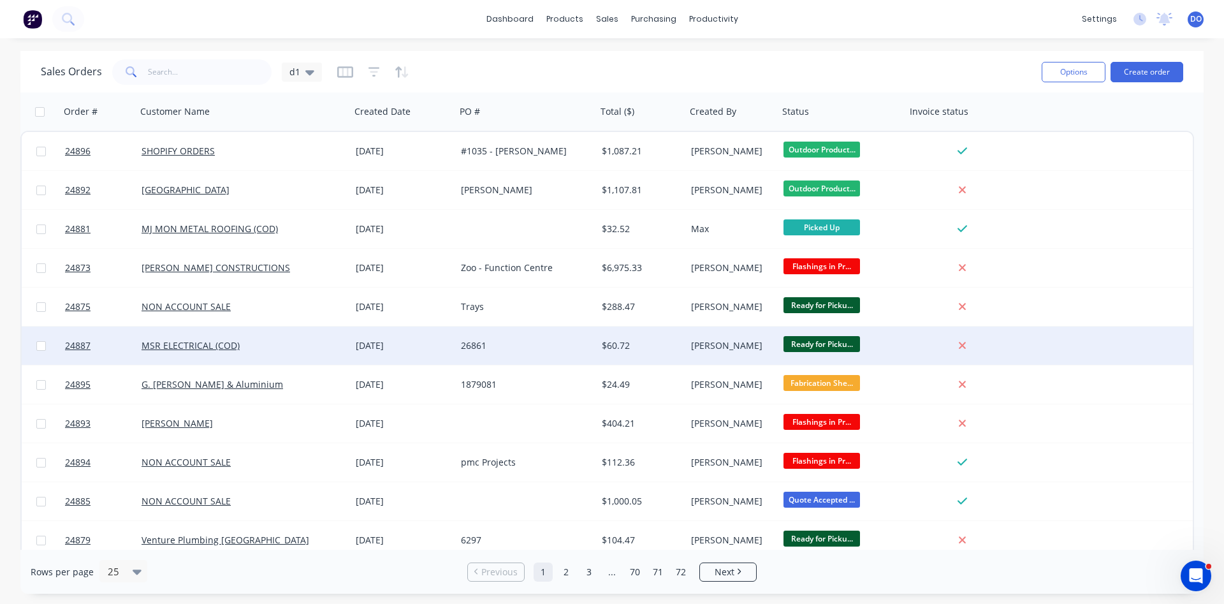
click at [574, 349] on div "26861" at bounding box center [523, 345] width 124 height 13
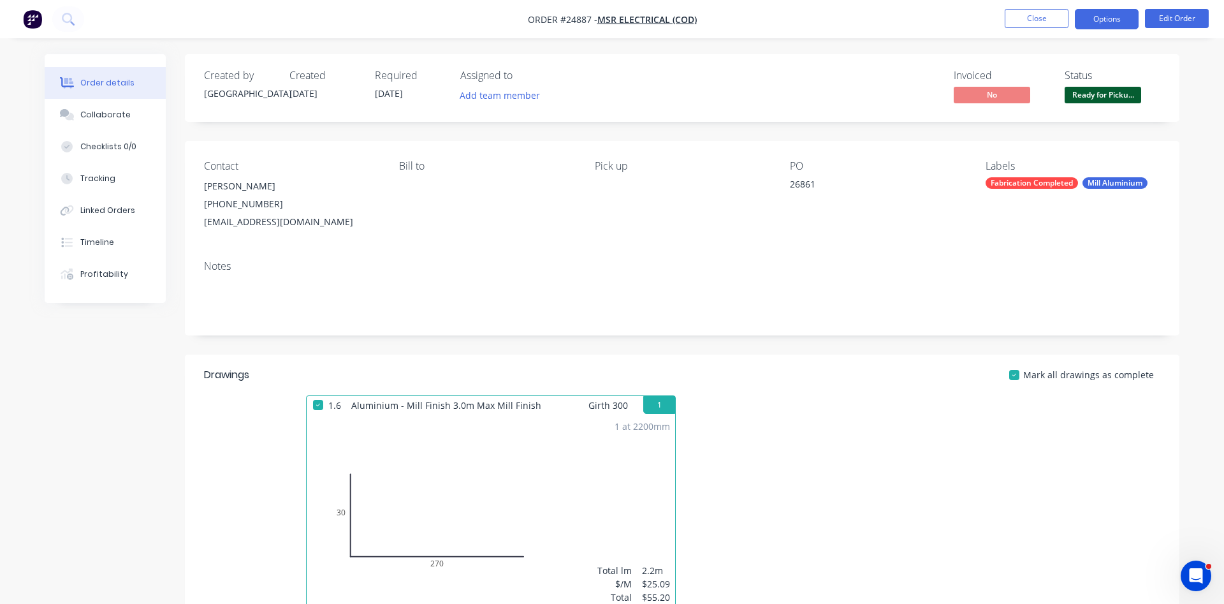
drag, startPoint x: 1115, startPoint y: 18, endPoint x: 1098, endPoint y: 26, distance: 18.8
click at [1114, 17] on button "Options" at bounding box center [1107, 19] width 64 height 20
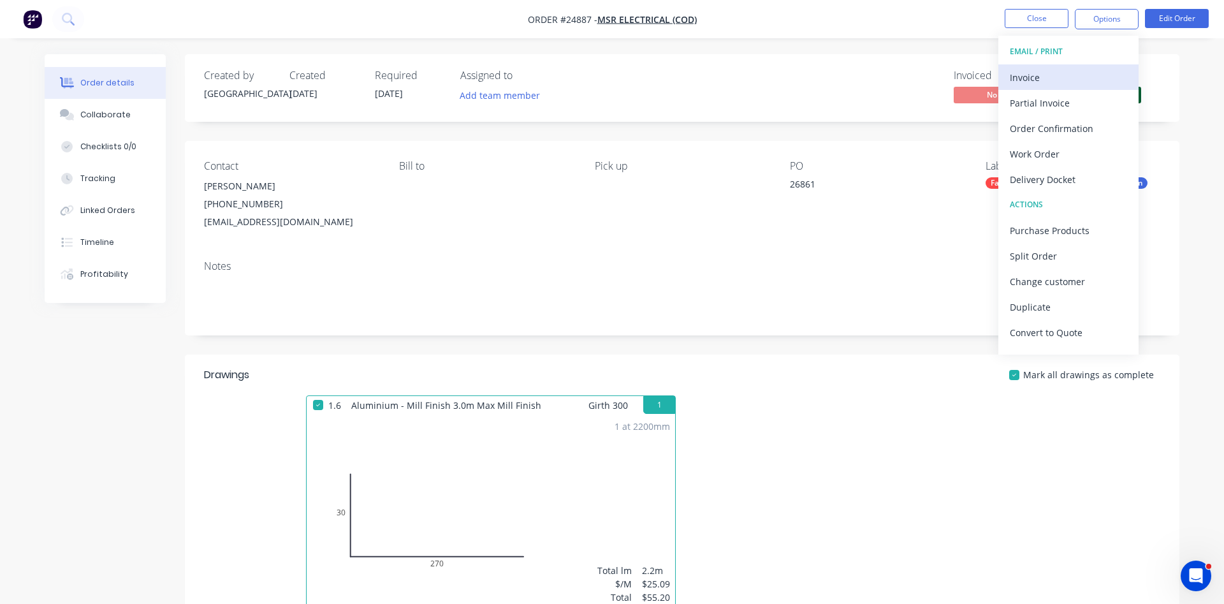
click at [1051, 77] on div "Invoice" at bounding box center [1068, 77] width 117 height 18
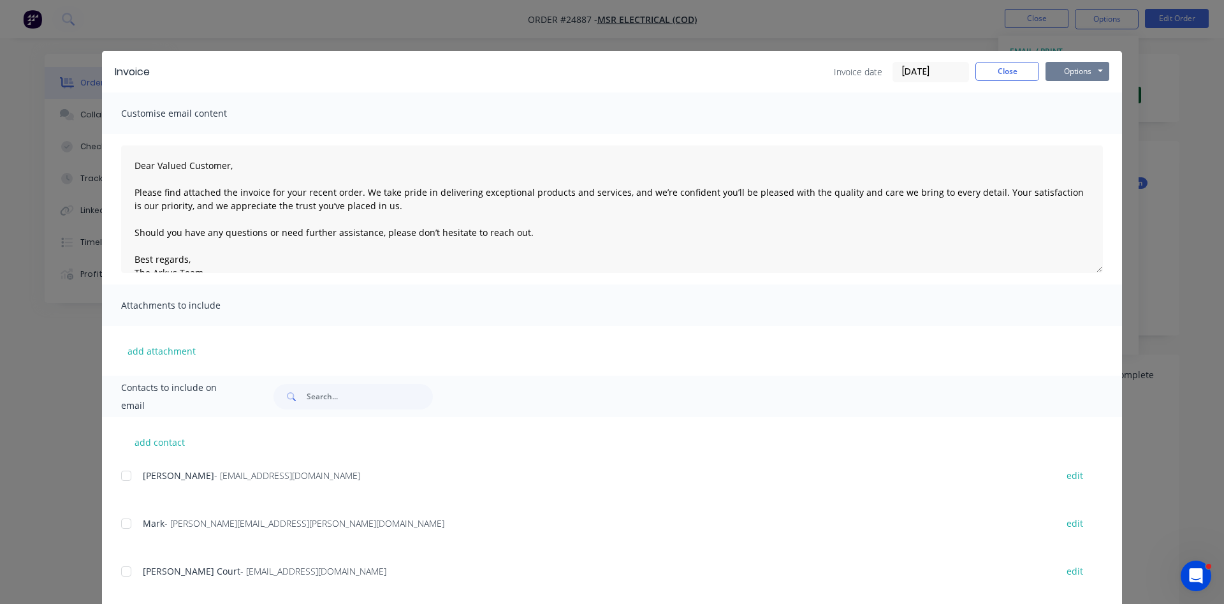
click at [1075, 69] on button "Options" at bounding box center [1078, 71] width 64 height 19
click at [1079, 120] on button "Print" at bounding box center [1087, 115] width 82 height 21
drag, startPoint x: 1009, startPoint y: 76, endPoint x: 1013, endPoint y: 63, distance: 13.3
click at [1009, 75] on button "Close" at bounding box center [1007, 71] width 64 height 19
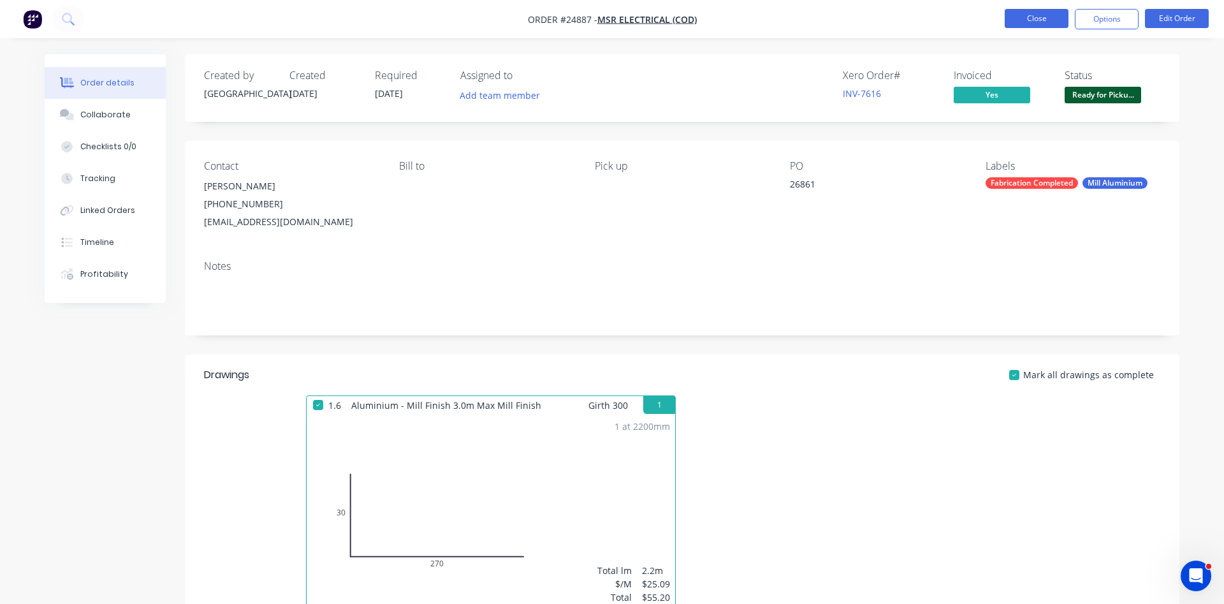
click at [1032, 23] on button "Close" at bounding box center [1037, 18] width 64 height 19
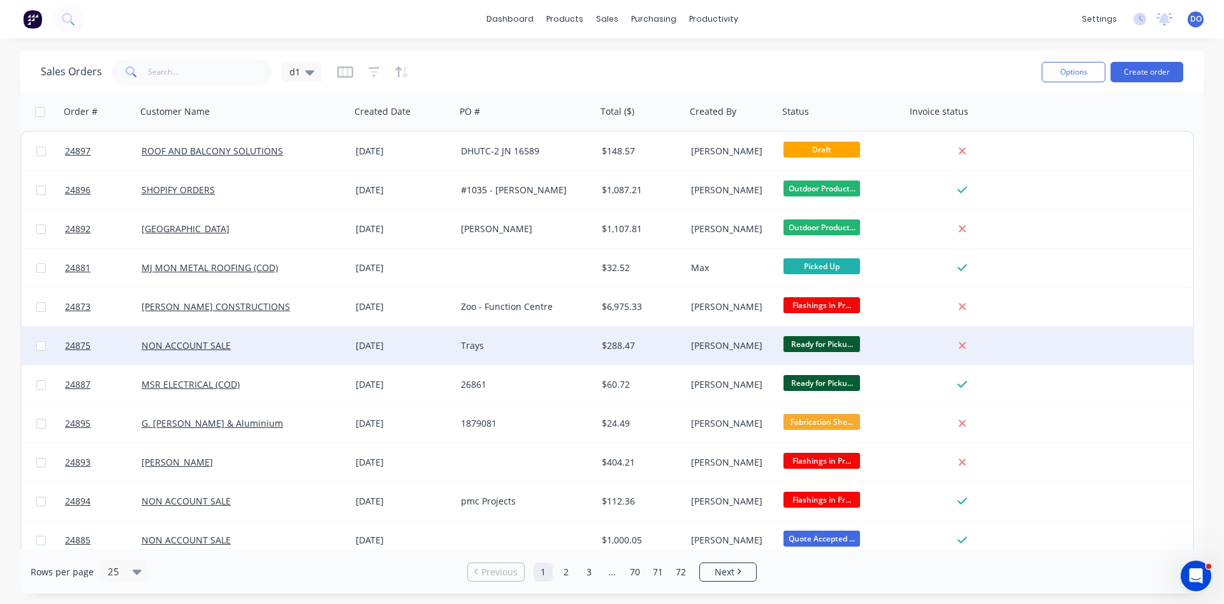
click at [916, 344] on div at bounding box center [962, 345] width 103 height 11
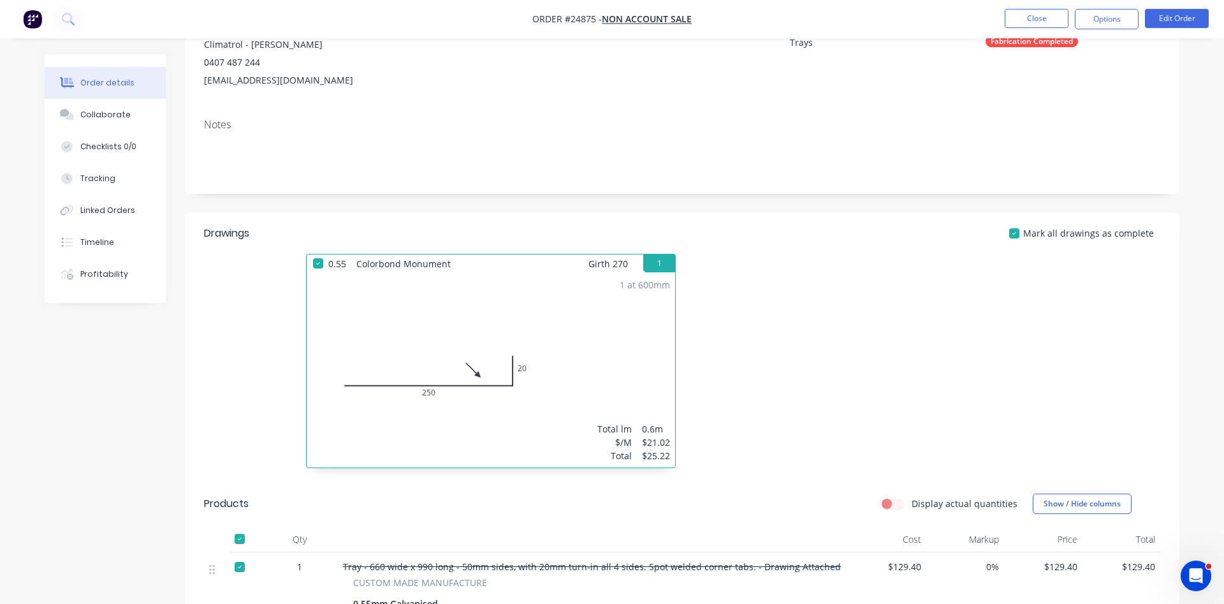
scroll to position [65, 0]
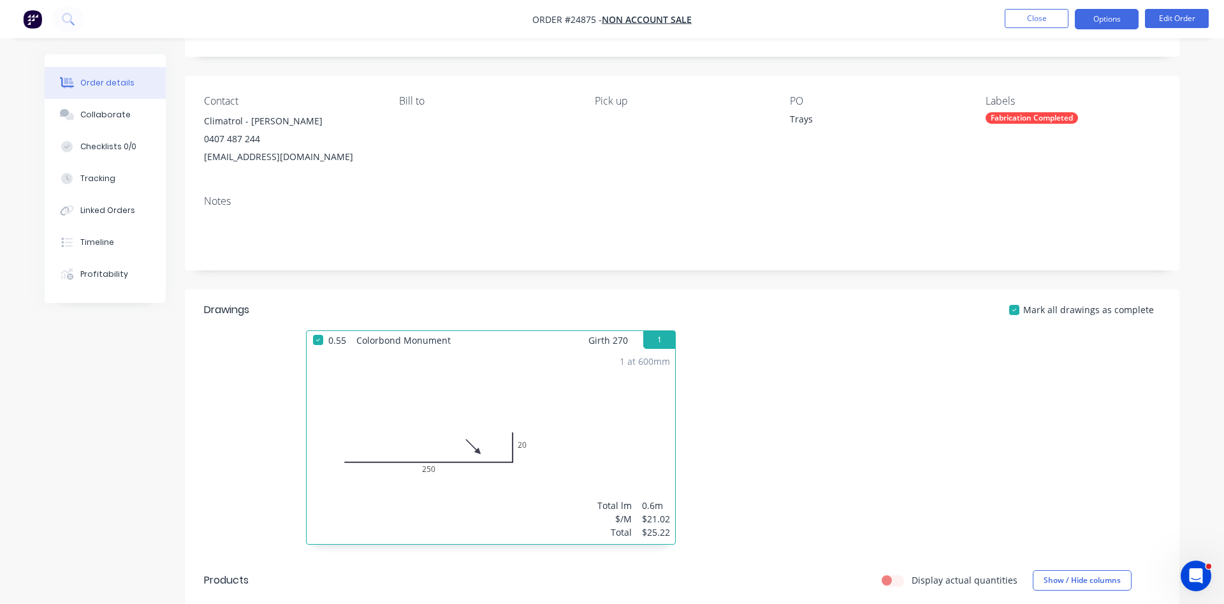
click at [1111, 15] on button "Options" at bounding box center [1107, 19] width 64 height 20
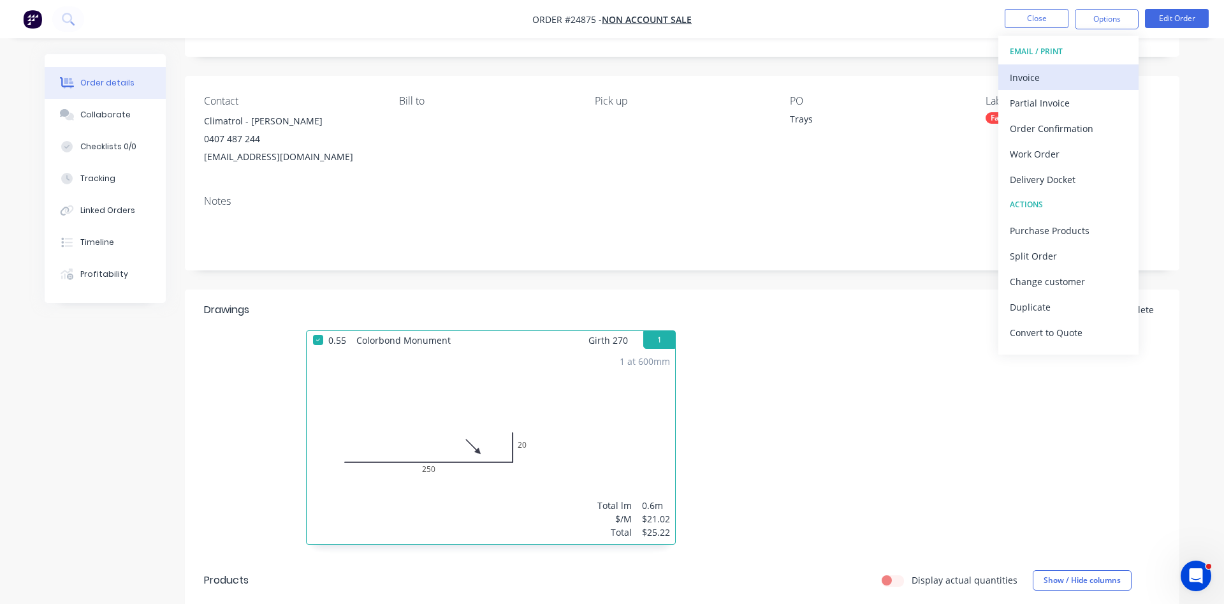
click at [1049, 75] on div "Invoice" at bounding box center [1068, 77] width 117 height 18
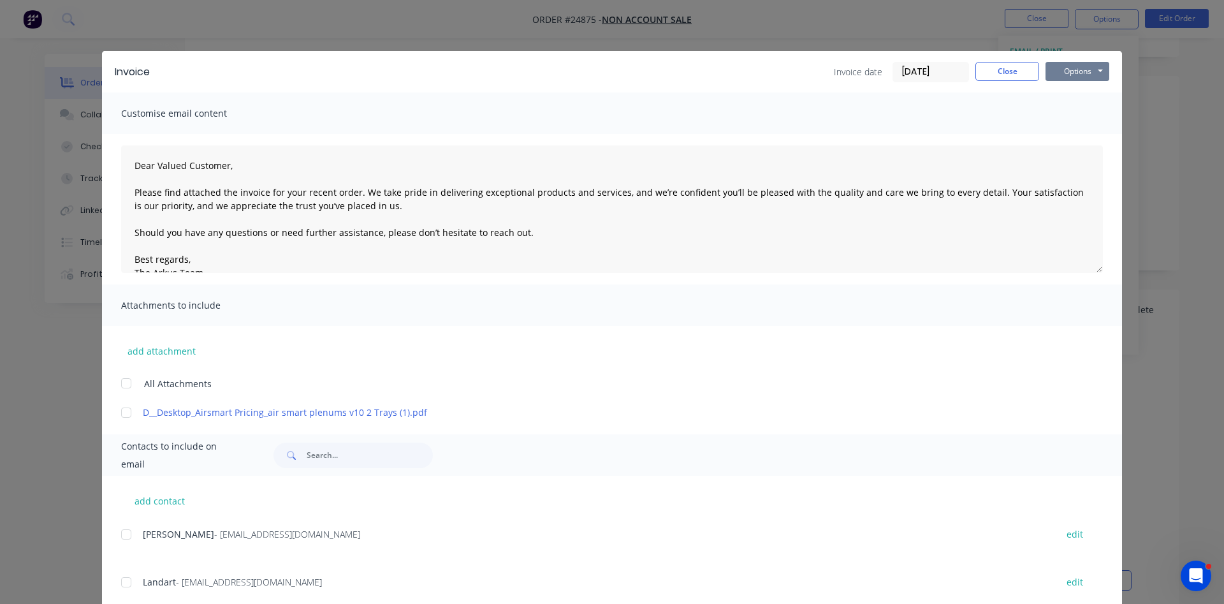
click at [1070, 73] on button "Options" at bounding box center [1078, 71] width 64 height 19
click at [1069, 117] on button "Print" at bounding box center [1087, 115] width 82 height 21
click at [1021, 68] on button "Close" at bounding box center [1007, 71] width 64 height 19
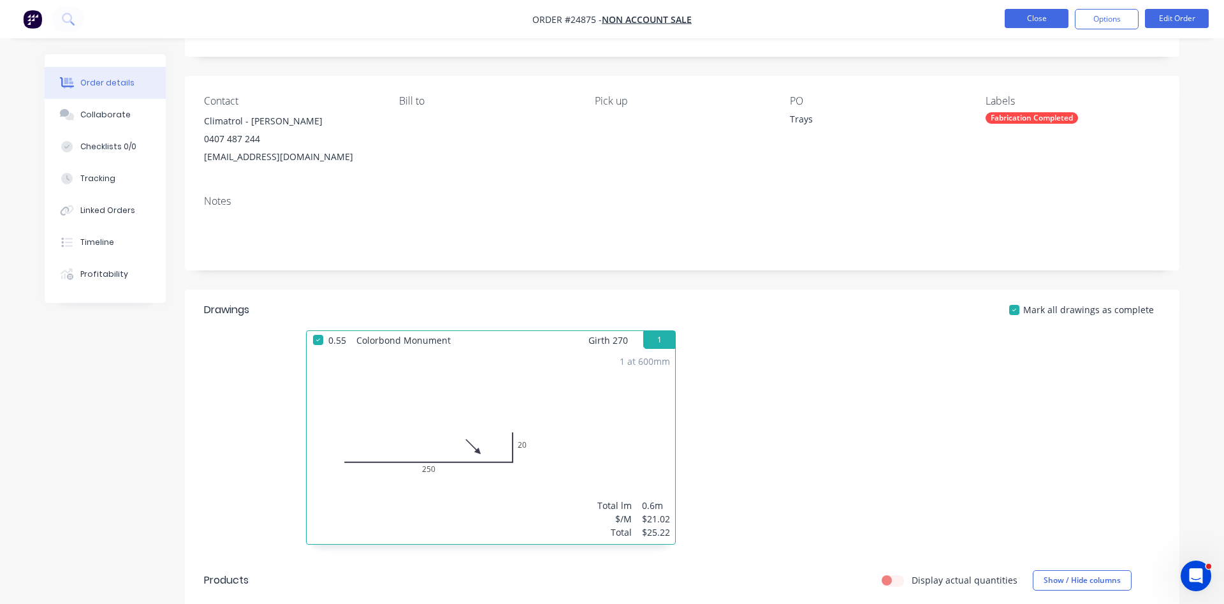
click at [1032, 24] on button "Close" at bounding box center [1037, 18] width 64 height 19
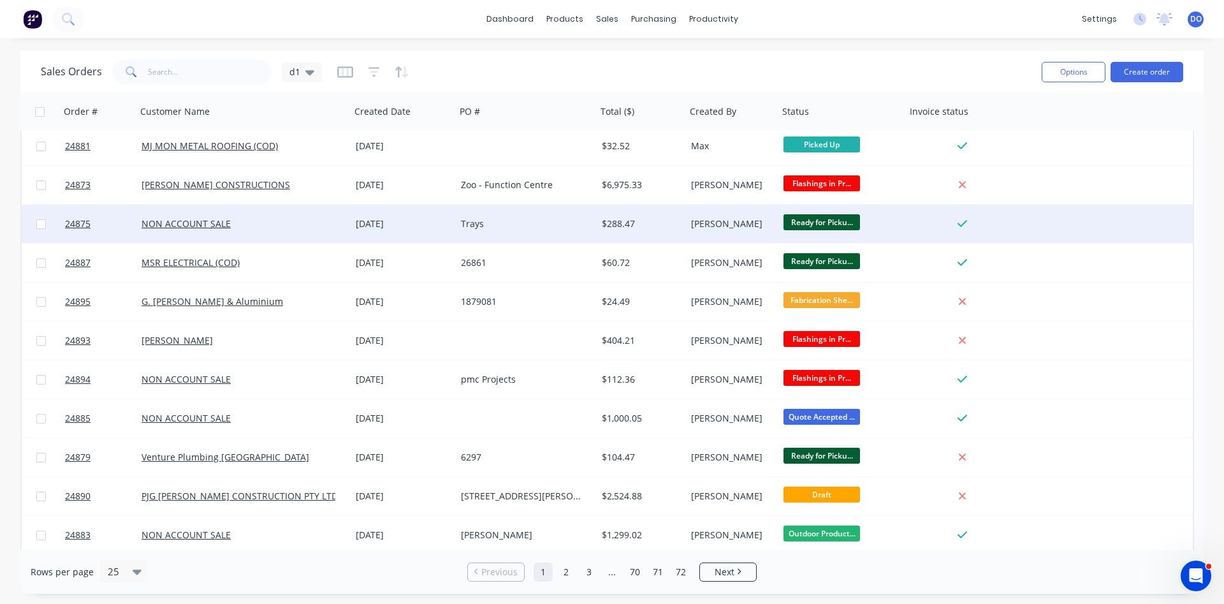
scroll to position [145, 0]
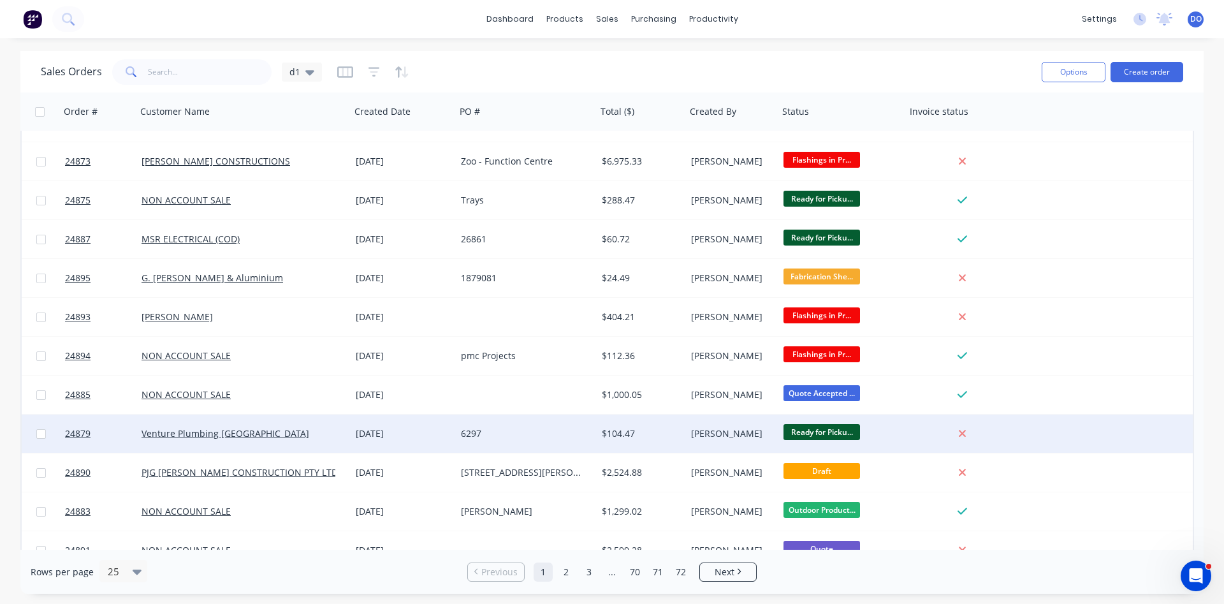
click at [690, 438] on div "[PERSON_NAME]" at bounding box center [732, 433] width 92 height 38
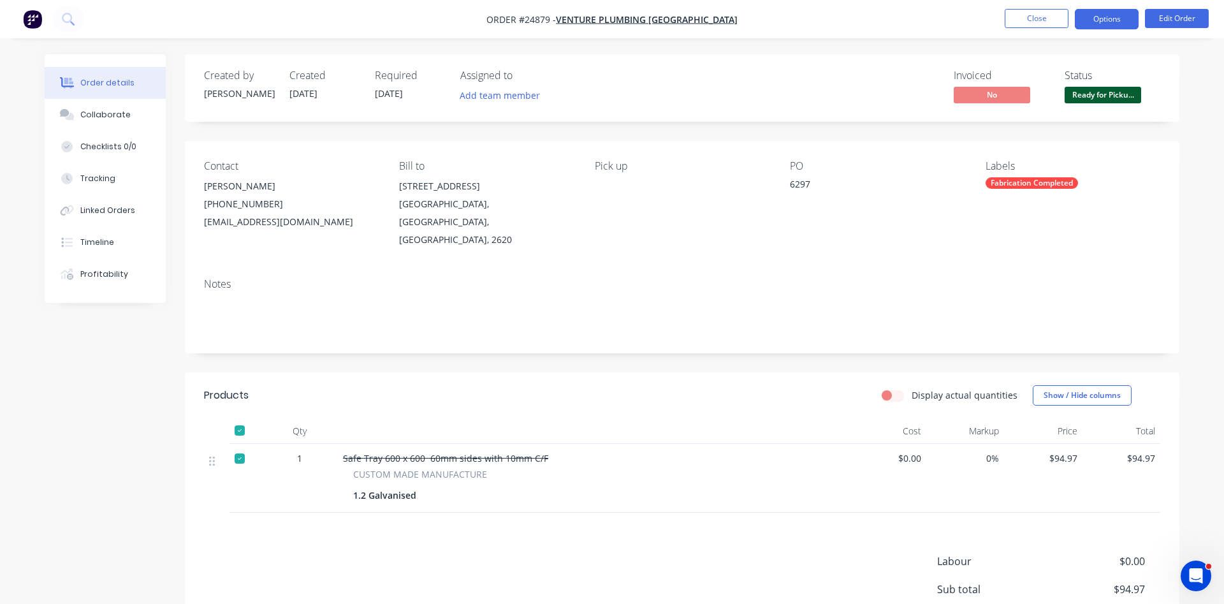
click at [1114, 13] on button "Options" at bounding box center [1107, 19] width 64 height 20
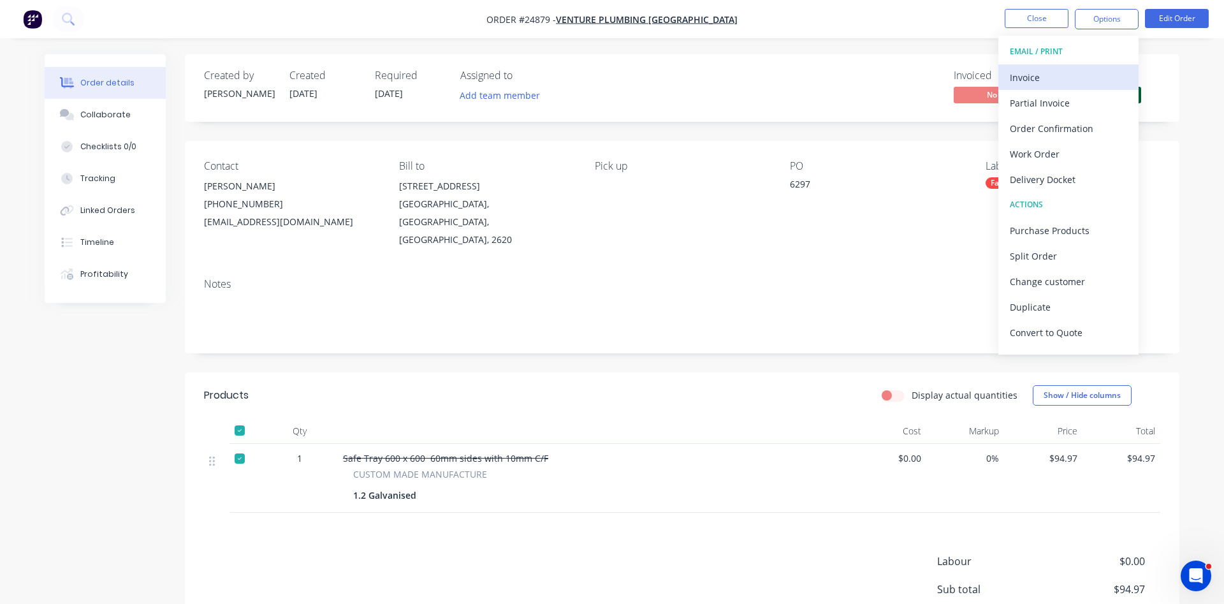
click at [1053, 81] on div "Invoice" at bounding box center [1068, 77] width 117 height 18
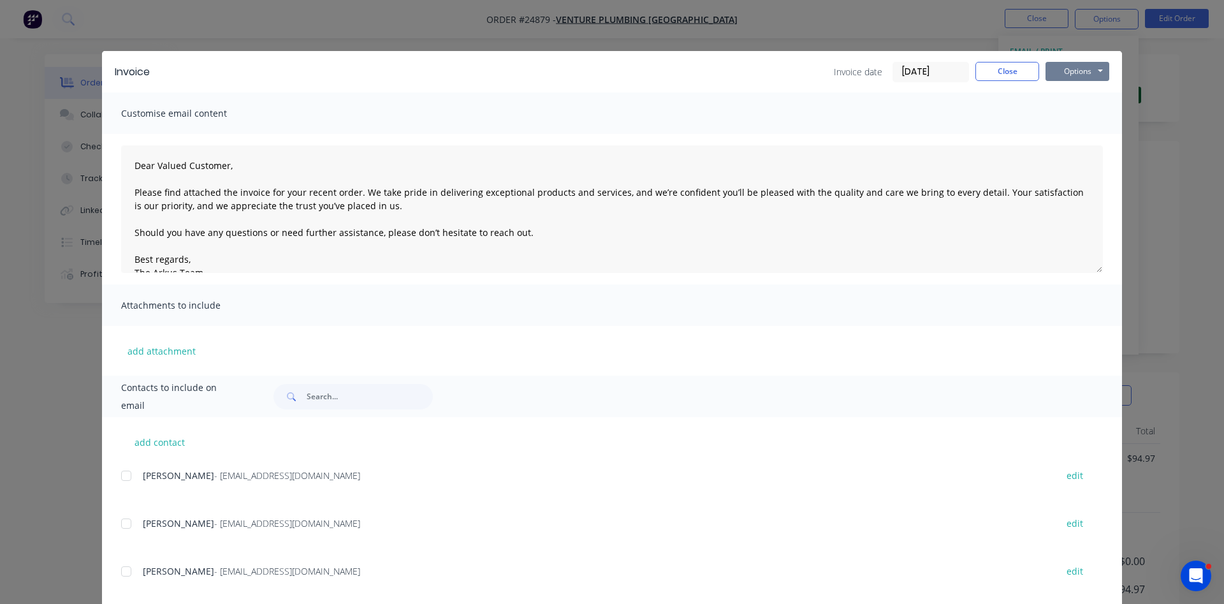
click at [1075, 64] on button "Options" at bounding box center [1078, 71] width 64 height 19
click at [1068, 112] on button "Print" at bounding box center [1087, 115] width 82 height 21
click at [1008, 68] on button "Close" at bounding box center [1007, 71] width 64 height 19
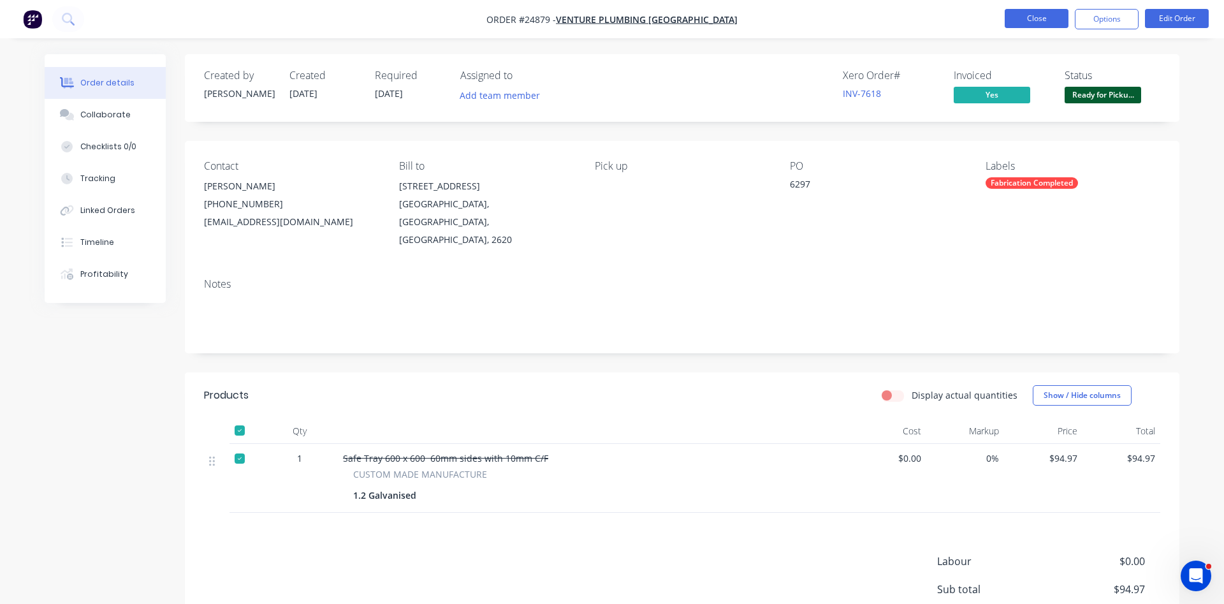
click at [1047, 15] on button "Close" at bounding box center [1037, 18] width 64 height 19
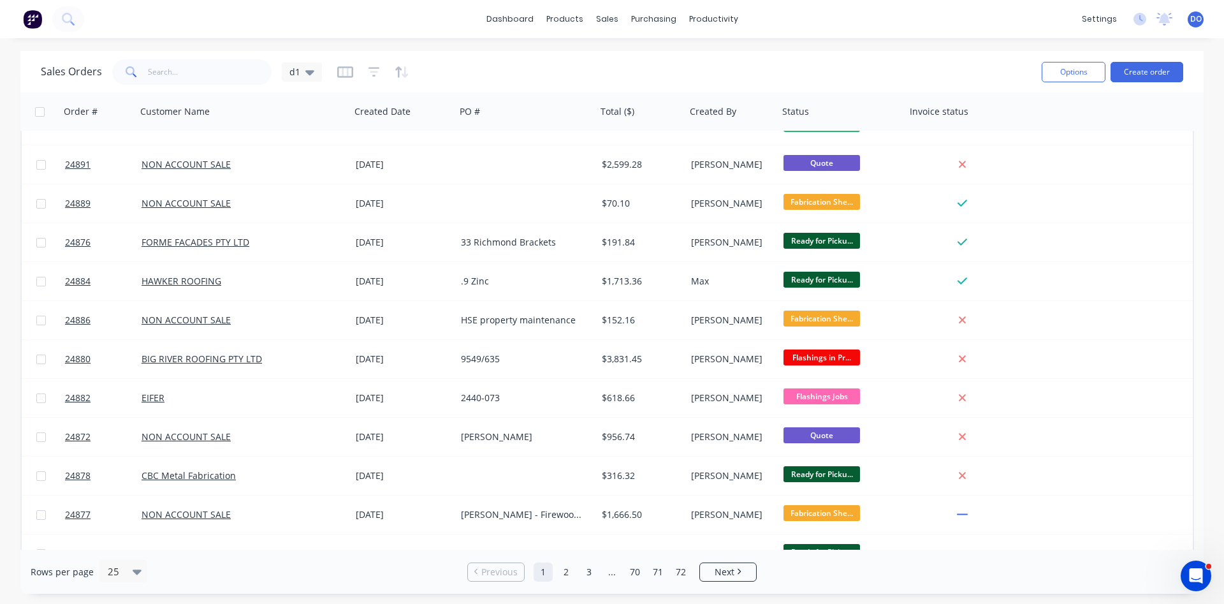
scroll to position [553, 0]
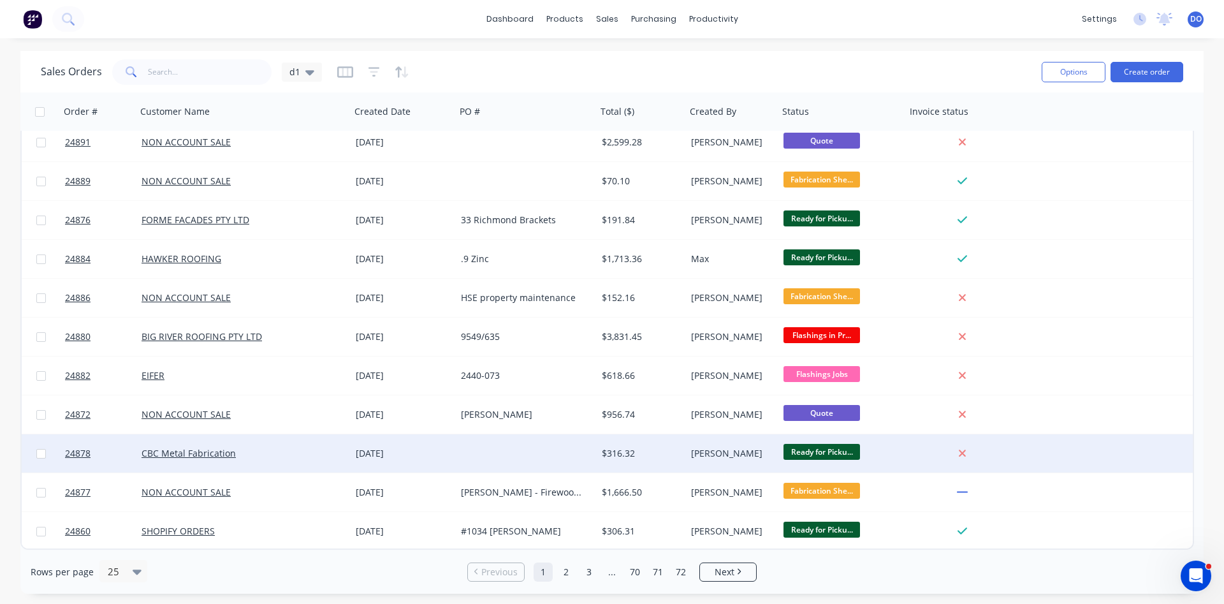
click at [761, 455] on div "[PERSON_NAME]" at bounding box center [730, 453] width 78 height 13
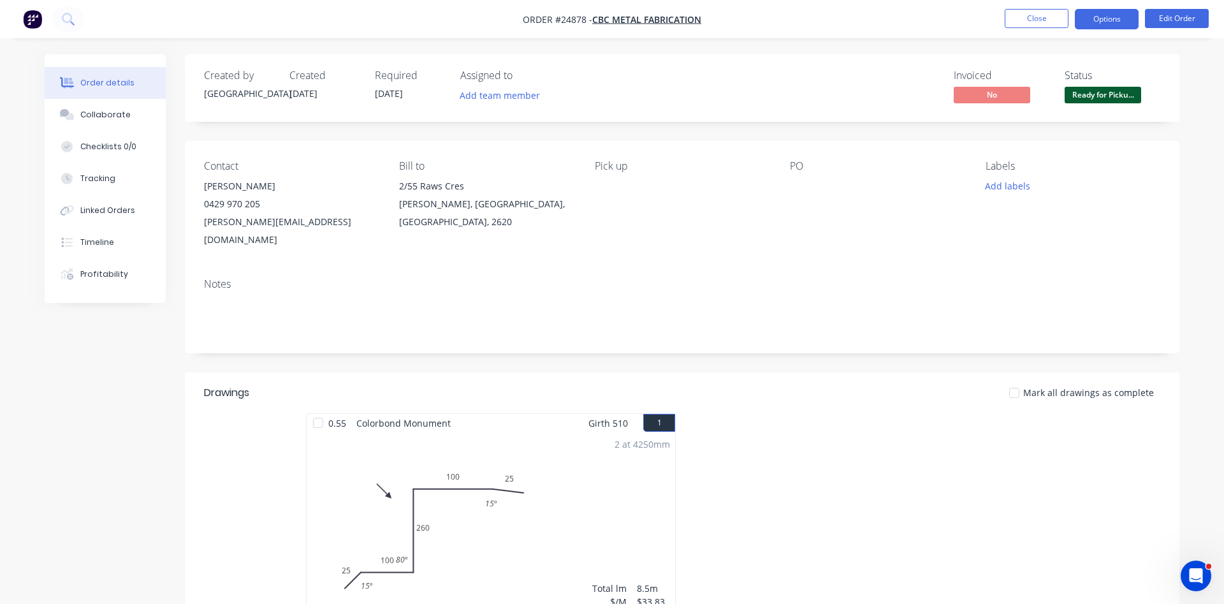
click at [1109, 15] on button "Options" at bounding box center [1107, 19] width 64 height 20
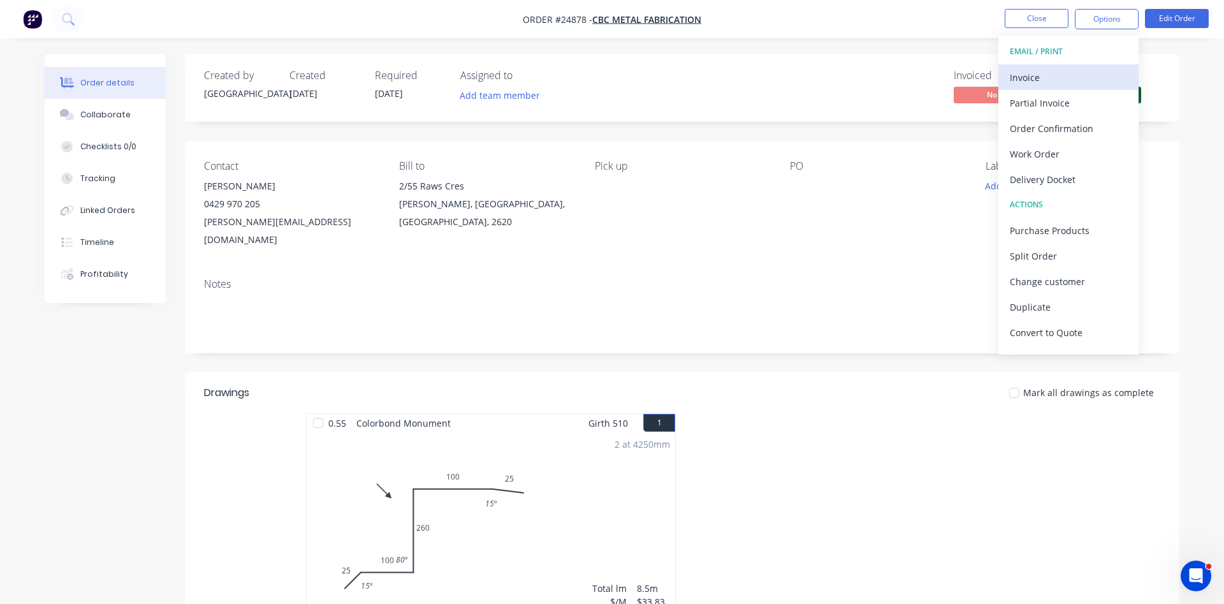
click at [1044, 77] on div "Invoice" at bounding box center [1068, 77] width 117 height 18
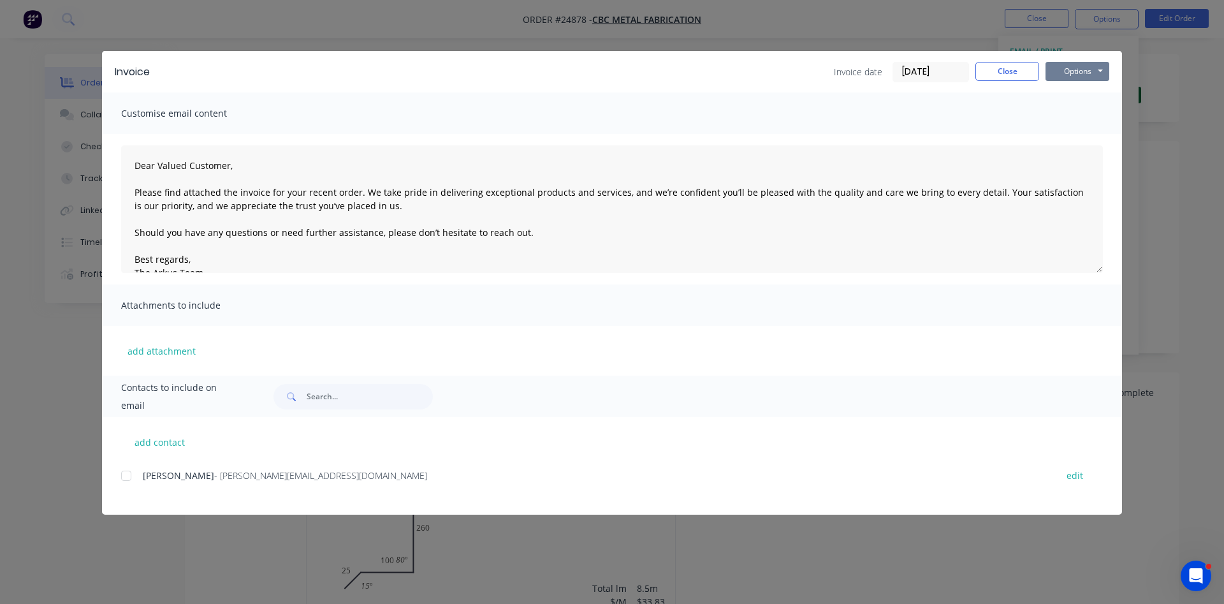
click at [1066, 71] on button "Options" at bounding box center [1078, 71] width 64 height 19
click at [1066, 110] on button "Print" at bounding box center [1087, 115] width 82 height 21
click at [998, 69] on button "Close" at bounding box center [1007, 71] width 64 height 19
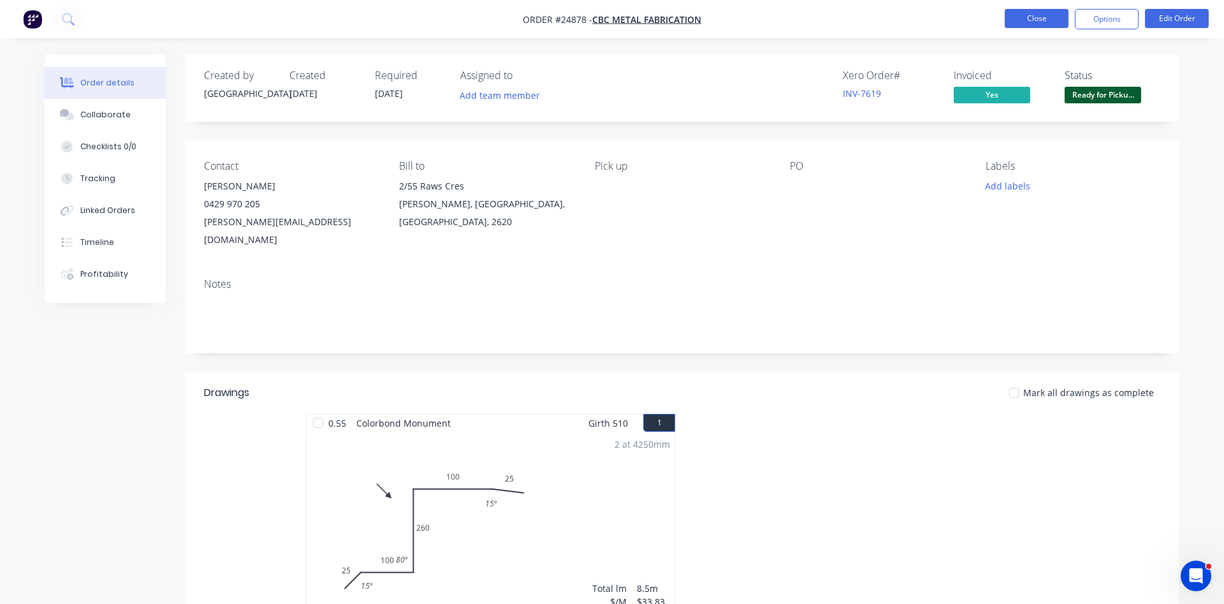
click at [1047, 13] on button "Close" at bounding box center [1037, 18] width 64 height 19
